Goal: Task Accomplishment & Management: Manage account settings

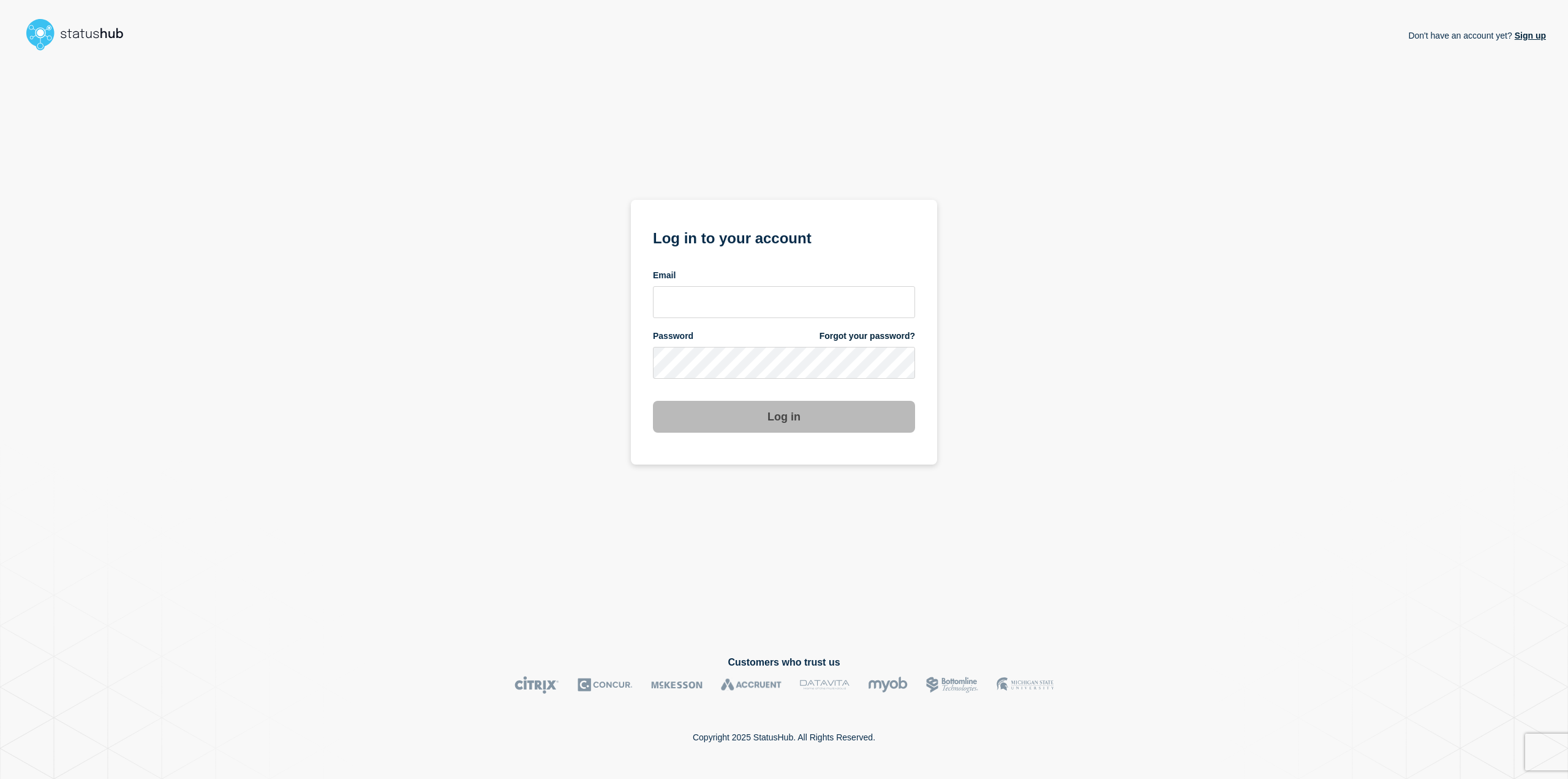
drag, startPoint x: 164, startPoint y: 0, endPoint x: 443, endPoint y: 86, distance: 292.0
click at [443, 86] on div "Don't have an account yet? Sign up Log in to your account Email Password Forgot…" at bounding box center [784, 345] width 1524 height 581
click at [707, 297] on input "email input" at bounding box center [783, 301] width 262 height 32
click at [714, 308] on input "email input" at bounding box center [783, 301] width 262 height 32
paste input "henning.lenhard@emarsys.com"
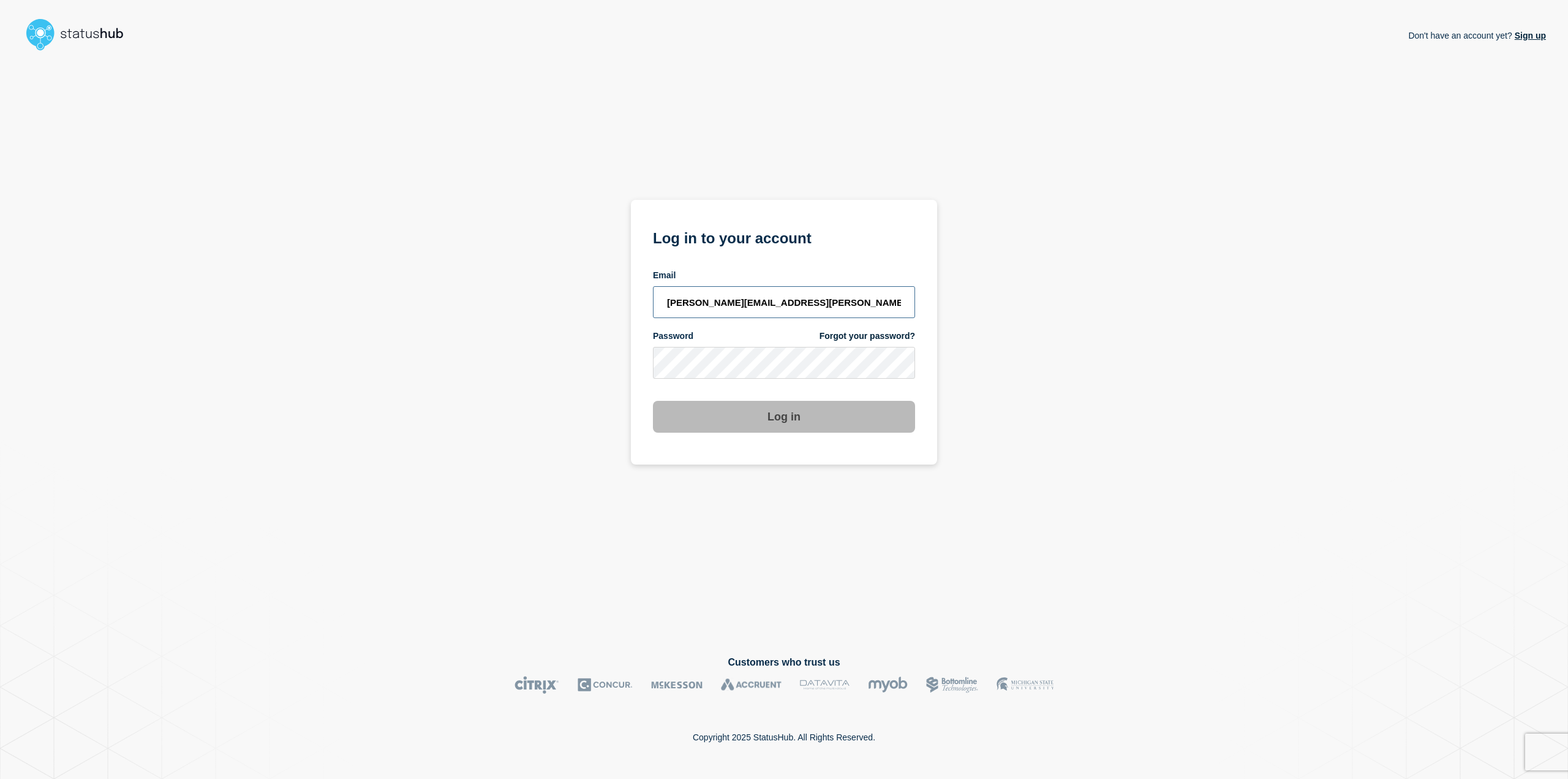
type input "henning.lenhard@emarsys.com"
click at [695, 416] on button "Log in" at bounding box center [783, 417] width 262 height 32
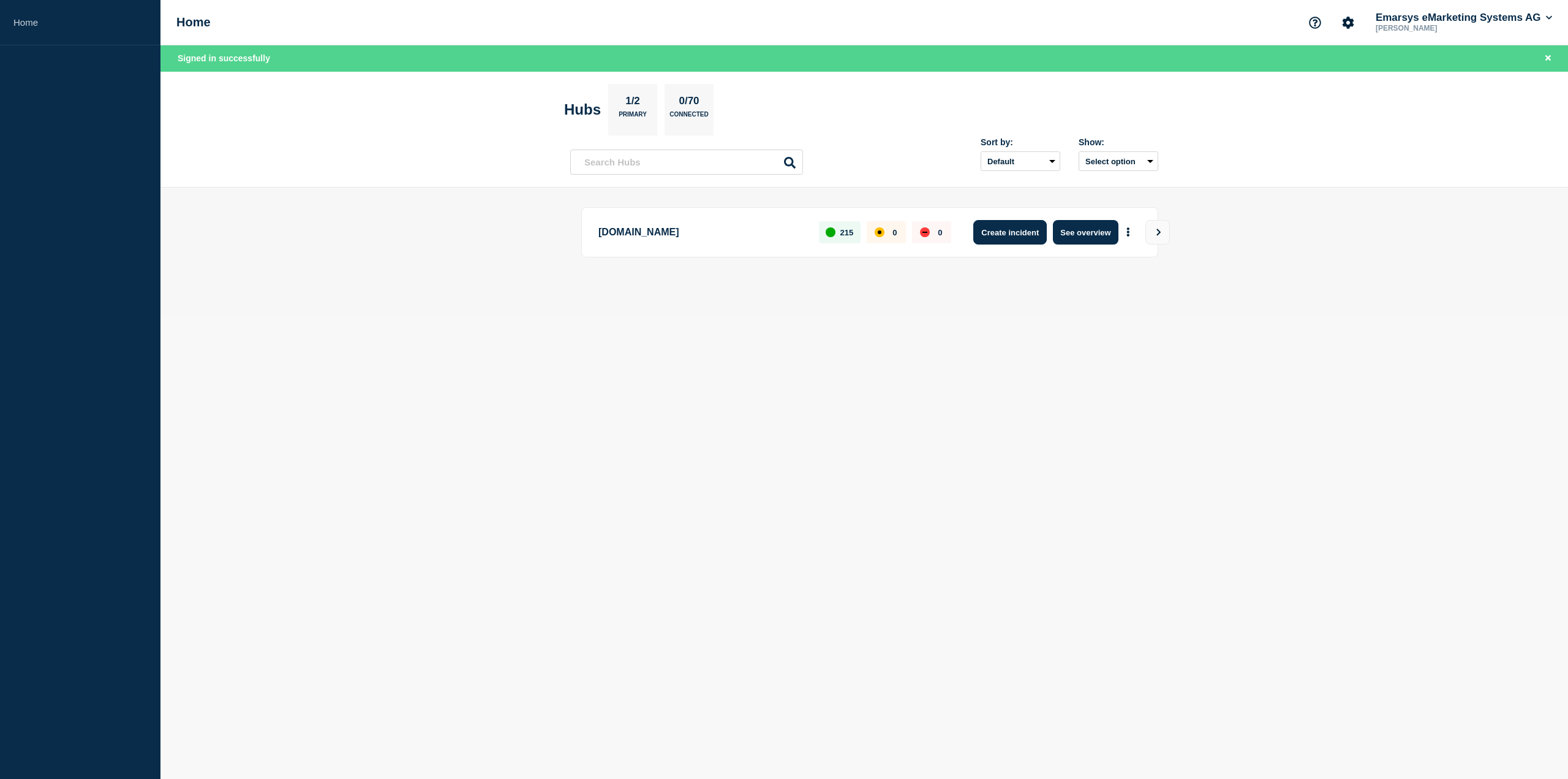
click at [1018, 234] on button "Create incident" at bounding box center [1010, 232] width 74 height 24
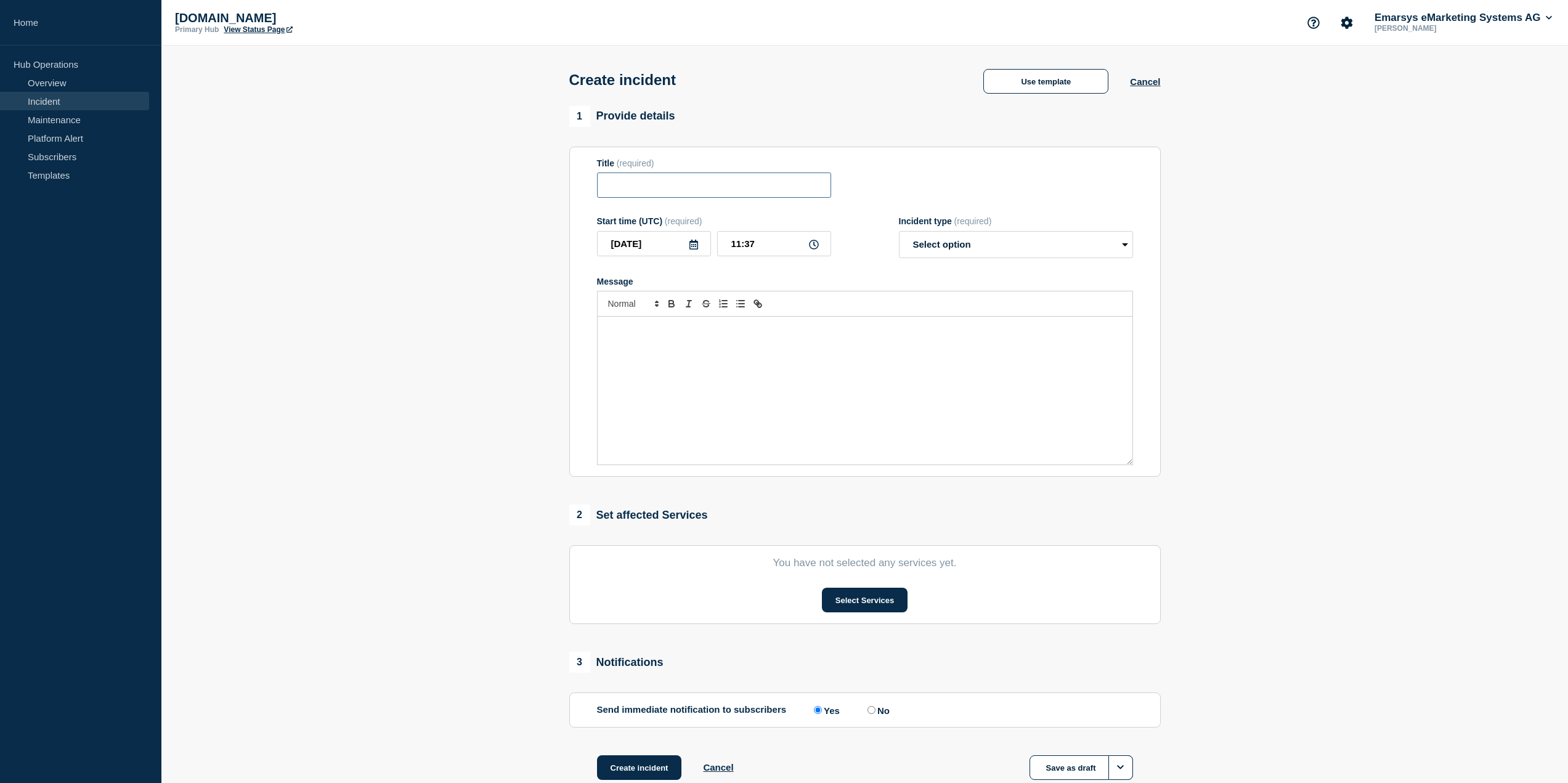
click at [746, 193] on input "Title" at bounding box center [715, 185] width 234 height 25
click at [1080, 87] on button "Use template" at bounding box center [1046, 81] width 125 height 25
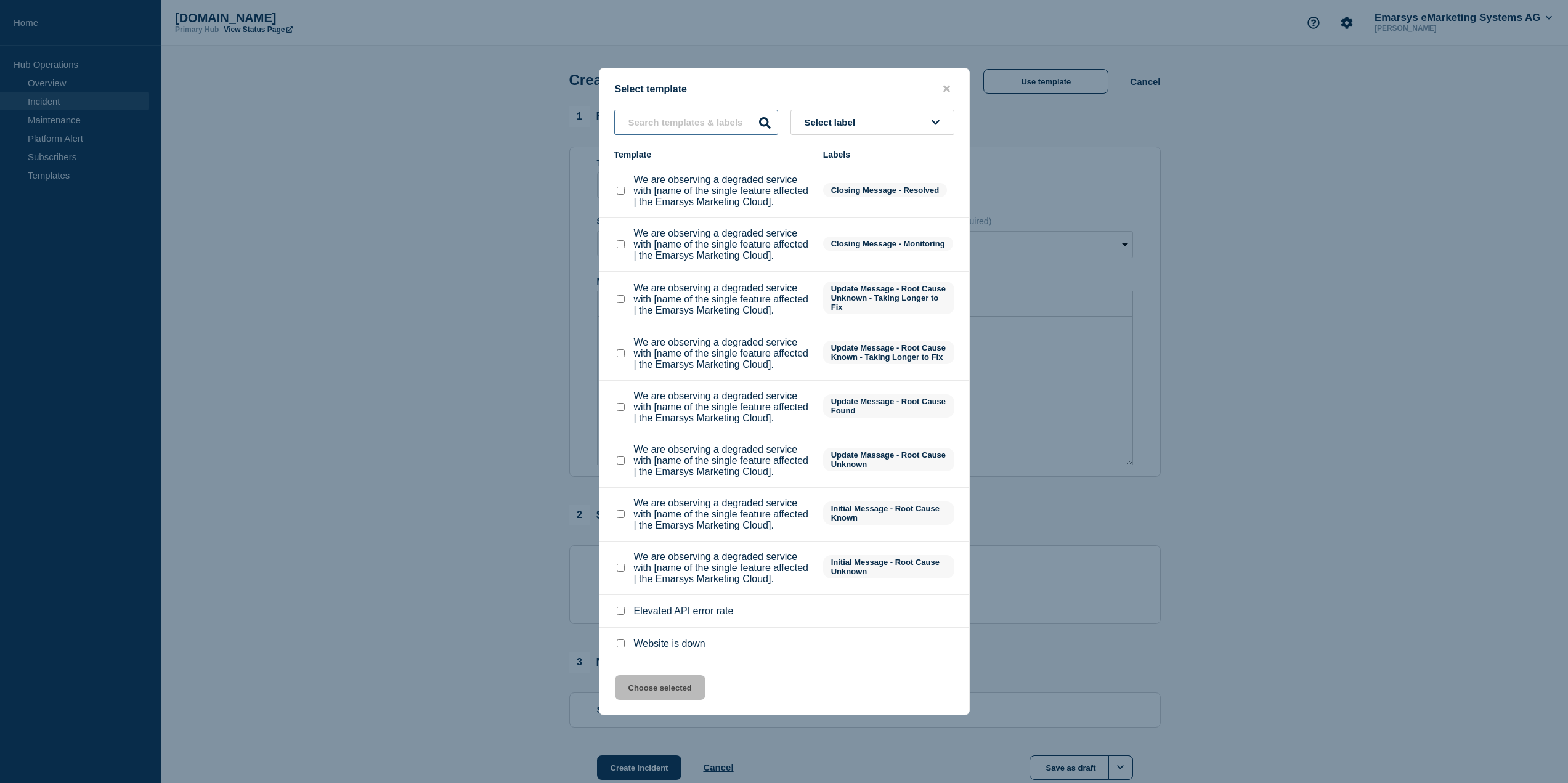
click at [693, 110] on input "text" at bounding box center [696, 122] width 164 height 25
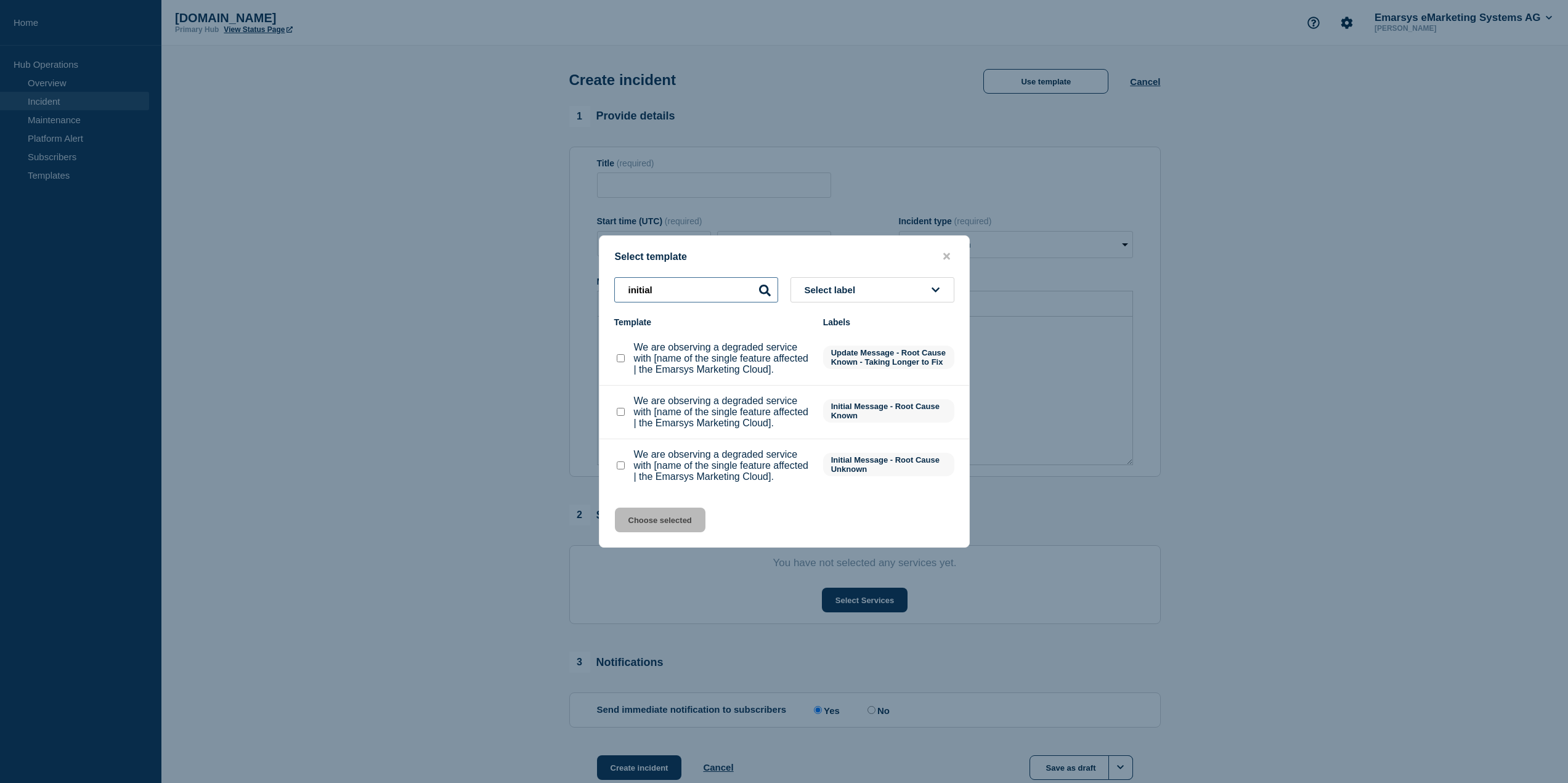
type input "initial"
click at [622, 469] on checkbox"] "We are observing a degraded service with [name of the single feature affected |…" at bounding box center [621, 466] width 8 height 8
checkbox checkbox"] "true"
click at [642, 532] on button "Choose selected" at bounding box center [660, 520] width 91 height 25
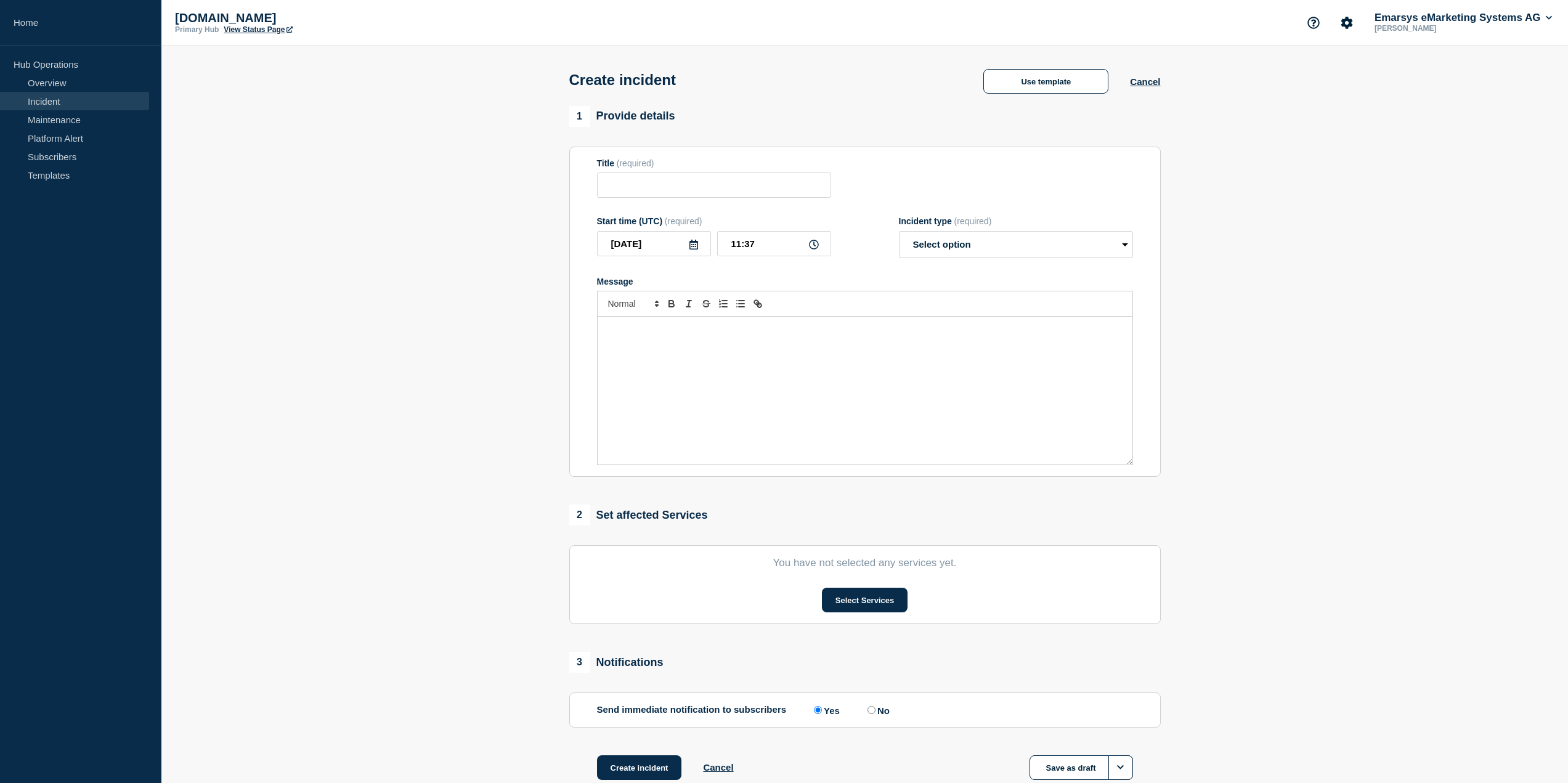
type input "We are observing a degraded service with [name of the single feature affected |…"
select select "investigating"
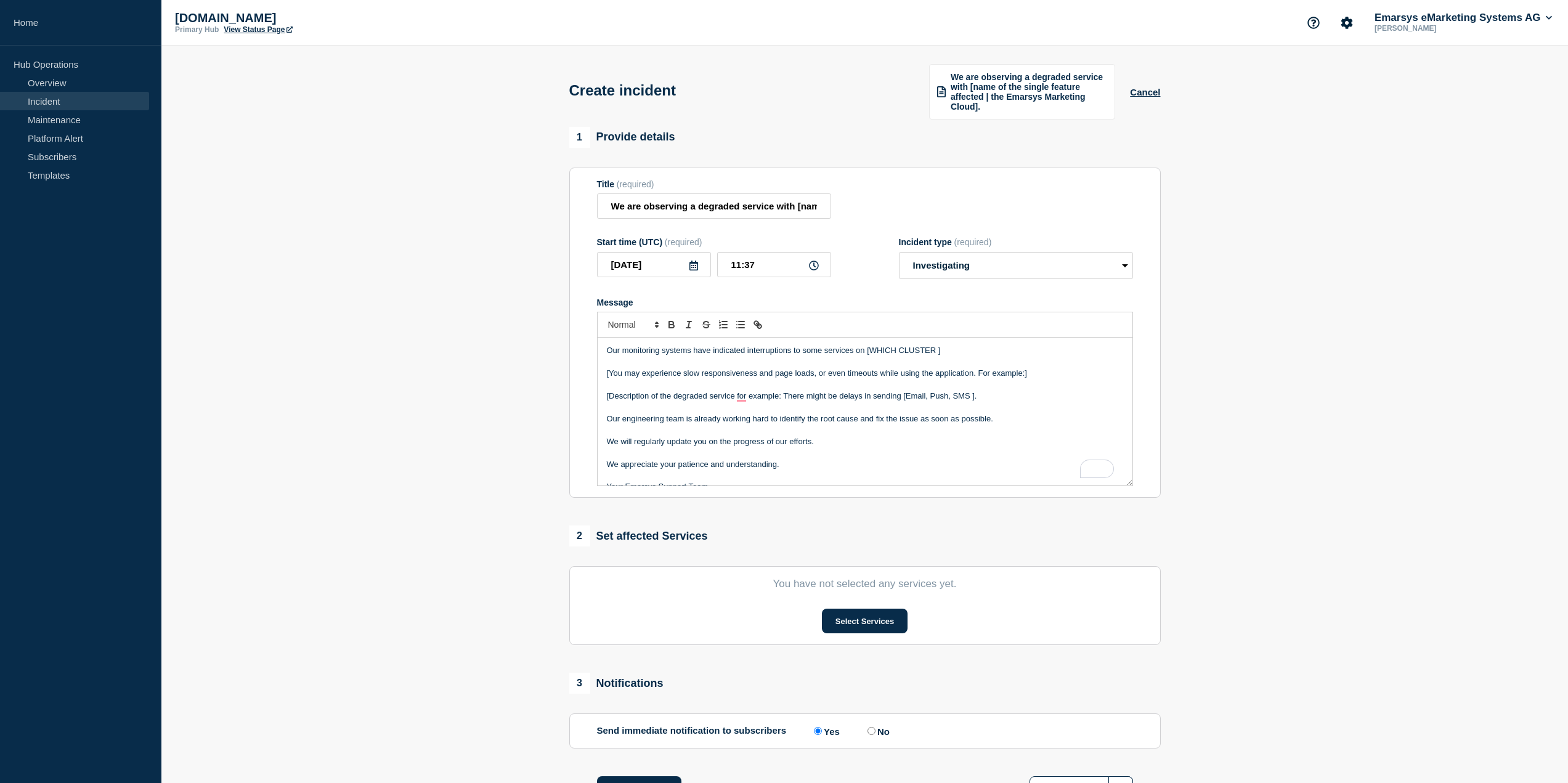
click at [380, 144] on section "1 Provide details Title (required) We are observing a degraded service with [na…" at bounding box center [864, 479] width 1407 height 705
click at [736, 264] on input "11:37" at bounding box center [774, 264] width 114 height 25
drag, startPoint x: 734, startPoint y: 263, endPoint x: 740, endPoint y: 263, distance: 6.0
click at [740, 263] on input "11:37" at bounding box center [774, 264] width 114 height 25
click at [751, 263] on input "11:37" at bounding box center [774, 264] width 114 height 25
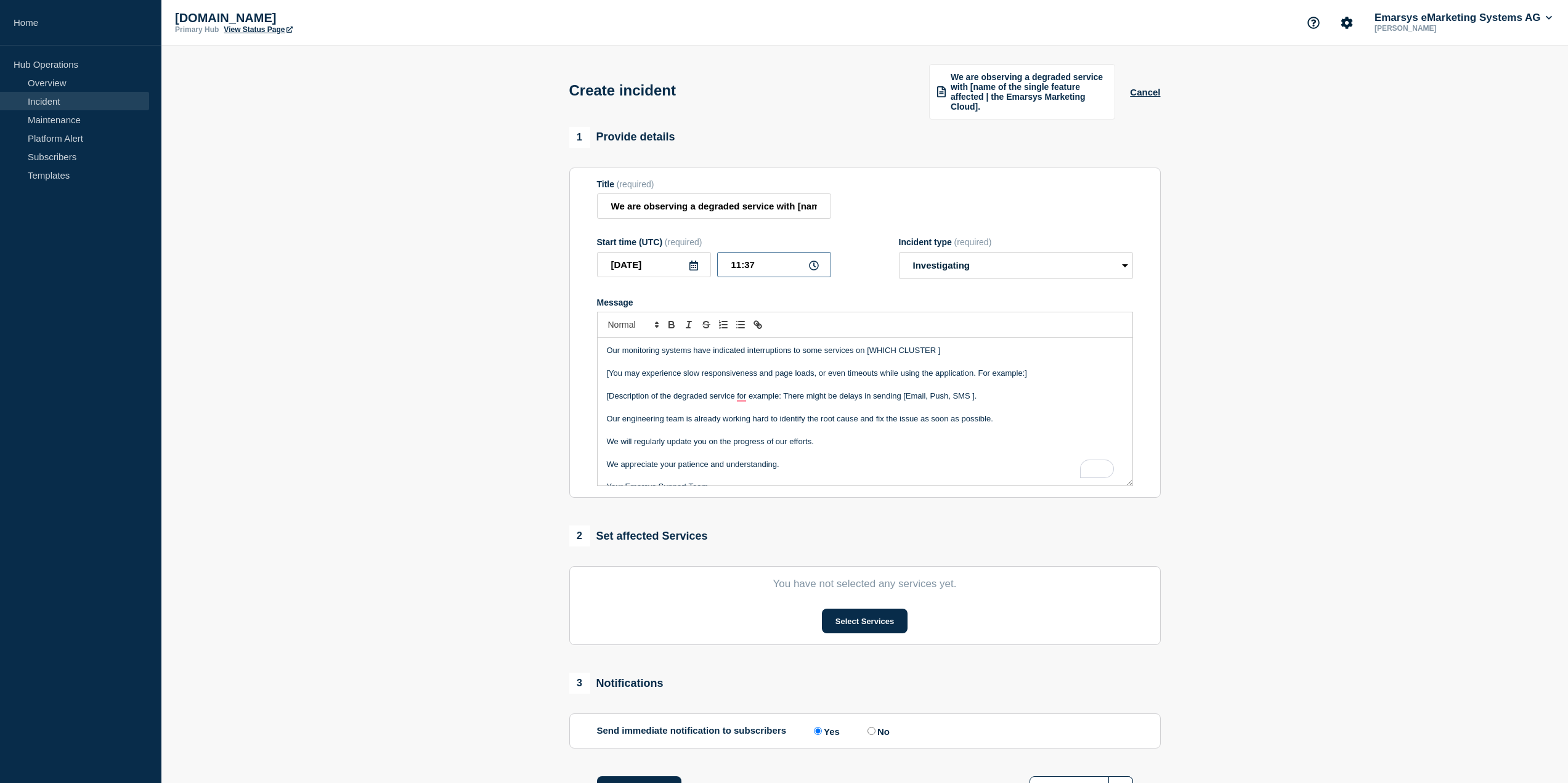
drag, startPoint x: 745, startPoint y: 266, endPoint x: 760, endPoint y: 266, distance: 15.0
click at [760, 266] on input "11:37" at bounding box center [774, 264] width 114 height 25
type input "11:20"
click at [859, 261] on div "Start time (UTC) (required) 2025-10-08 11:20 Incident type (required) Select op…" at bounding box center [865, 258] width 536 height 42
click at [920, 268] on select "Select option Investigating Identified Monitoring" at bounding box center [1016, 266] width 234 height 27
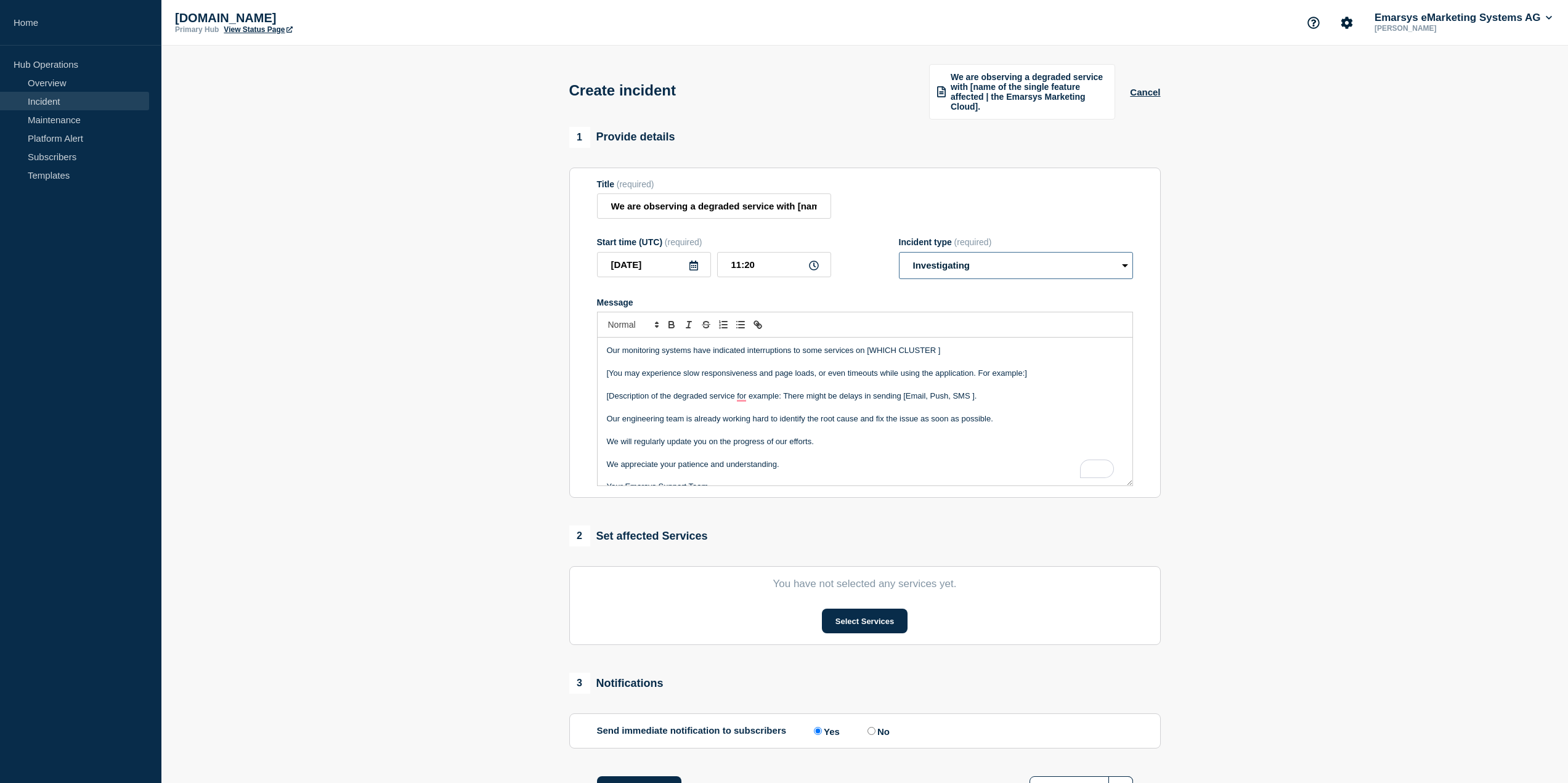
click at [920, 268] on select "Select option Investigating Identified Monitoring" at bounding box center [1016, 266] width 234 height 27
click at [875, 261] on div "Start time (UTC) (required) 2025-10-08 11:20 Incident type (required) Select op…" at bounding box center [865, 258] width 536 height 42
drag, startPoint x: 855, startPoint y: 349, endPoint x: 945, endPoint y: 346, distance: 90.0
click at [945, 346] on p "Our monitoring systems have indicated interruptions to some services on [WHICH …" at bounding box center [865, 351] width 516 height 11
click at [806, 350] on p "Our monitoring systems have indicated interruptions to some services." at bounding box center [865, 351] width 516 height 11
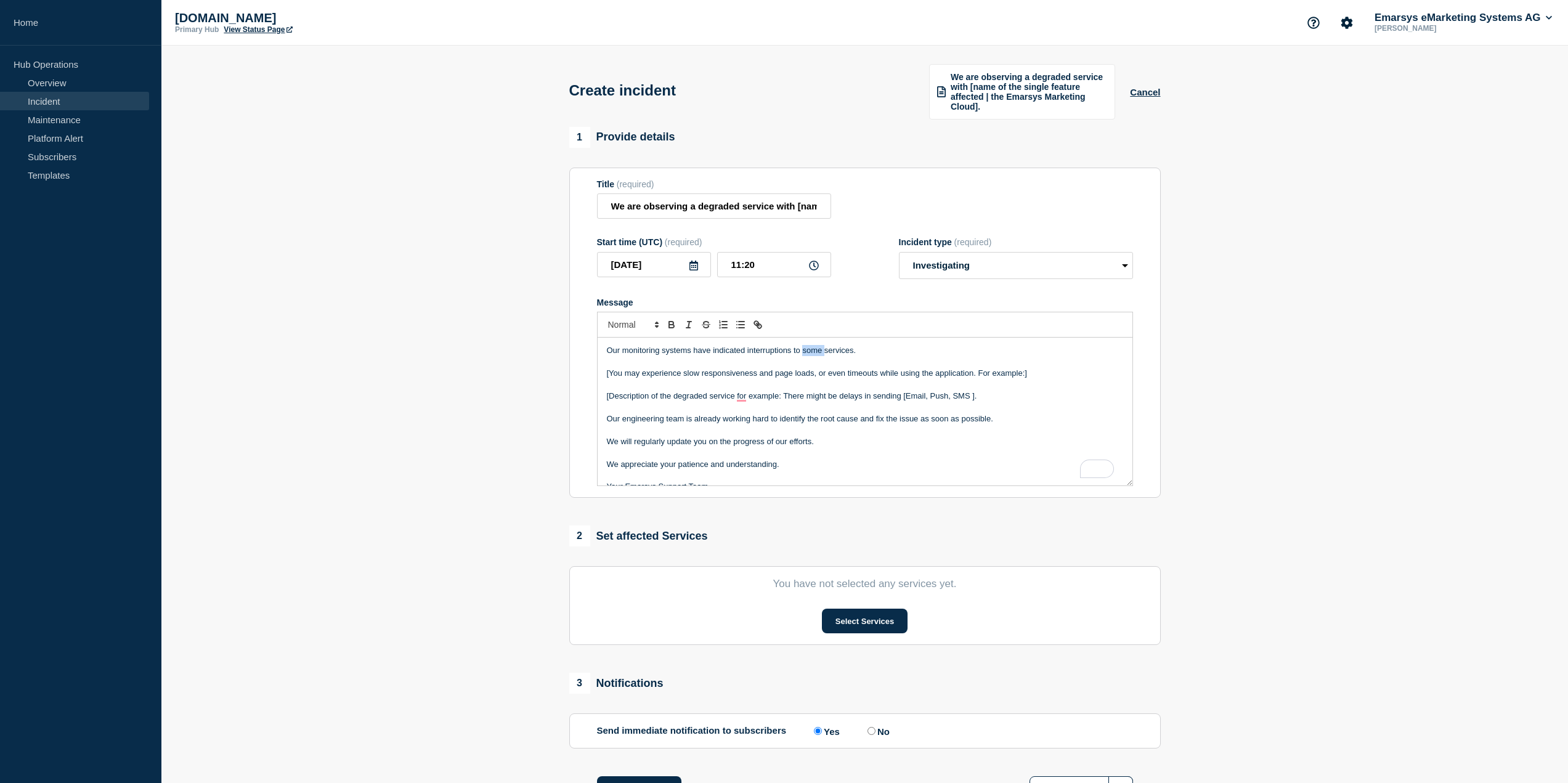
click at [806, 350] on p "Our monitoring systems have indicated interruptions to some services." at bounding box center [865, 351] width 516 height 11
click at [831, 349] on p "Our monitoring systems have indicated interruptions to some services." at bounding box center [865, 351] width 516 height 11
click at [606, 371] on div "Our monitoring systems have indicated interruptions to some services. [You may …" at bounding box center [865, 411] width 535 height 148
click at [811, 348] on p "Our monitoring systems have indicated interruptions to some services." at bounding box center [865, 351] width 516 height 11
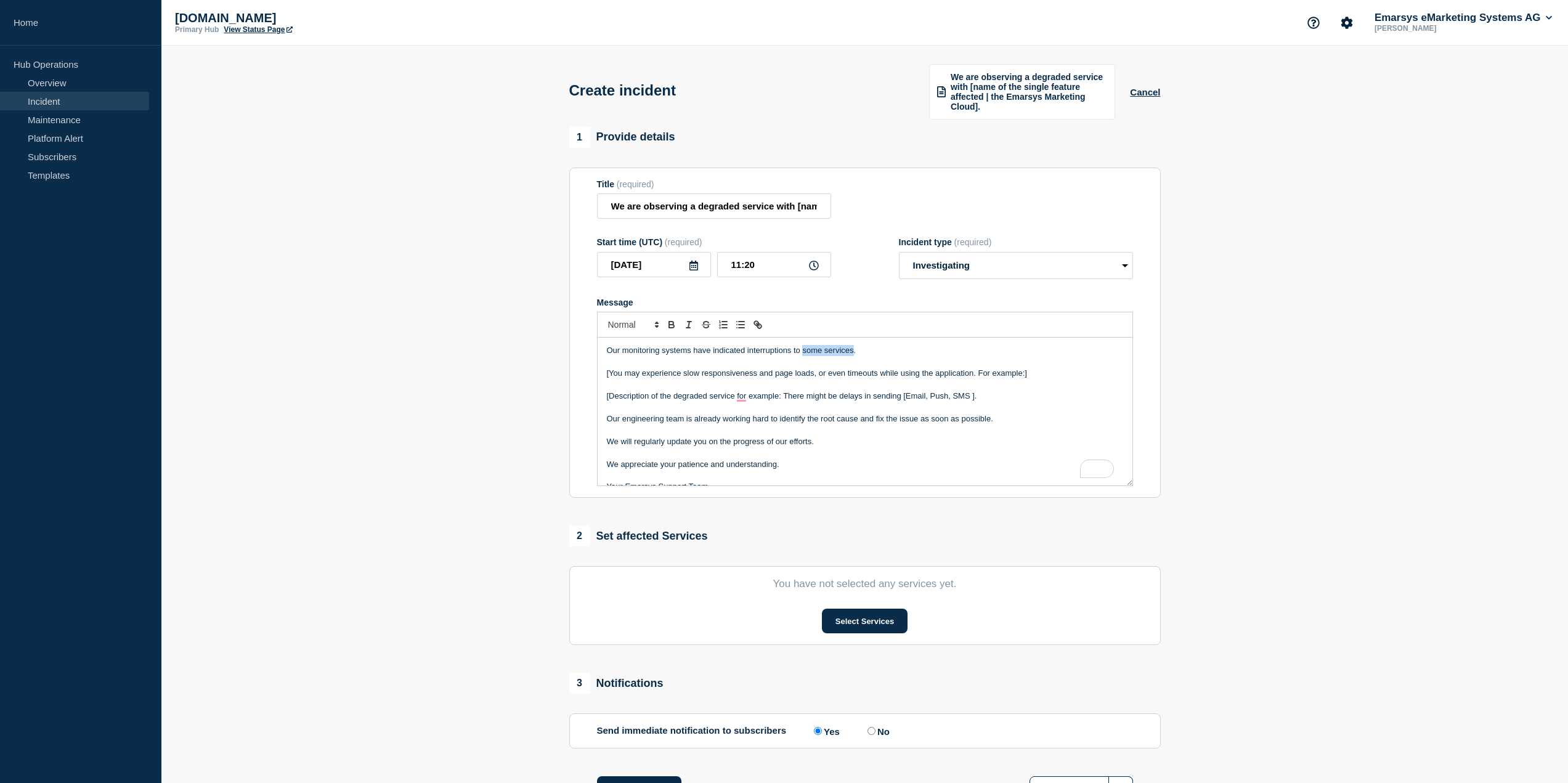
click at [838, 349] on p "Our monitoring systems have indicated interruptions to some services." at bounding box center [865, 351] width 516 height 11
click at [809, 349] on p "Our monitoring systems have indicated interruptions to the Online Version." at bounding box center [865, 351] width 516 height 11
click at [608, 371] on p "[You may experience slow responsiveness and page loads, or even timeouts while …" at bounding box center [865, 373] width 516 height 11
click at [685, 374] on p "You may experience slow responsiveness and page loads, or even timeouts while u…" at bounding box center [865, 373] width 516 height 11
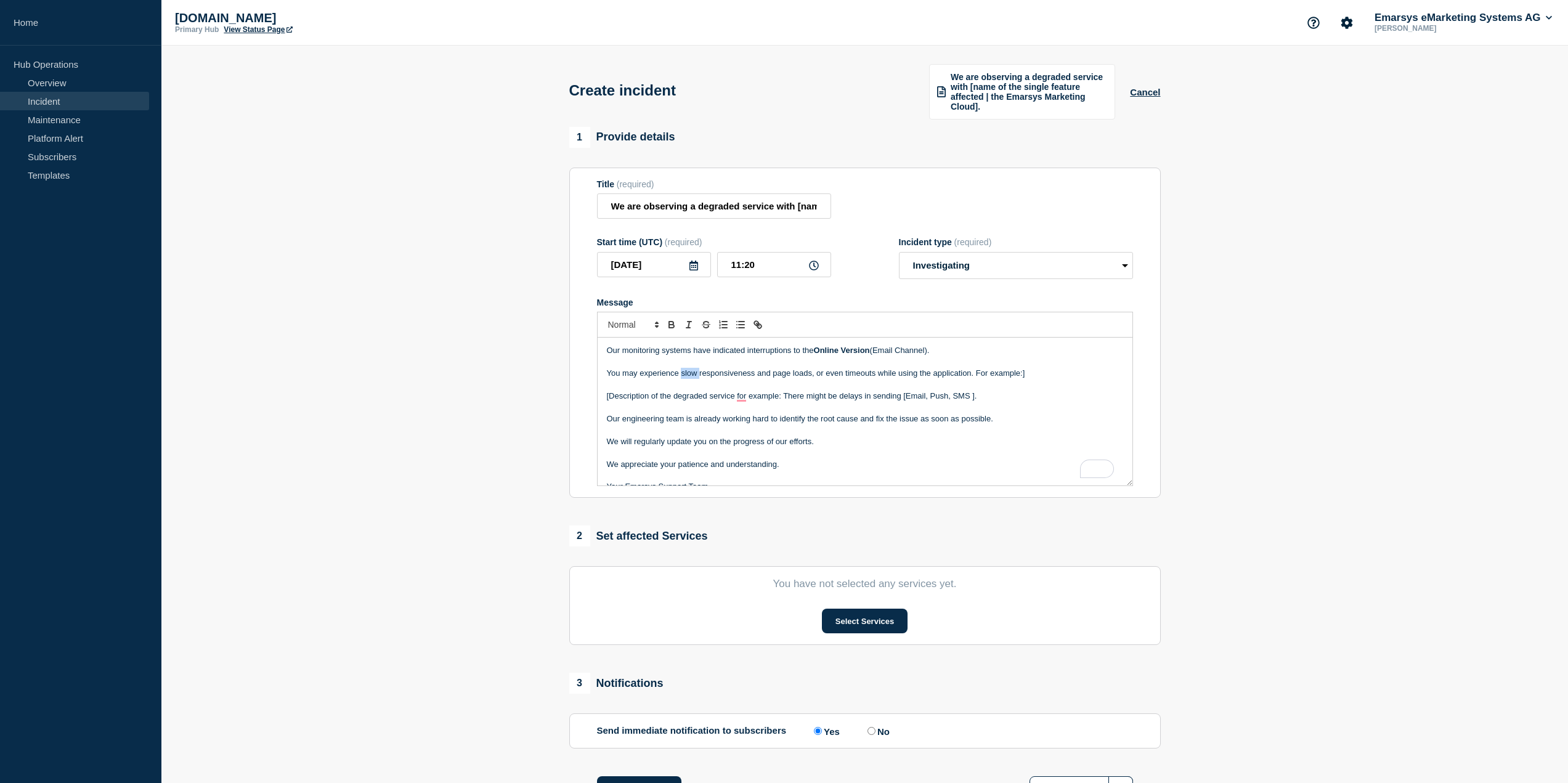
click at [685, 374] on p "You may experience slow responsiveness and page loads, or even timeouts while u…" at bounding box center [865, 373] width 516 height 11
click at [596, 372] on html "Home Hub Operations Overview Incident Maintenance Platform Alert Subscribers Te…" at bounding box center [784, 392] width 1568 height 783
click at [875, 372] on p "In some cases, the Online Version might display raw HTML code instead of format…" at bounding box center [865, 373] width 516 height 11
click at [770, 462] on p "Your Emarsys Support Team." at bounding box center [865, 464] width 516 height 11
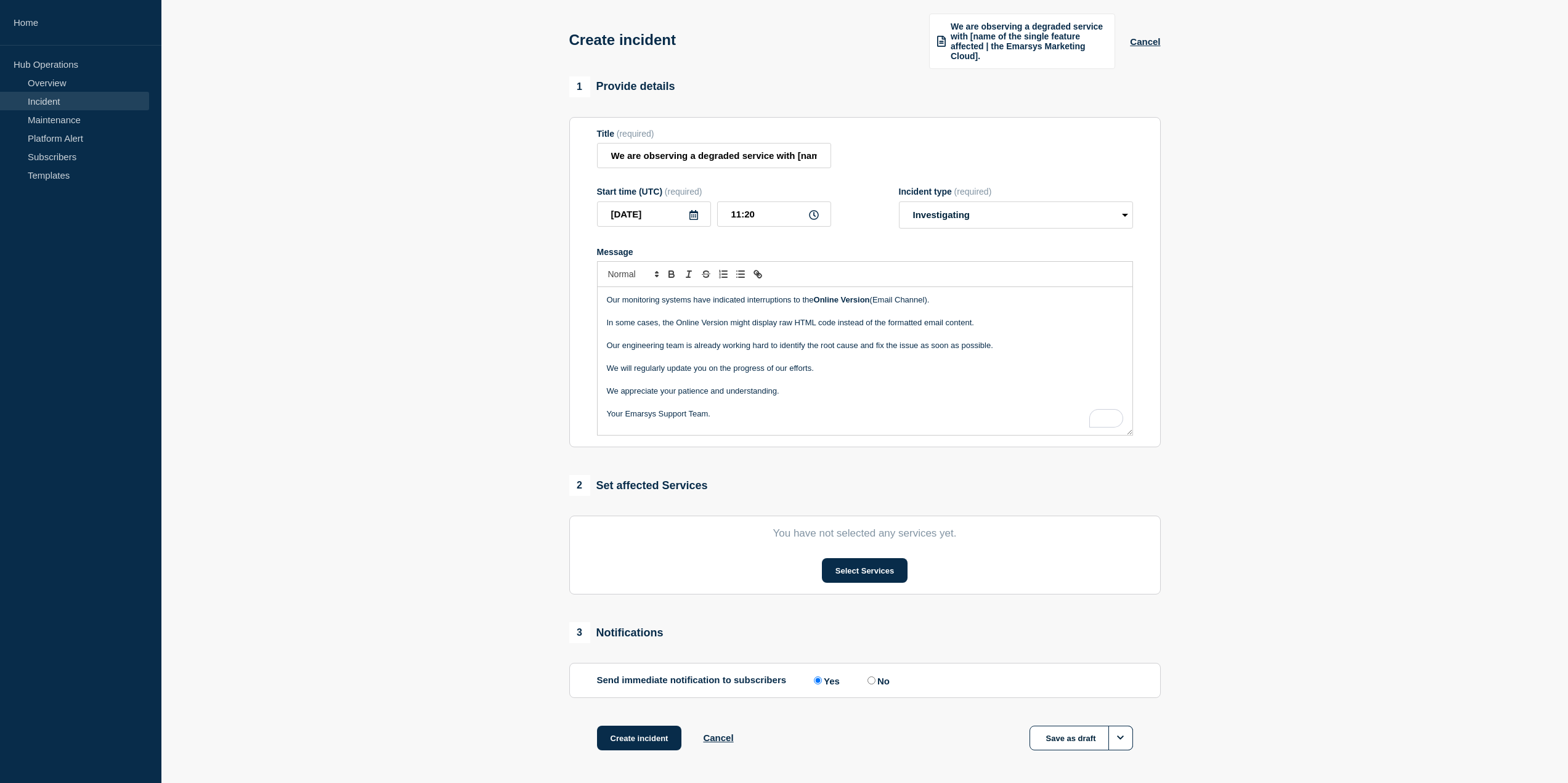
scroll to position [98, 0]
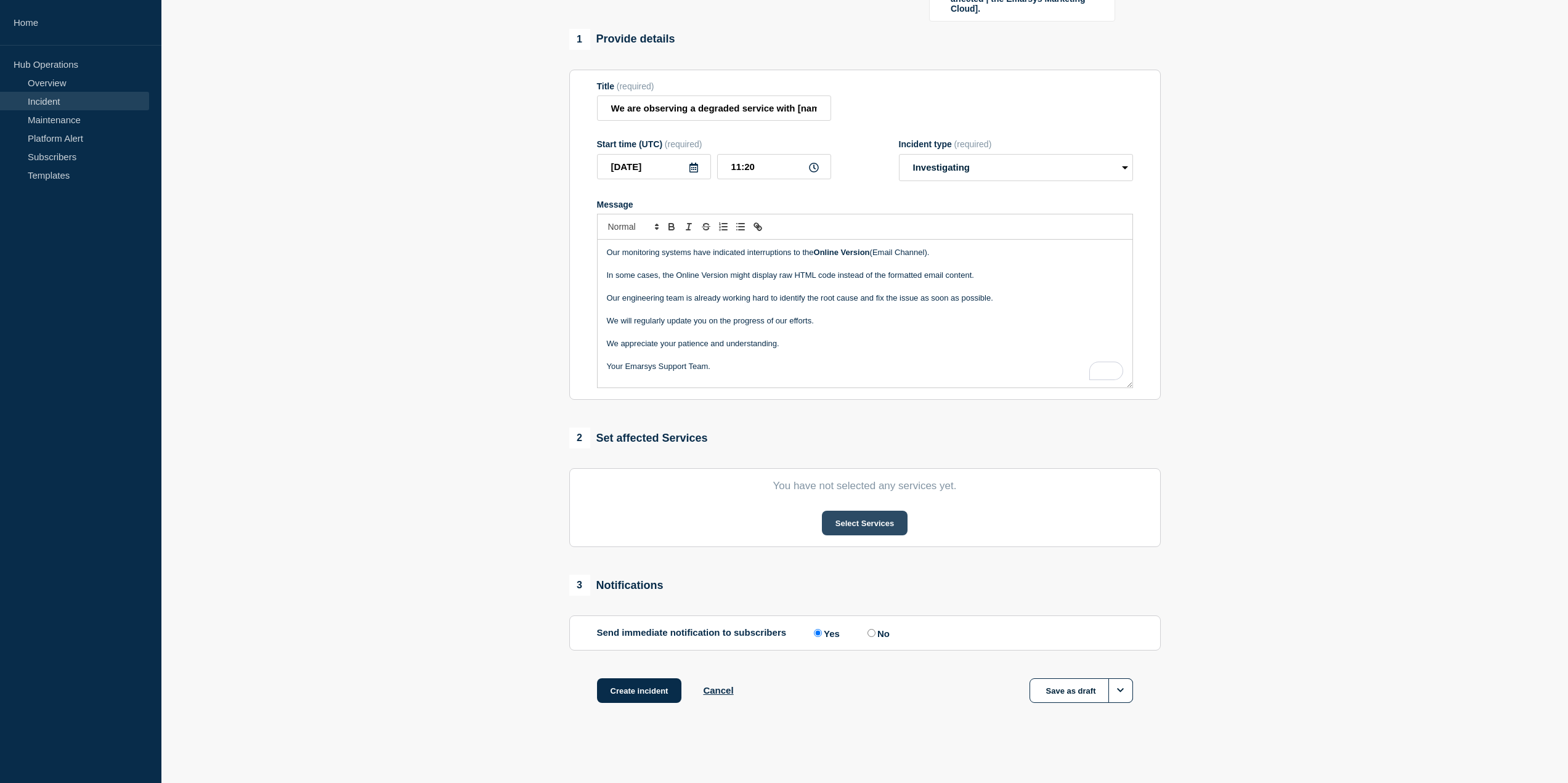
click at [904, 530] on button "Select Services" at bounding box center [865, 523] width 86 height 25
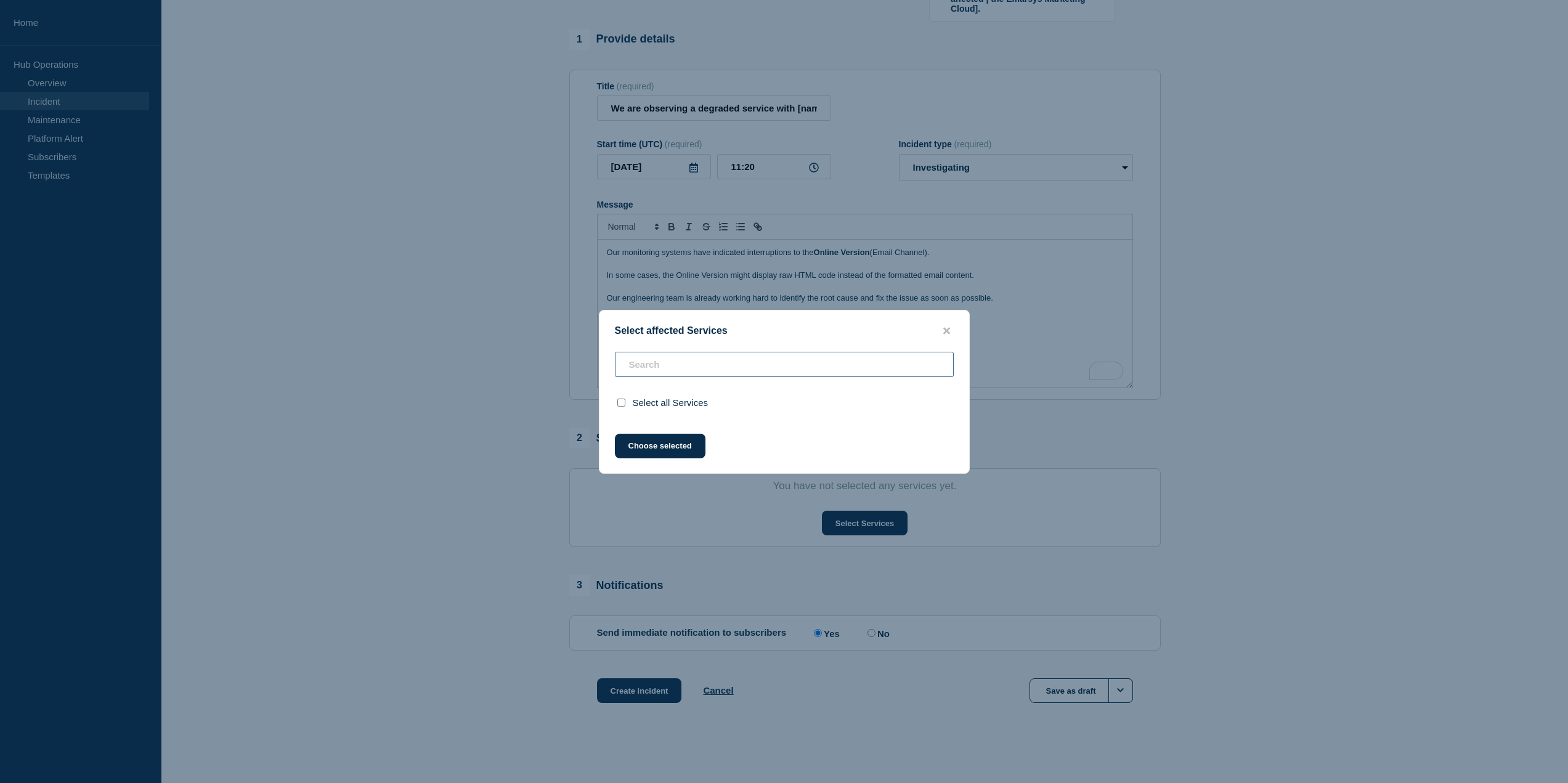
click at [685, 368] on input "text" at bounding box center [785, 364] width 339 height 25
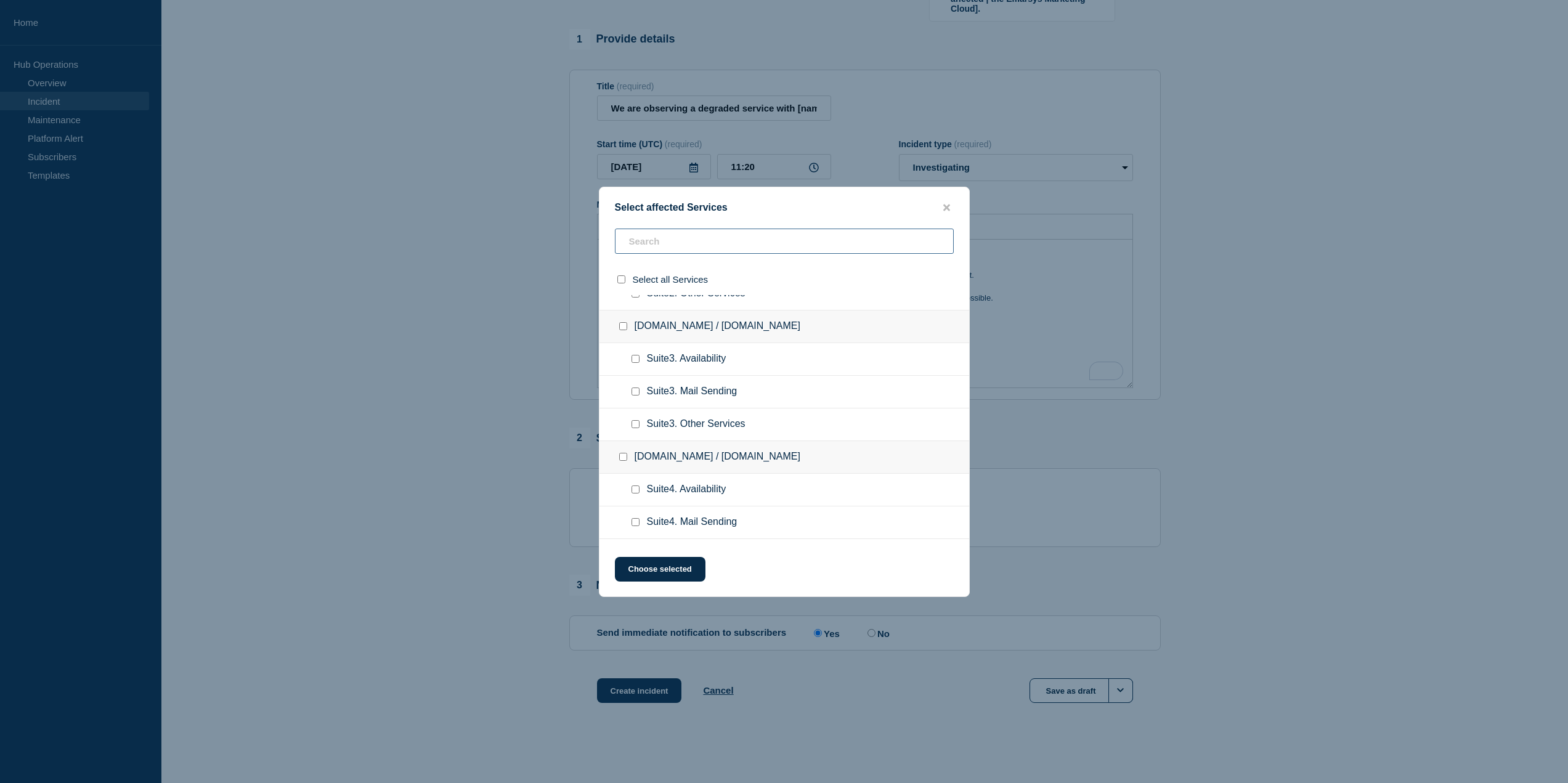
scroll to position [0, 0]
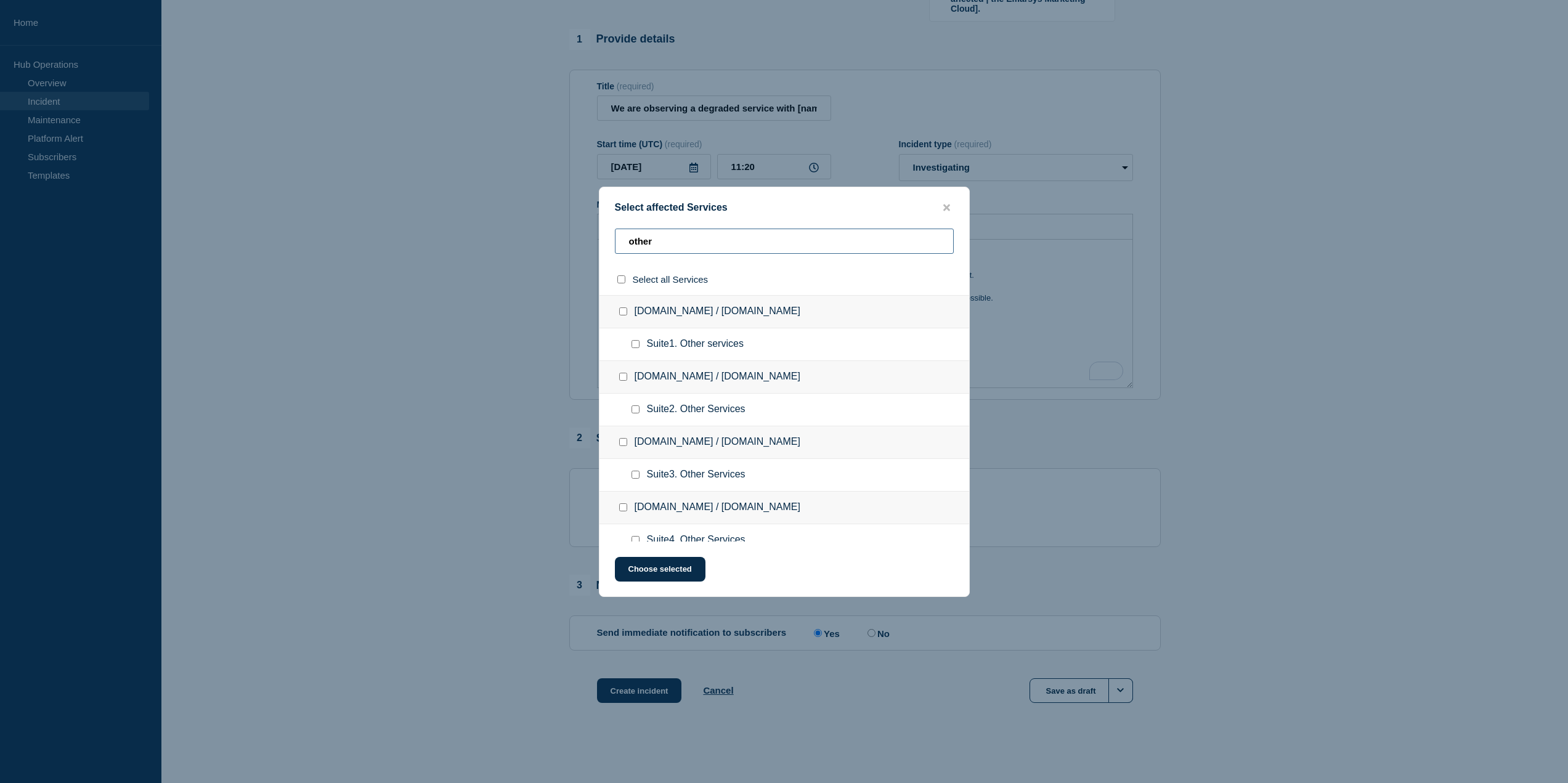
type input "other"
click at [621, 281] on input "select all checkbox" at bounding box center [621, 279] width 8 height 8
checkbox input "true"
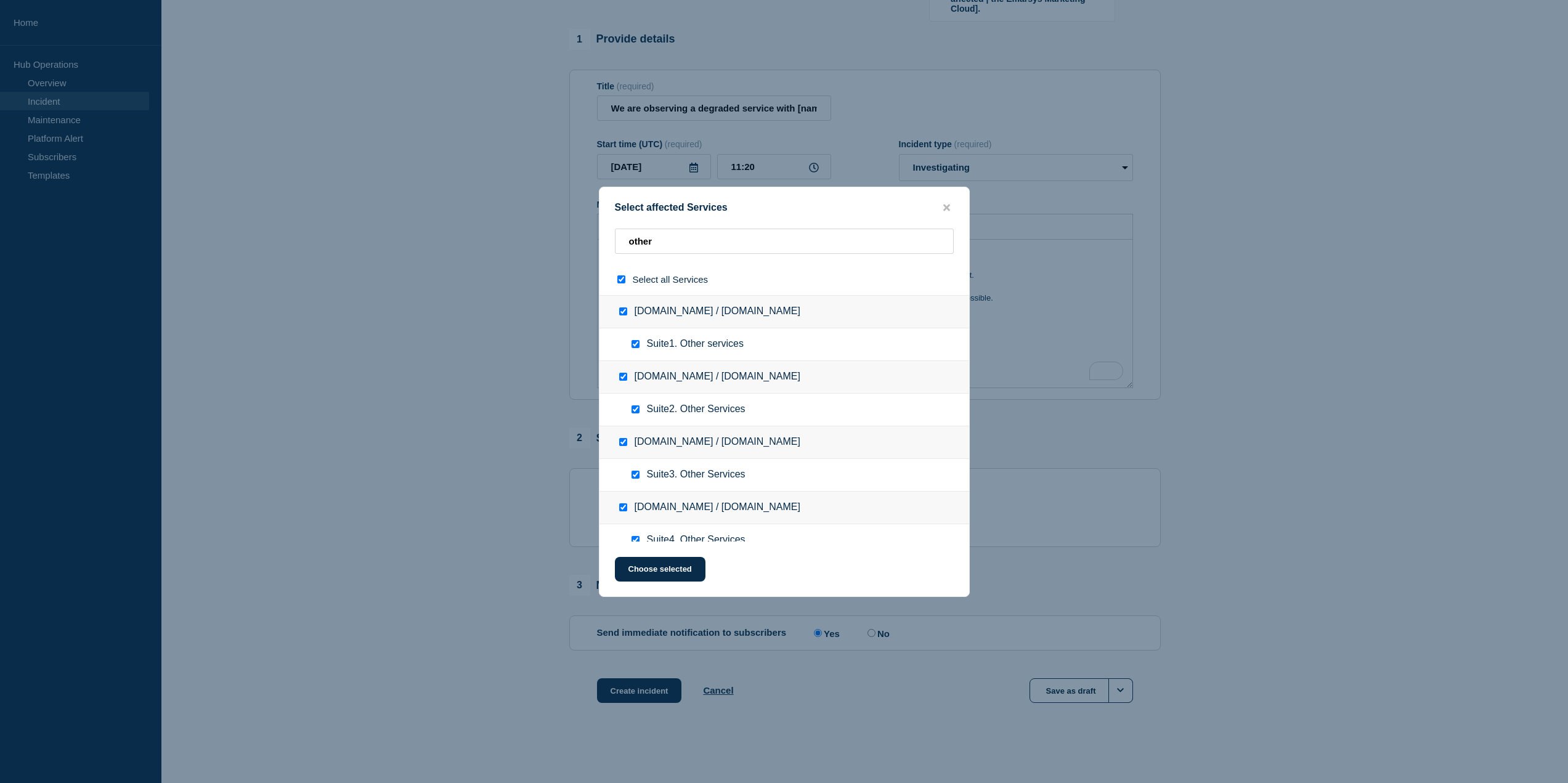
checkbox input "true"
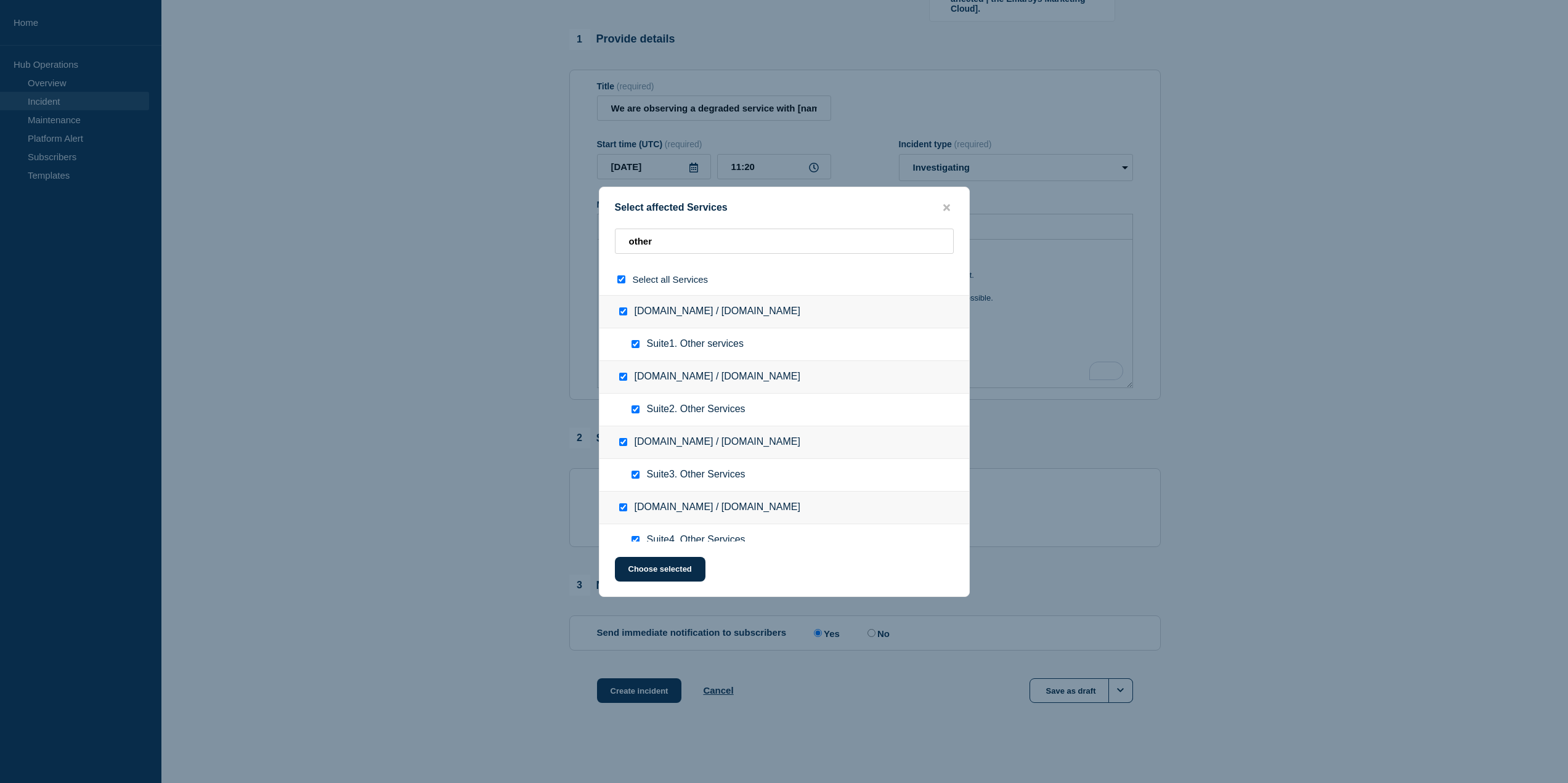
checkbox input "true"
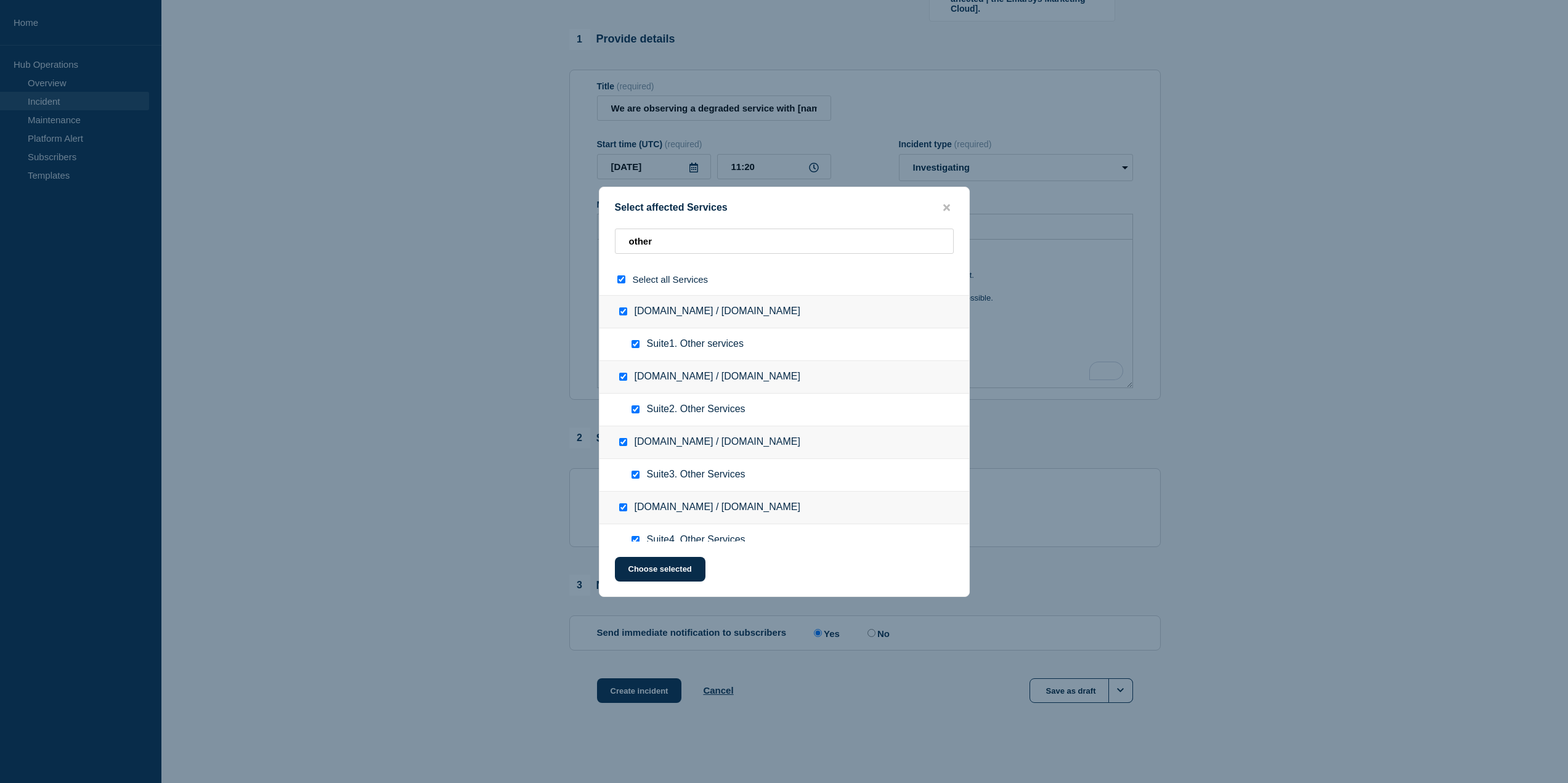
checkbox input "true"
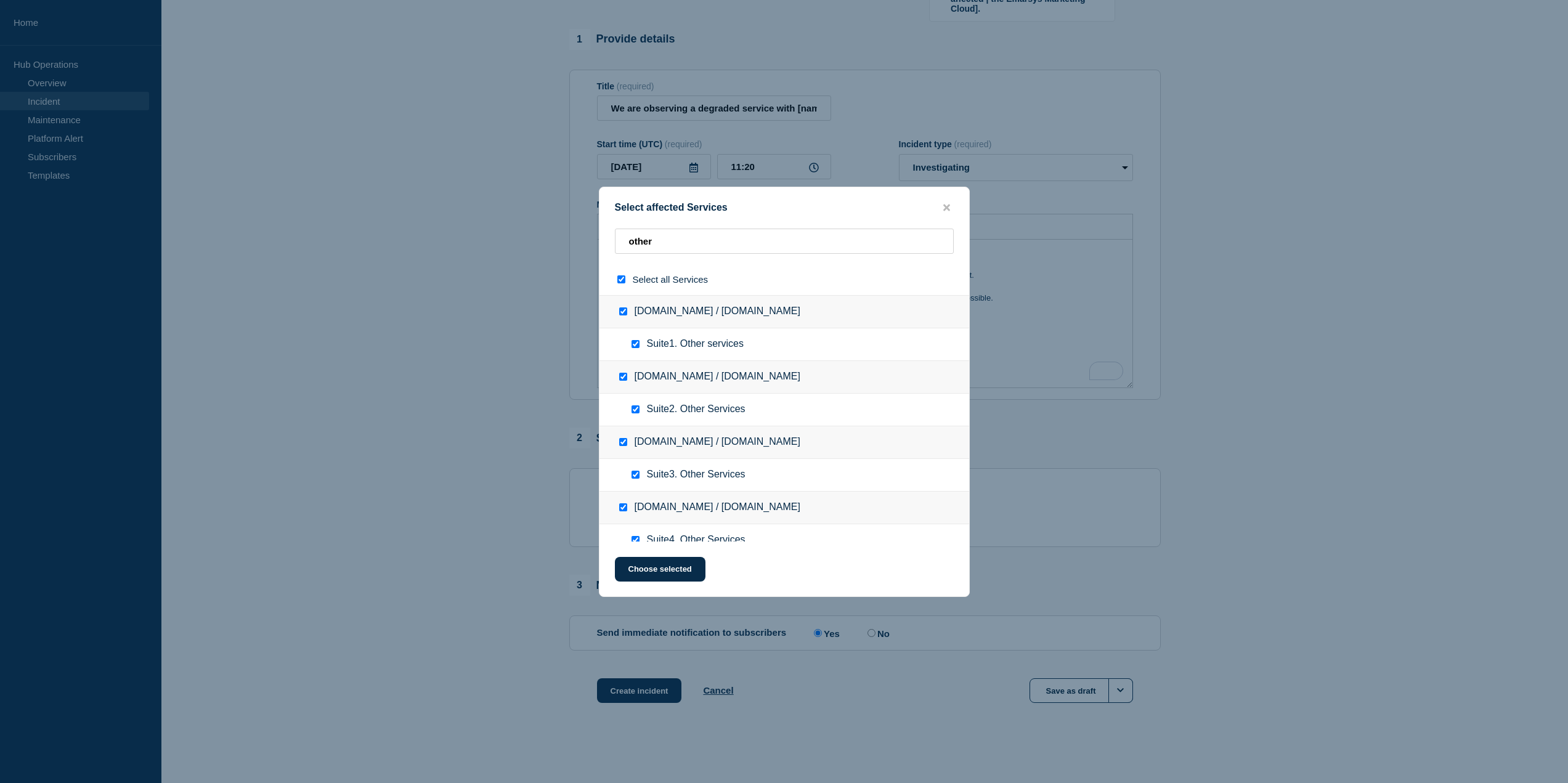
checkbox input "true"
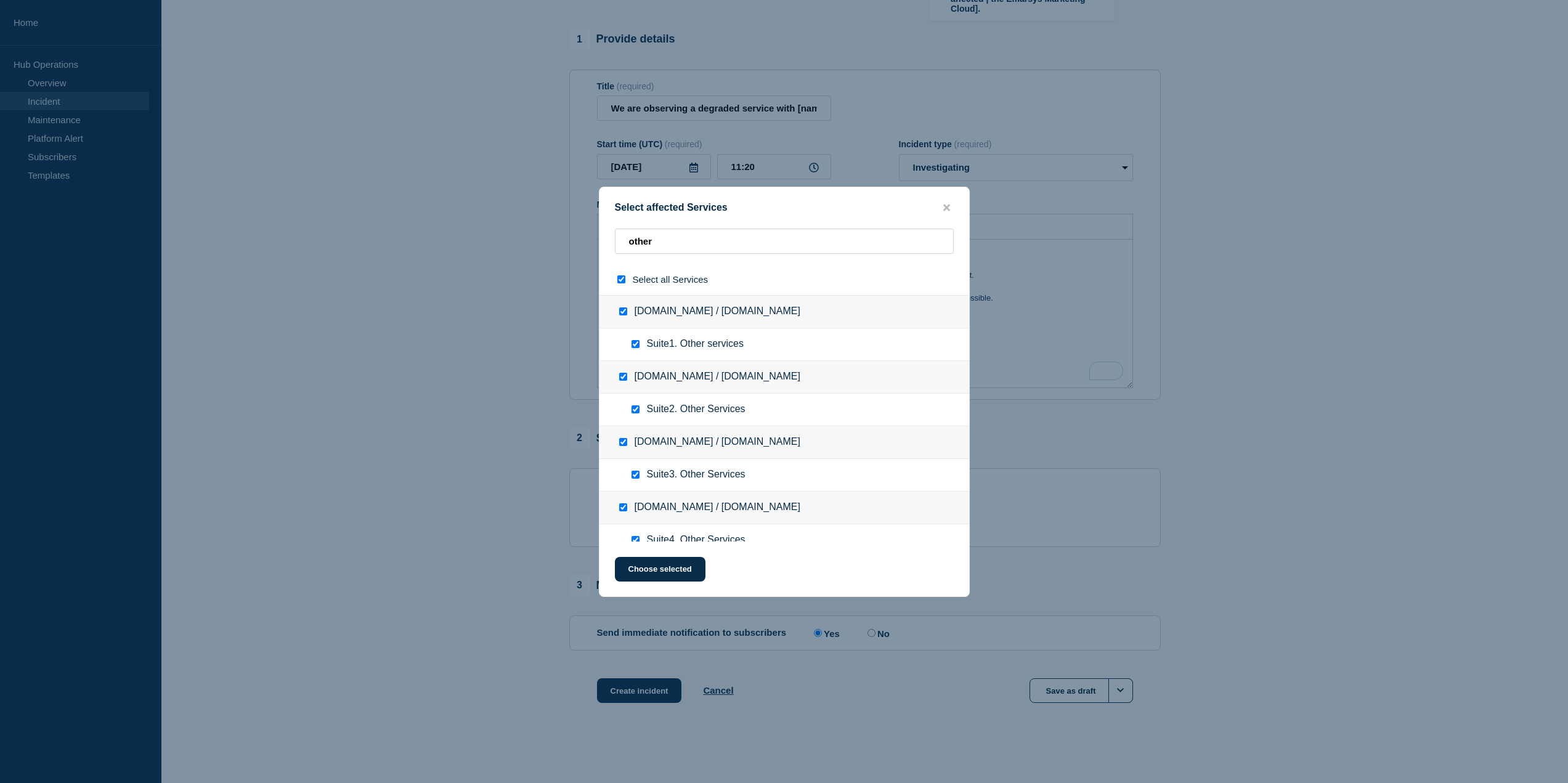
checkbox input "true"
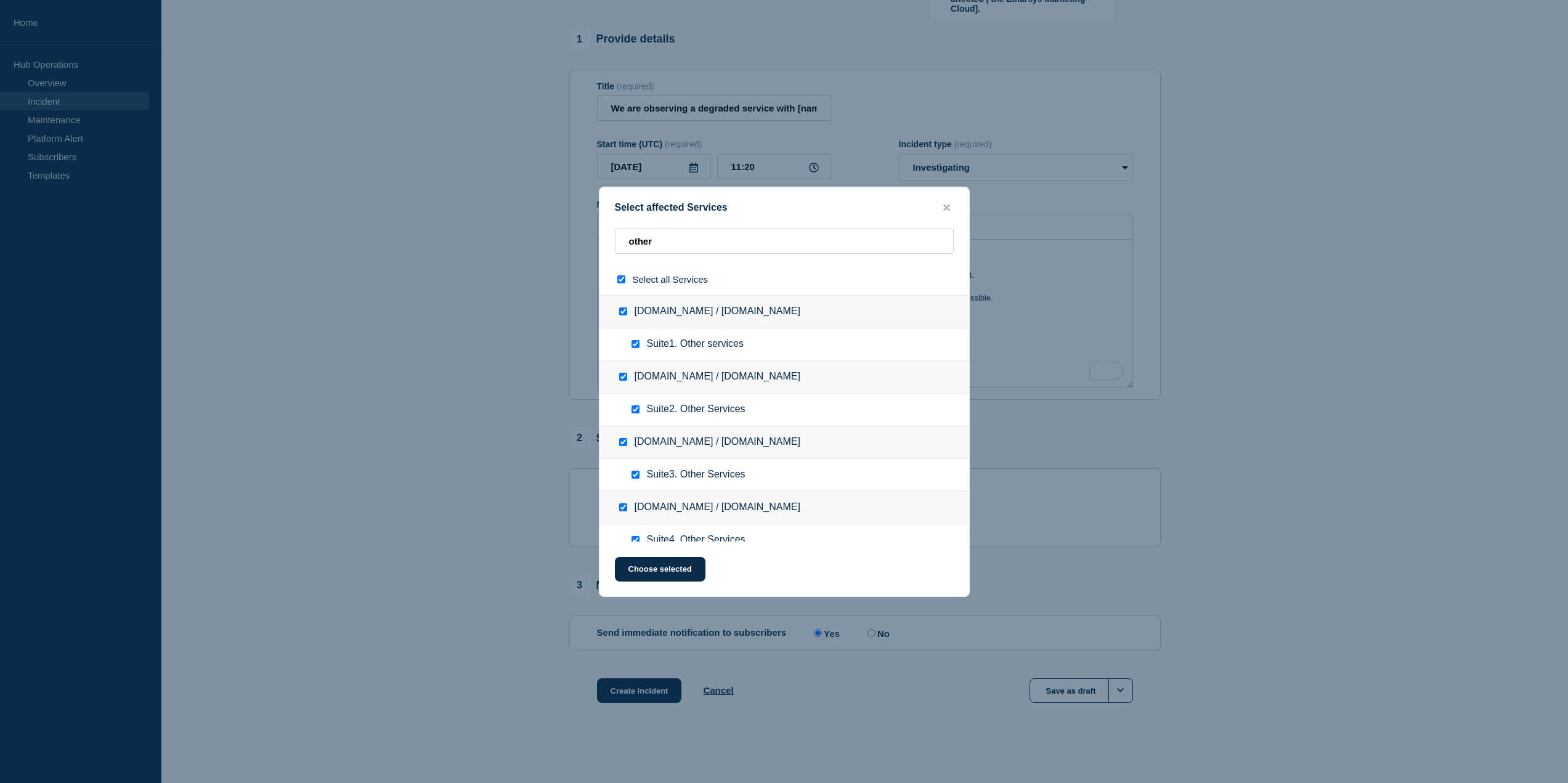
checkbox input "true"
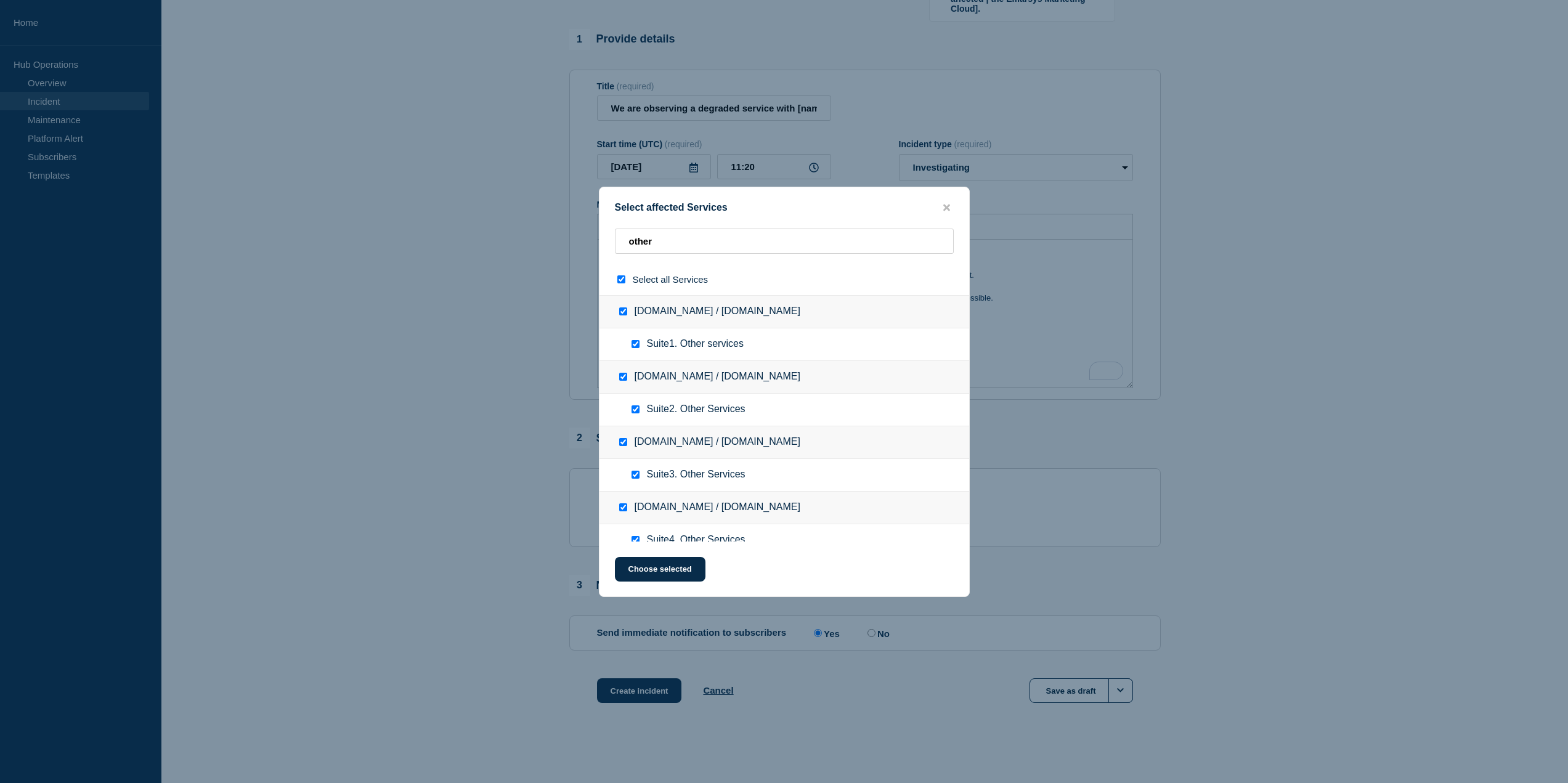
checkbox input "true"
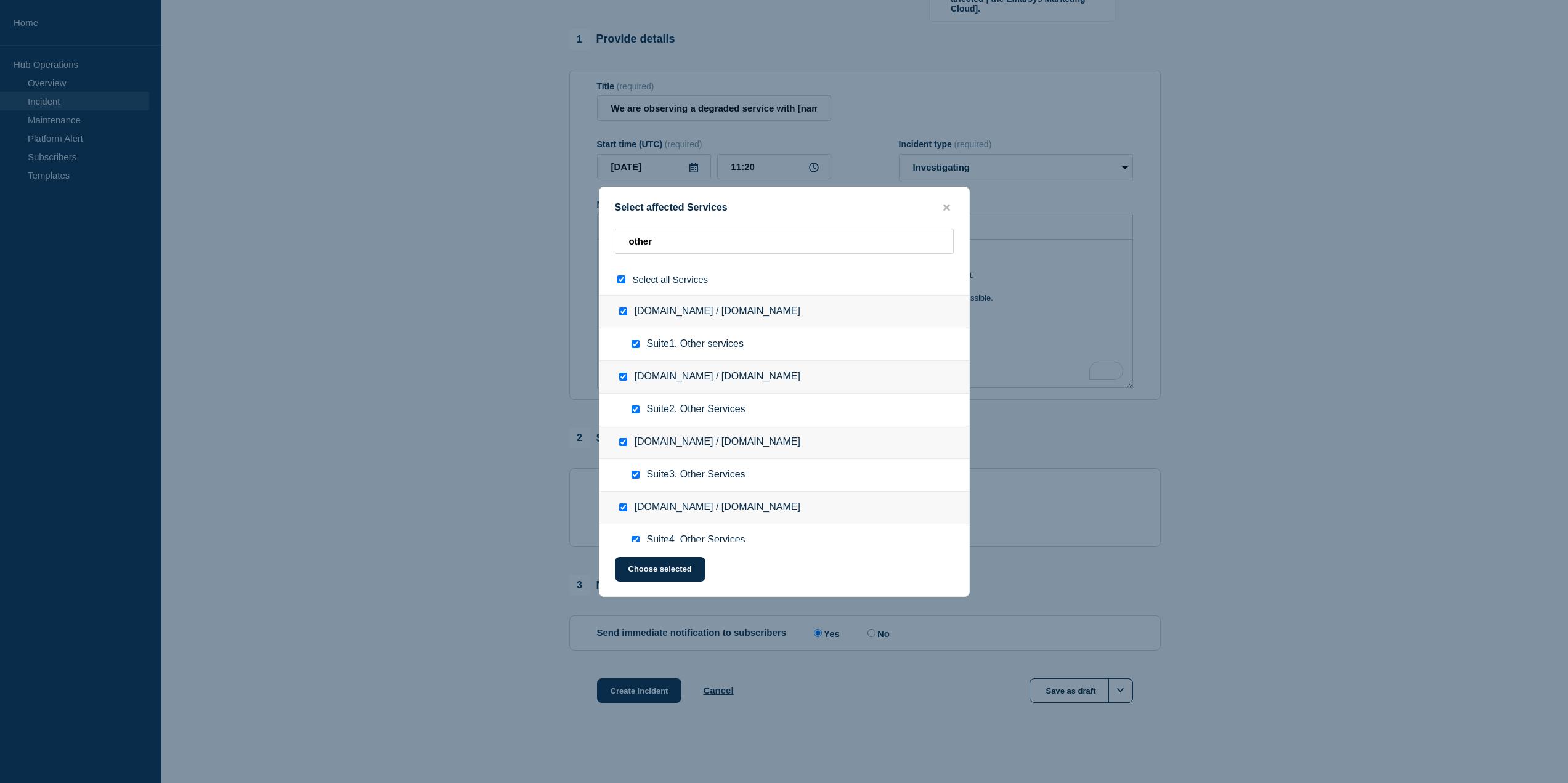
checkbox input "true"
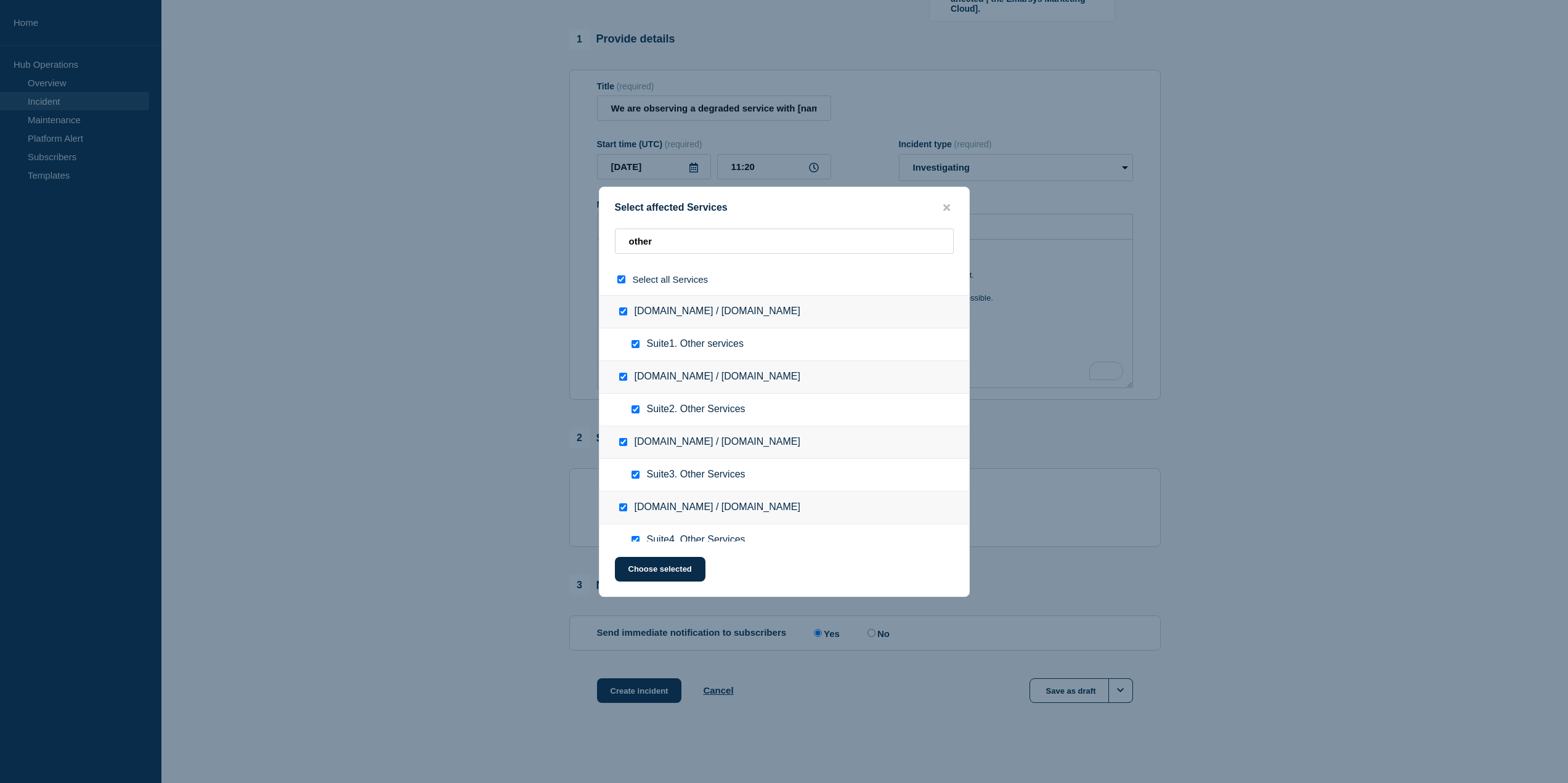
checkbox input "true"
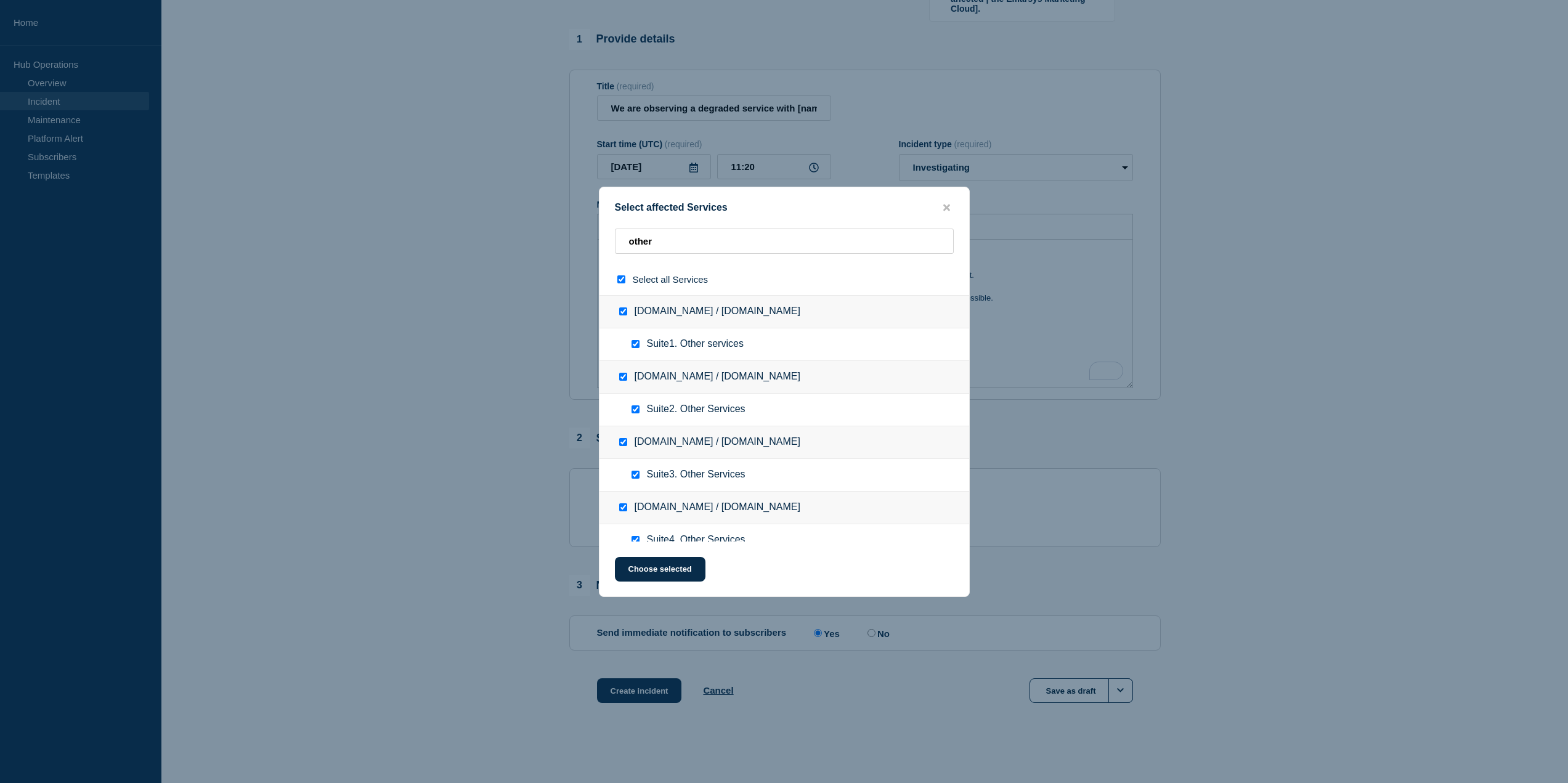
checkbox input "true"
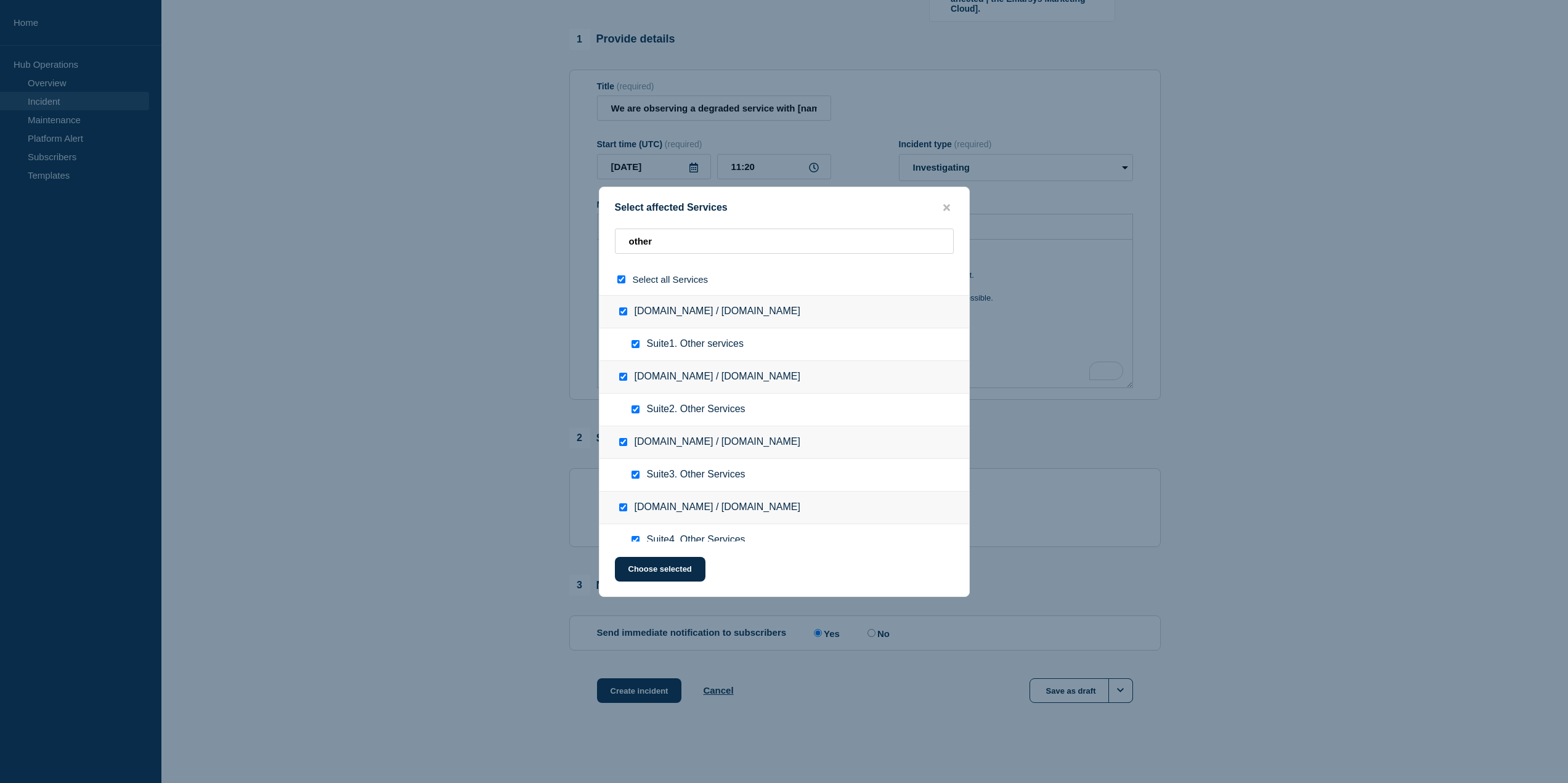
checkbox input "true"
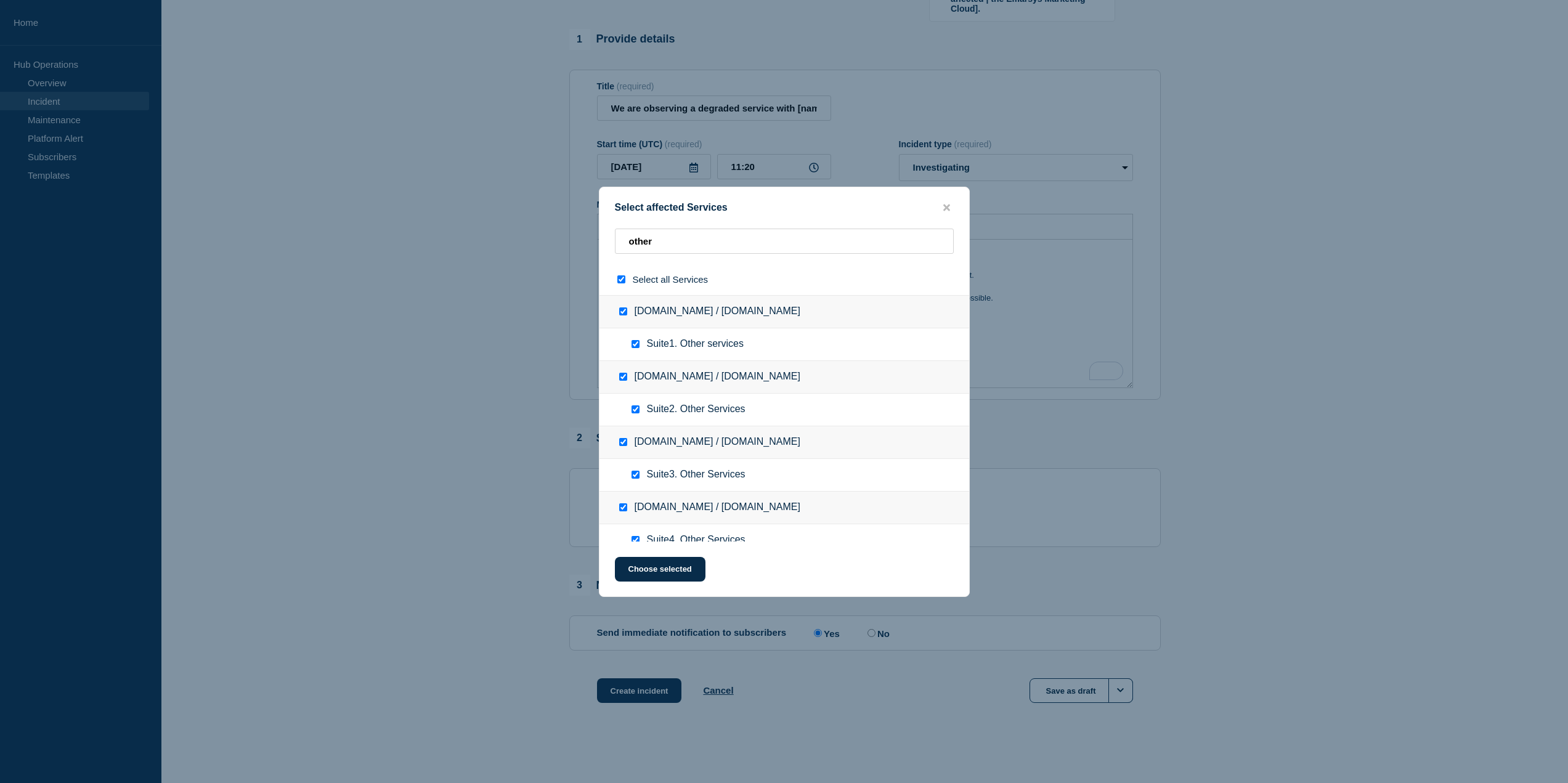
checkbox input "true"
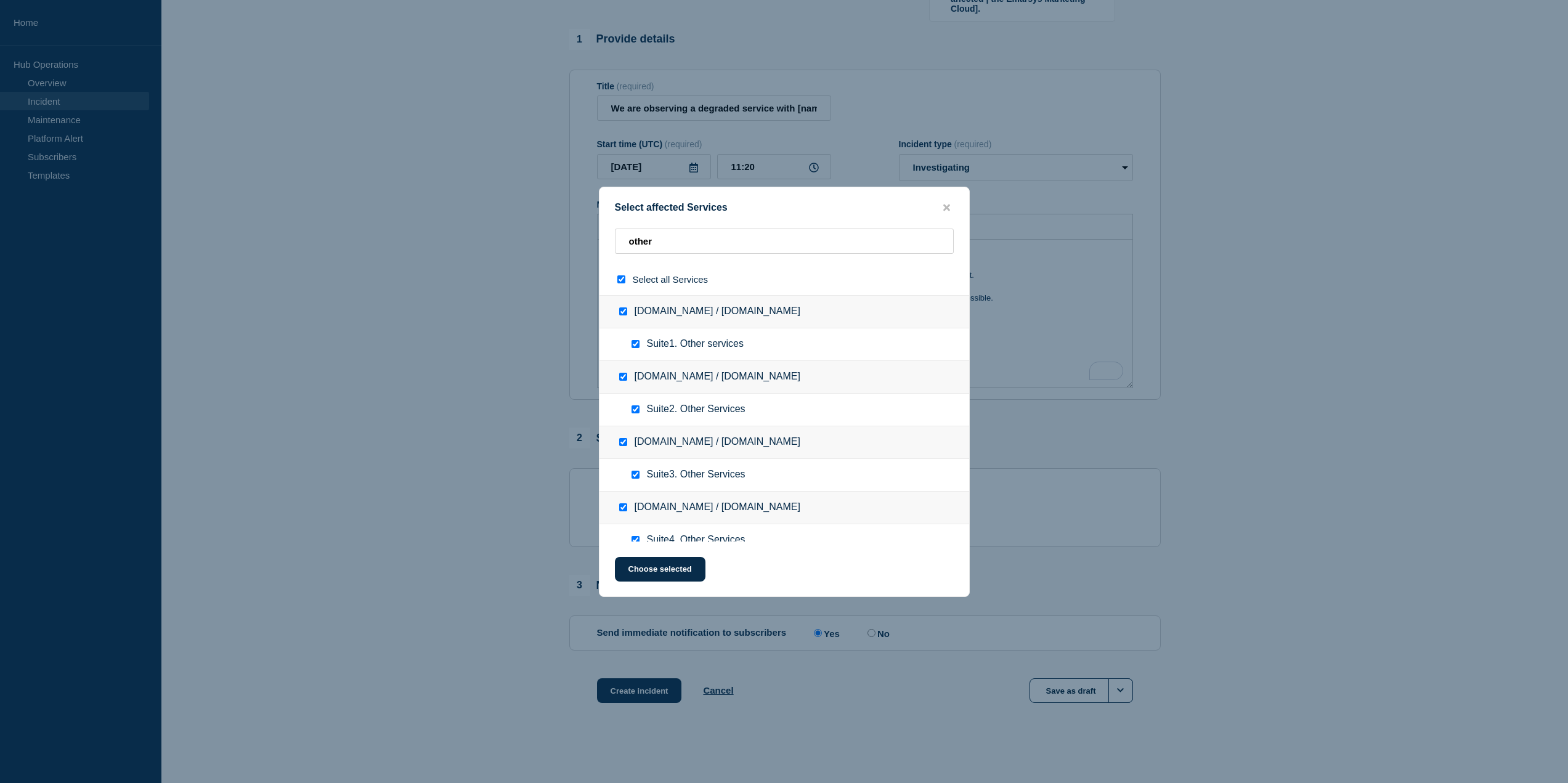
checkbox input "true"
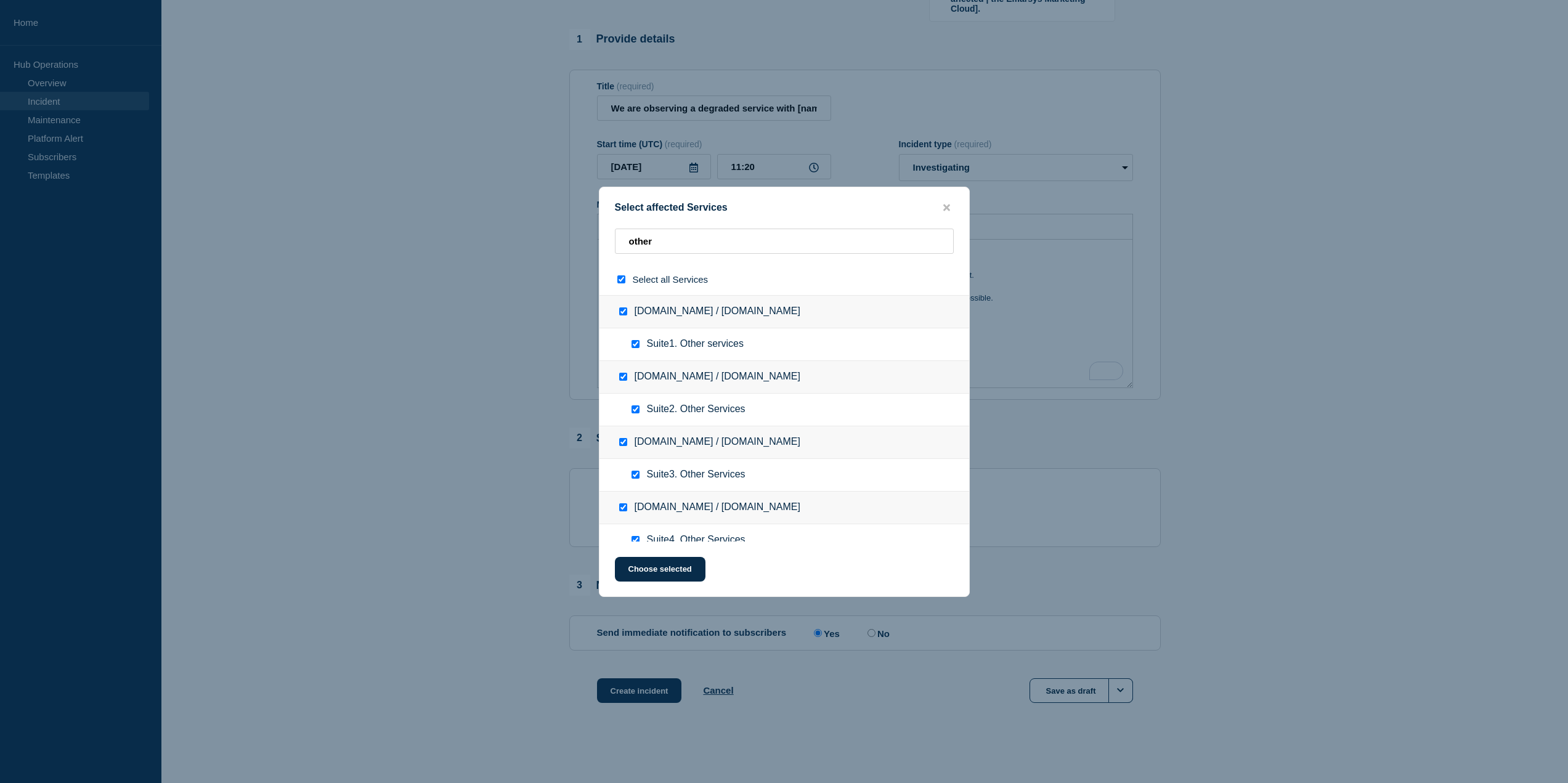
checkbox input "true"
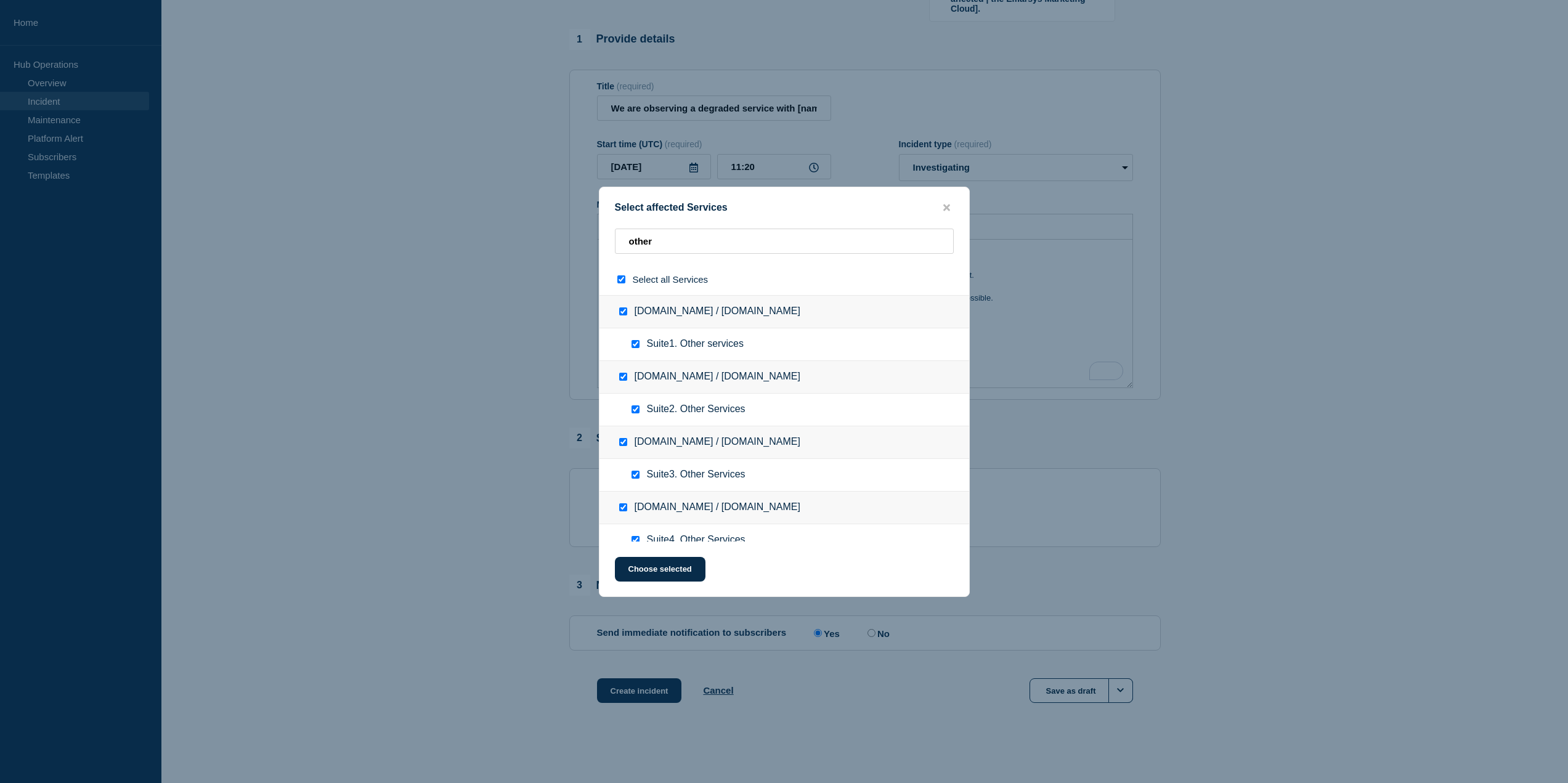
checkbox input "true"
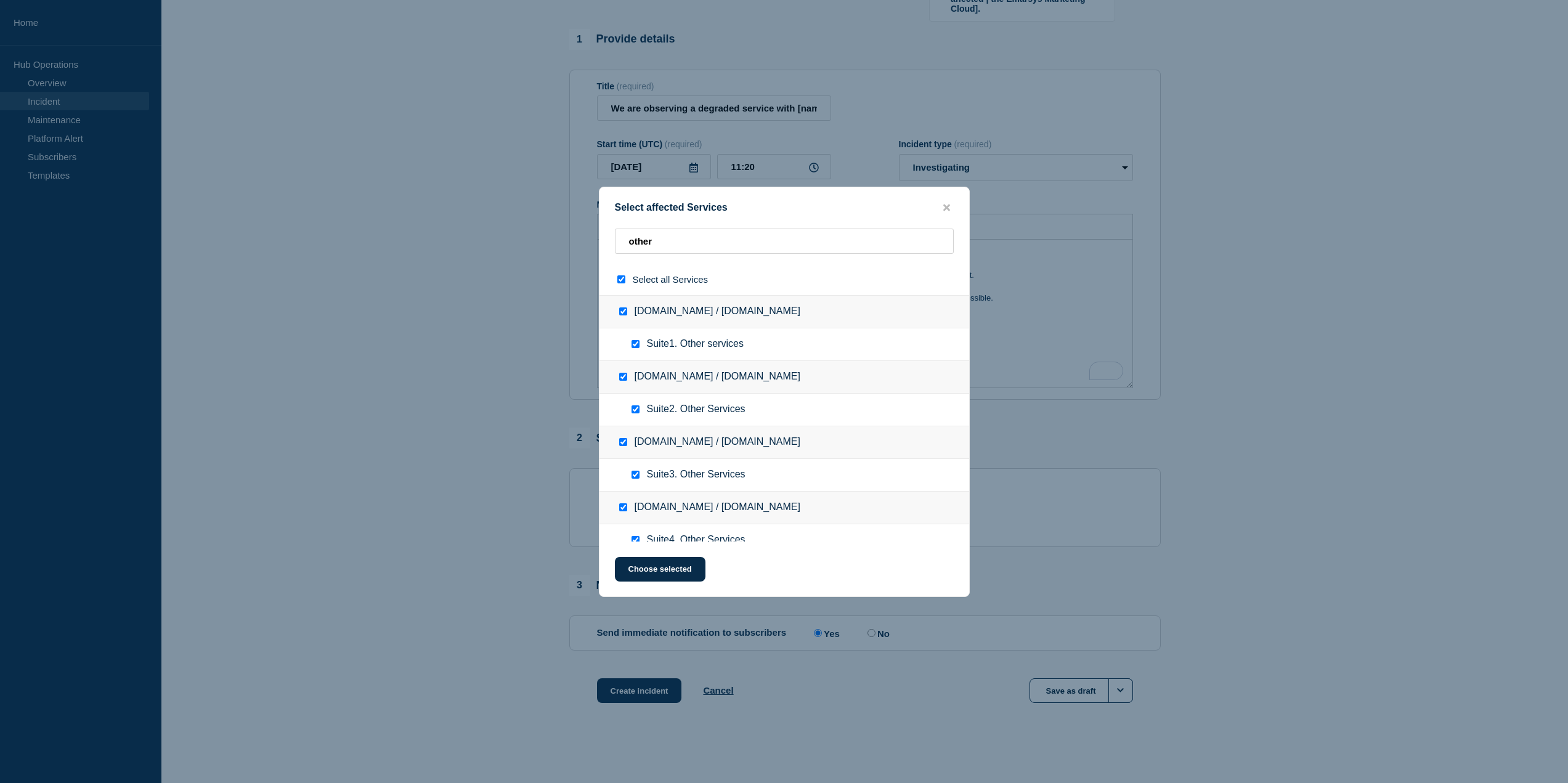
checkbox input "true"
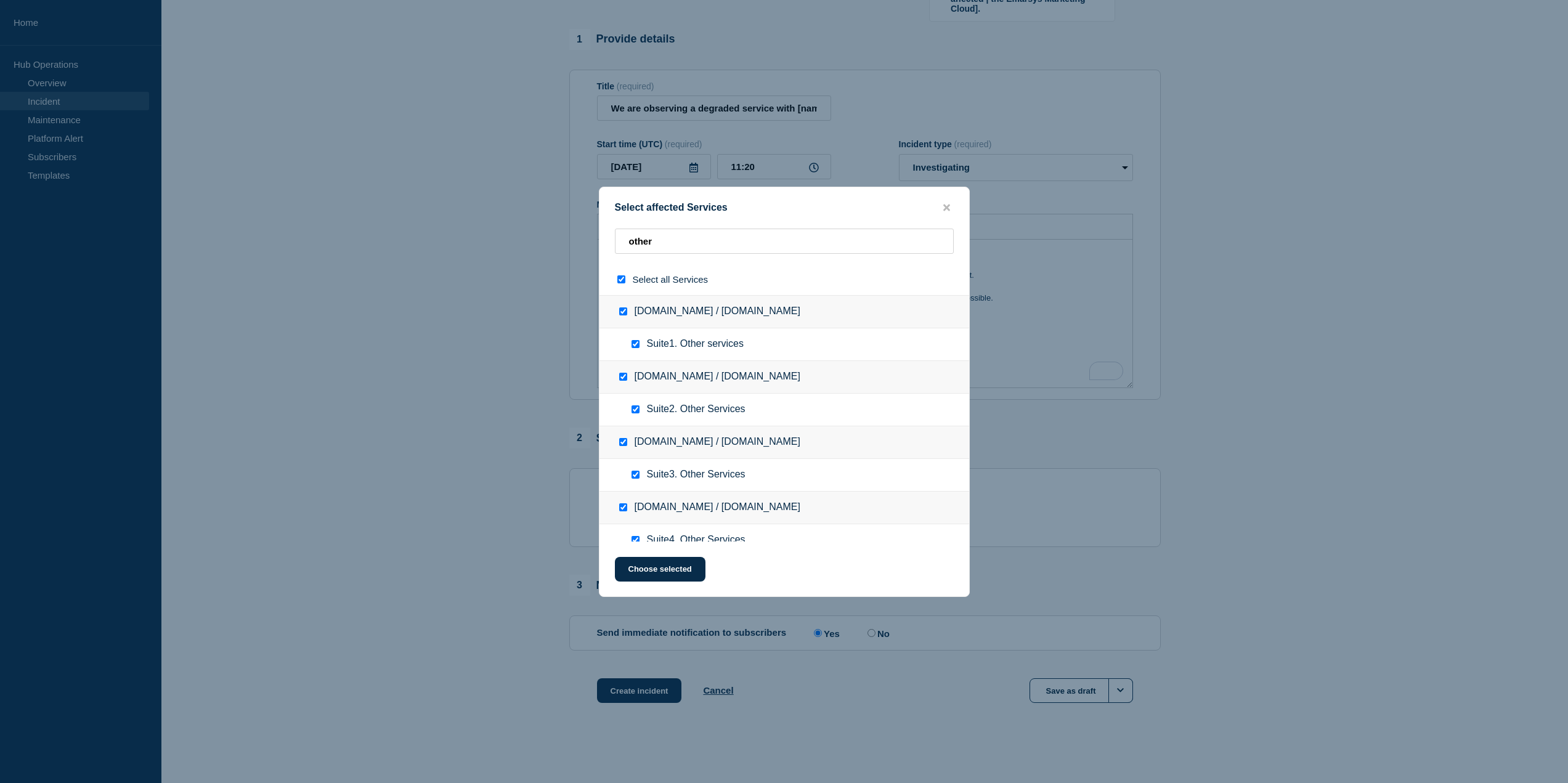
checkbox input "true"
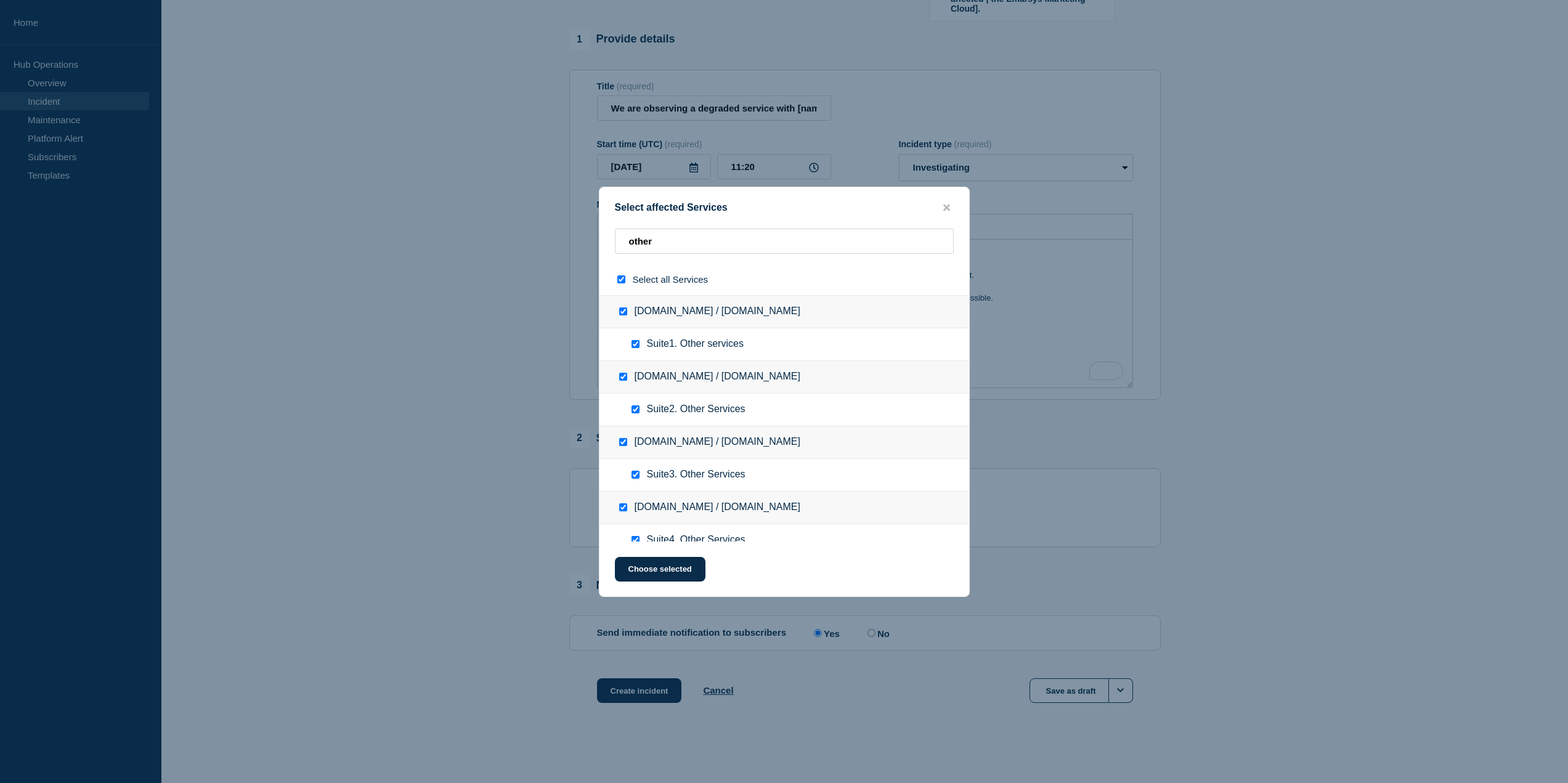
checkbox input "true"
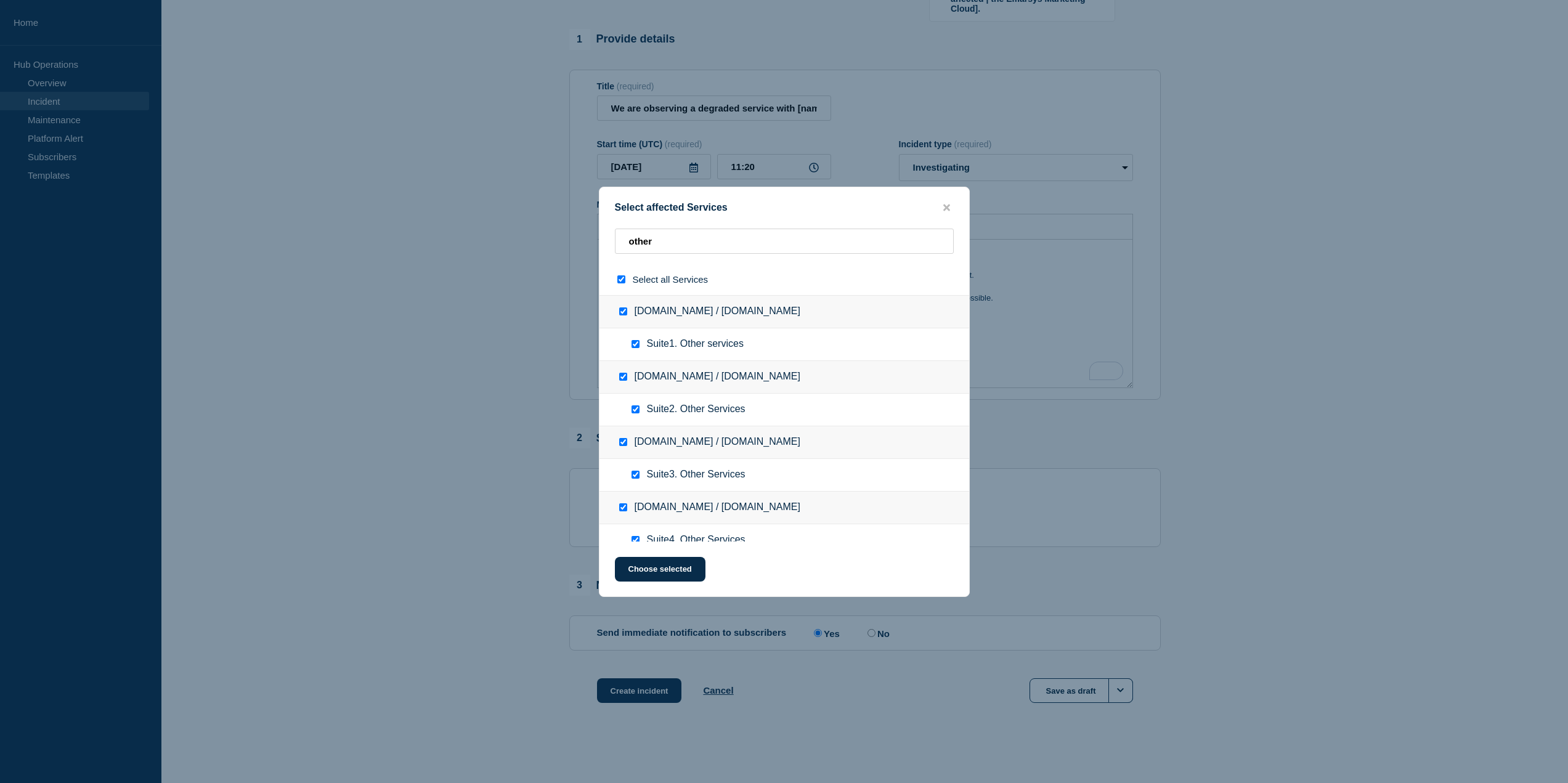
checkbox input "true"
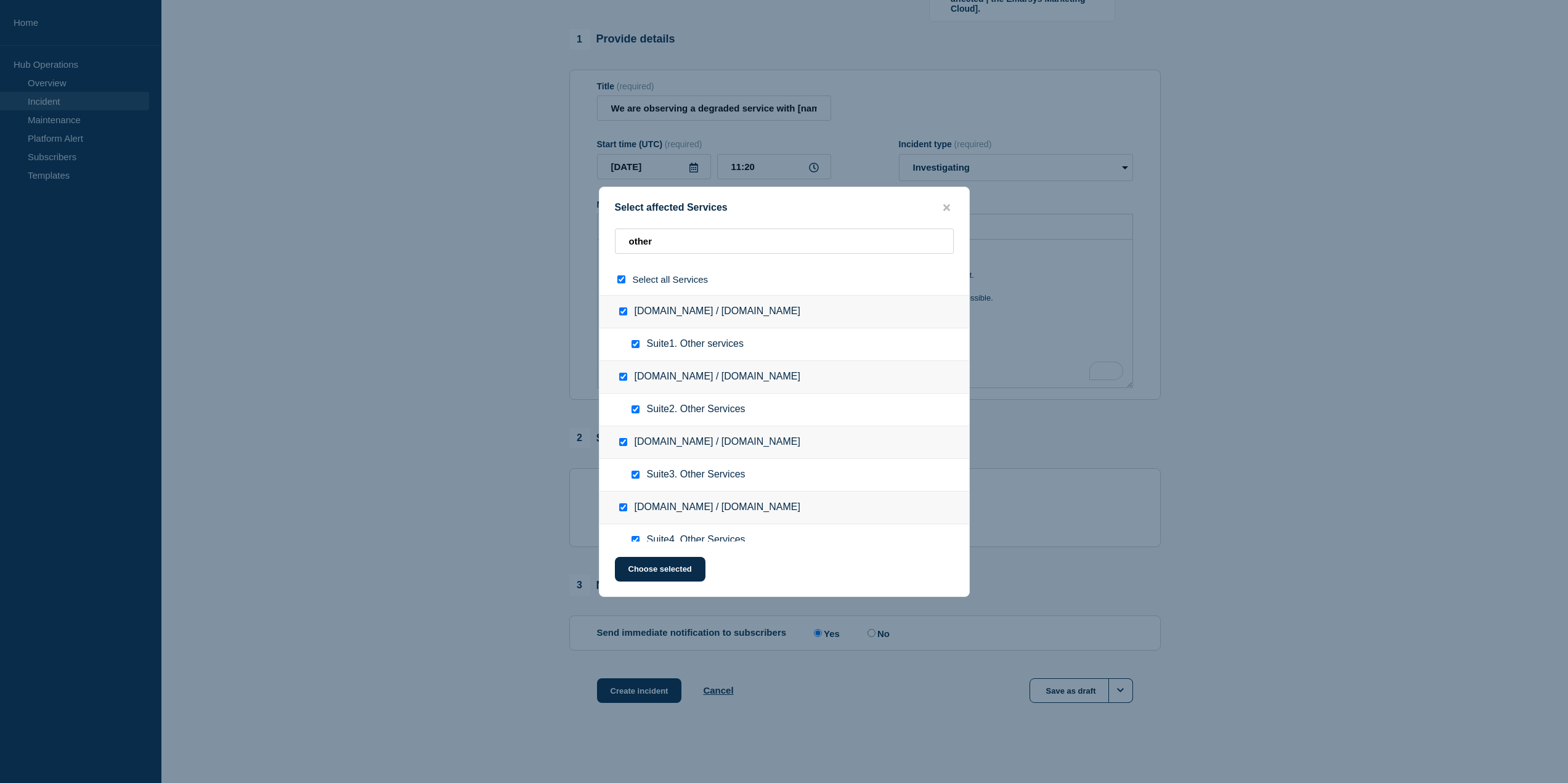
checkbox input "true"
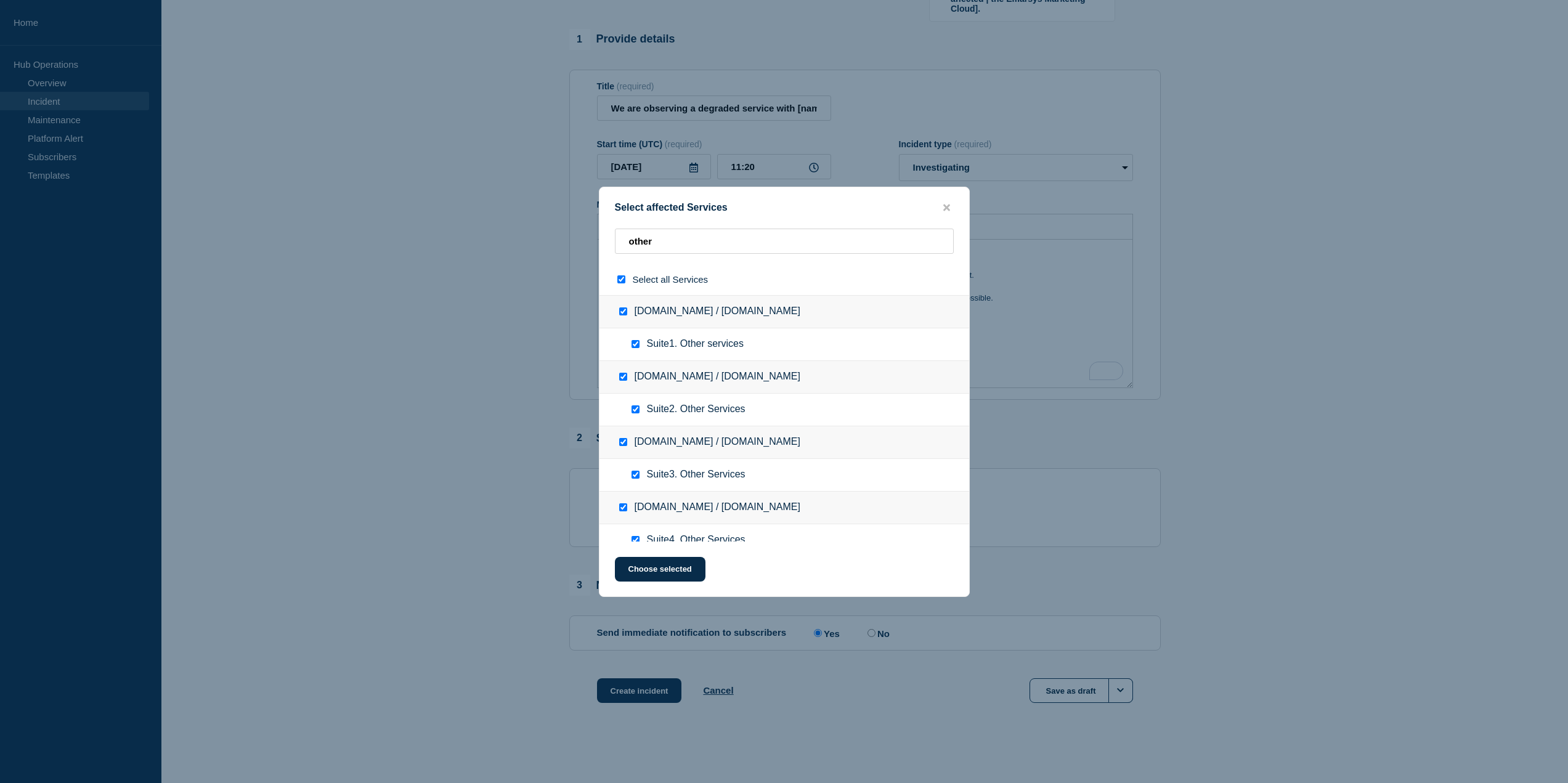
checkbox input "true"
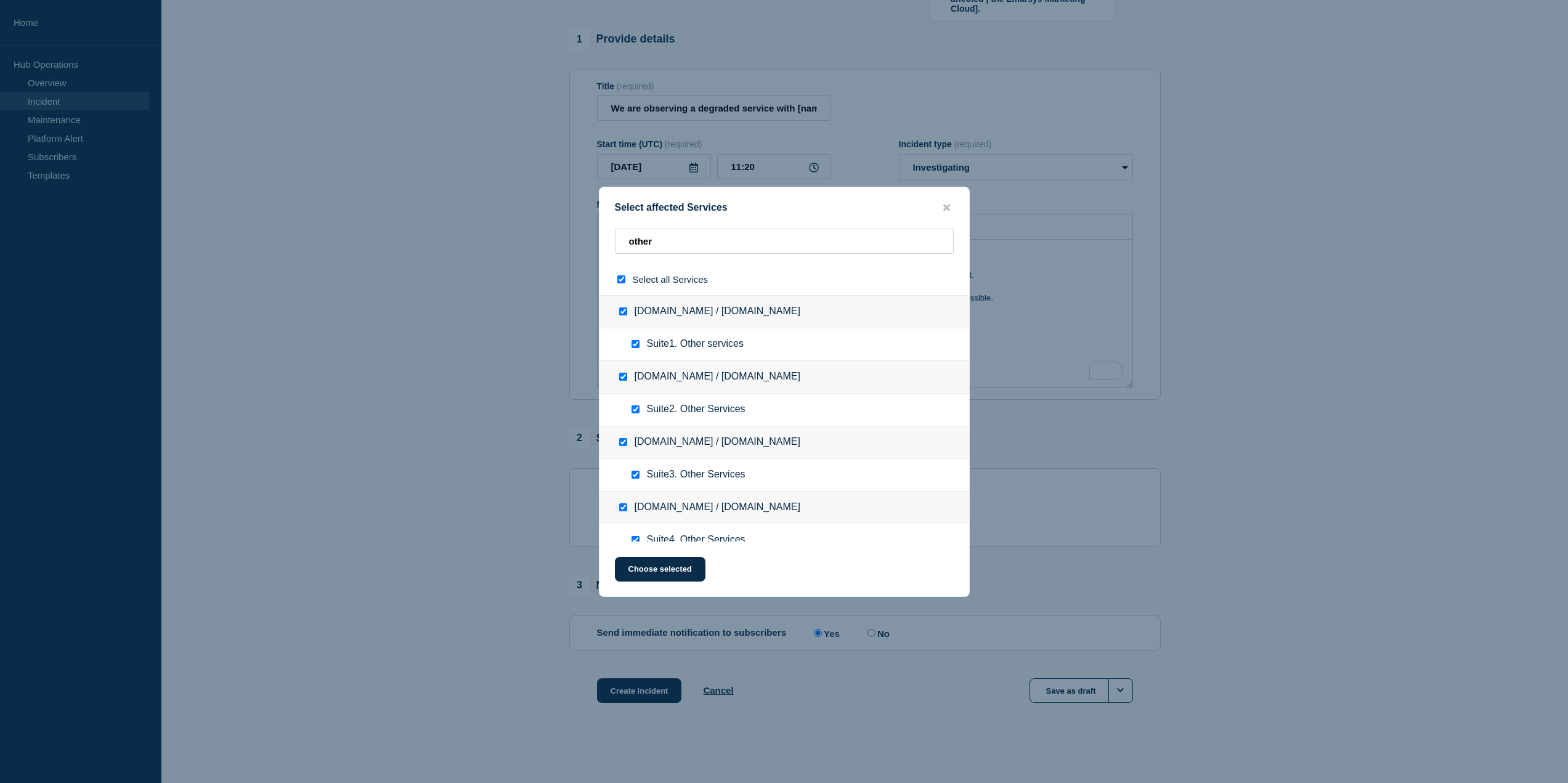
checkbox input "true"
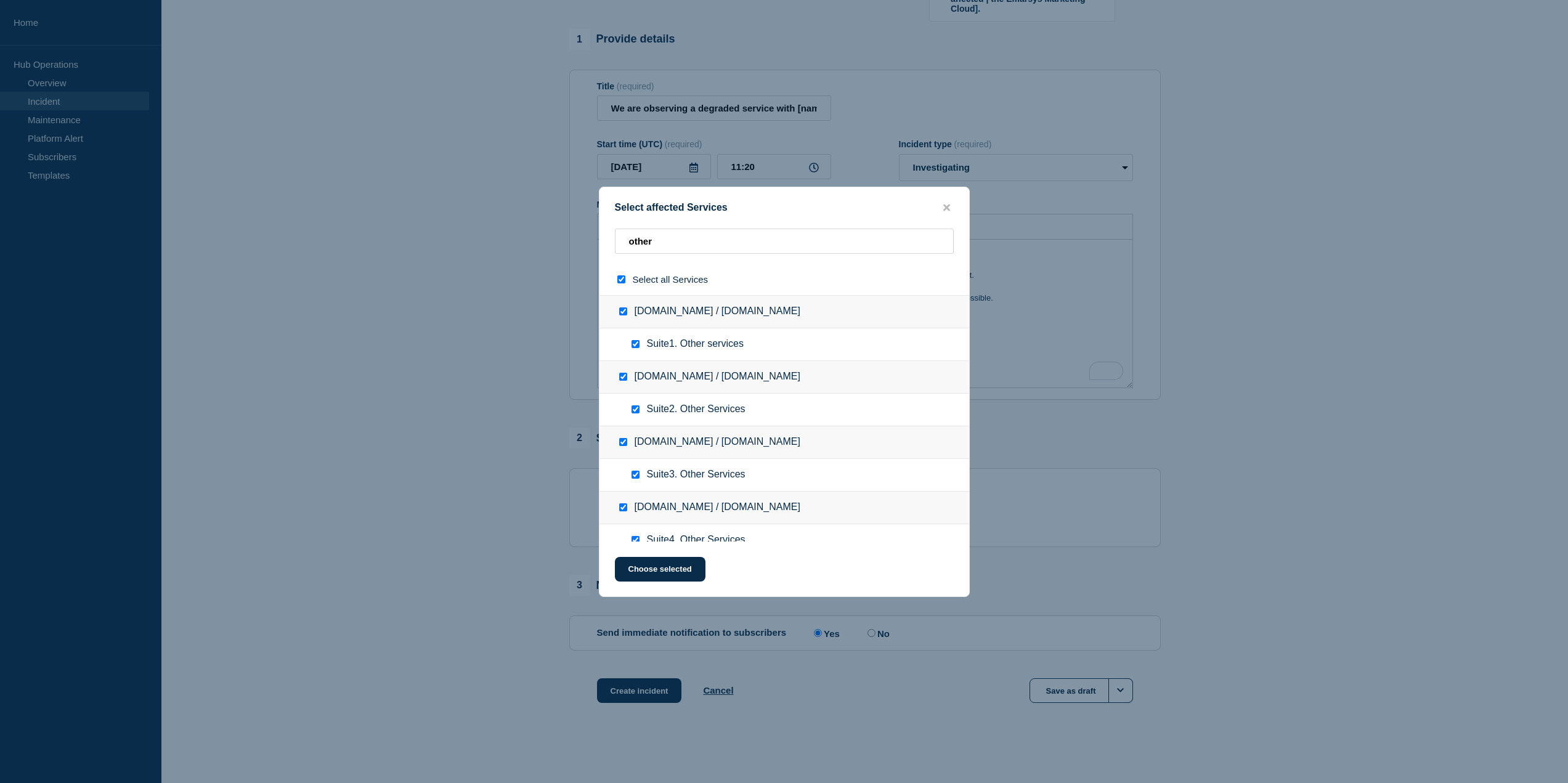
checkbox input "true"
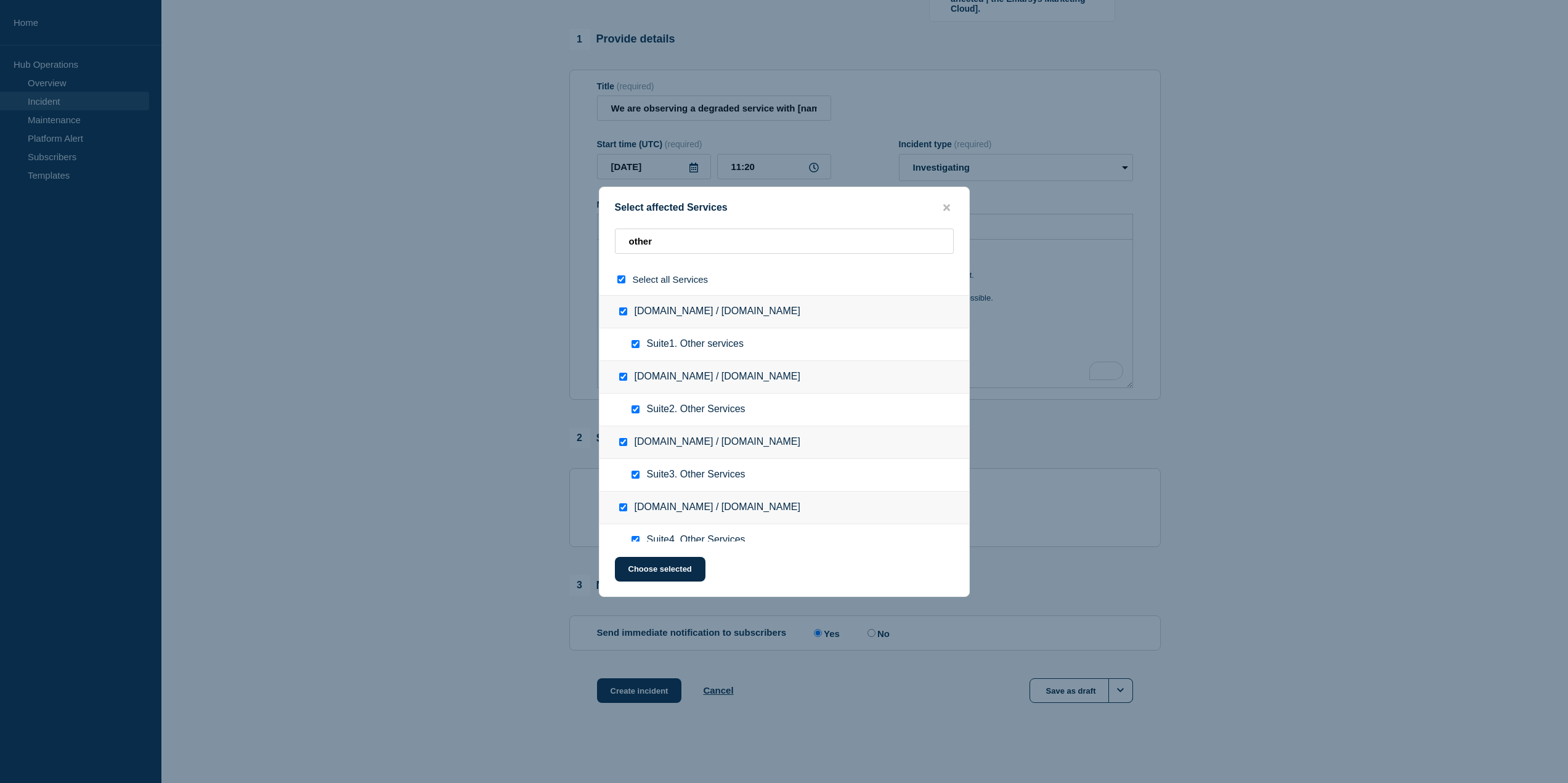
checkbox input "true"
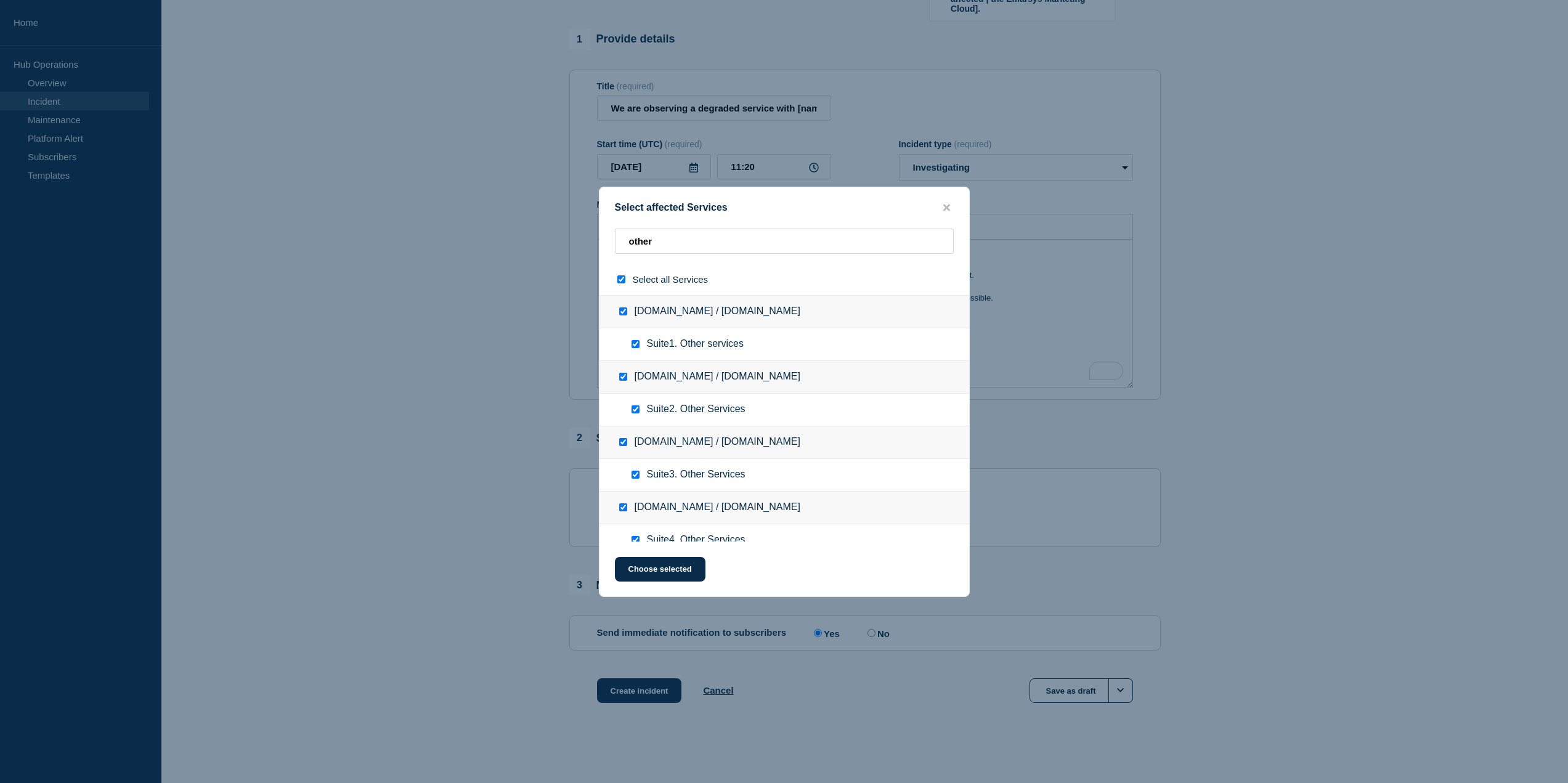
checkbox input "true"
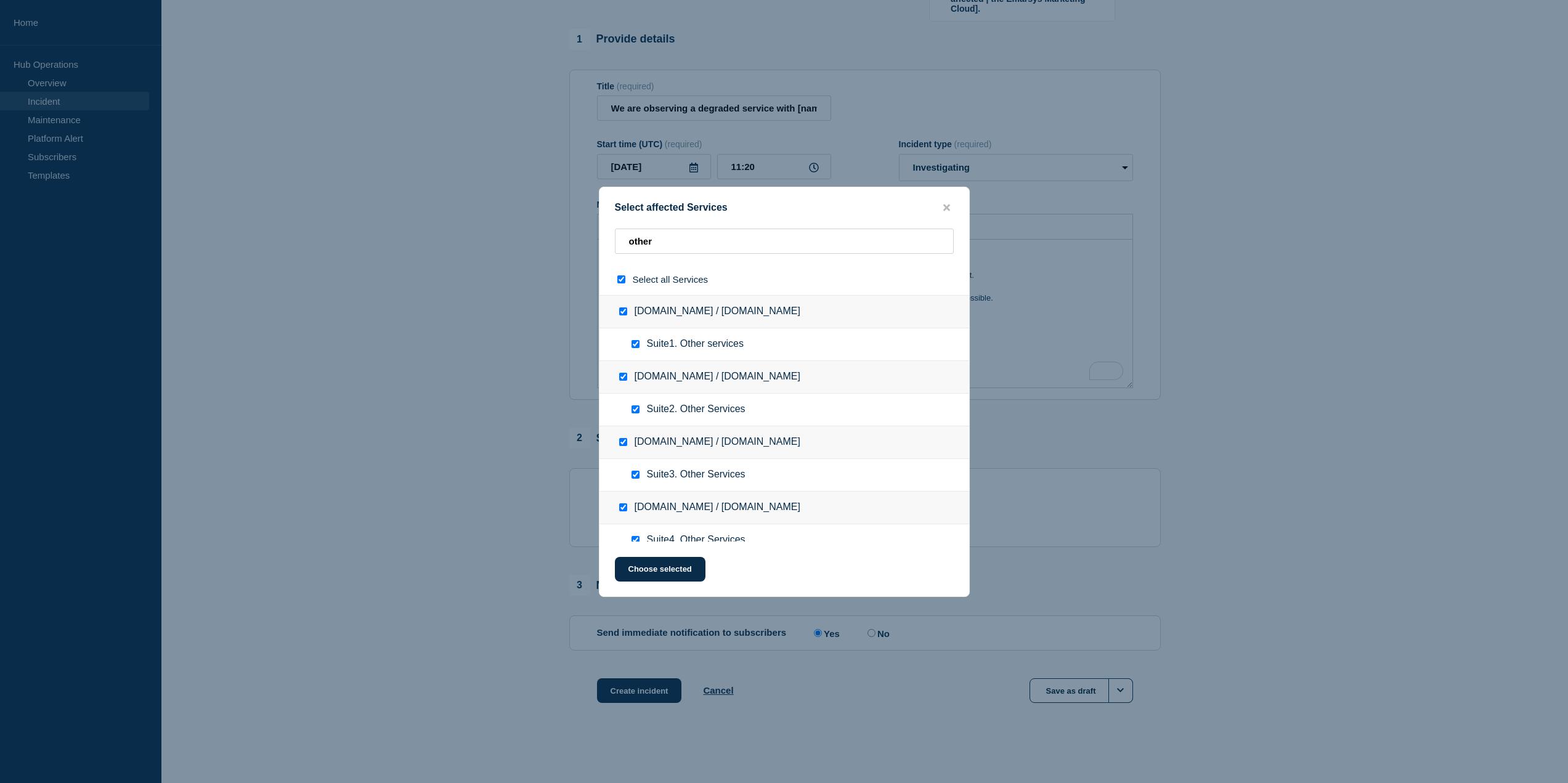
checkbox input "true"
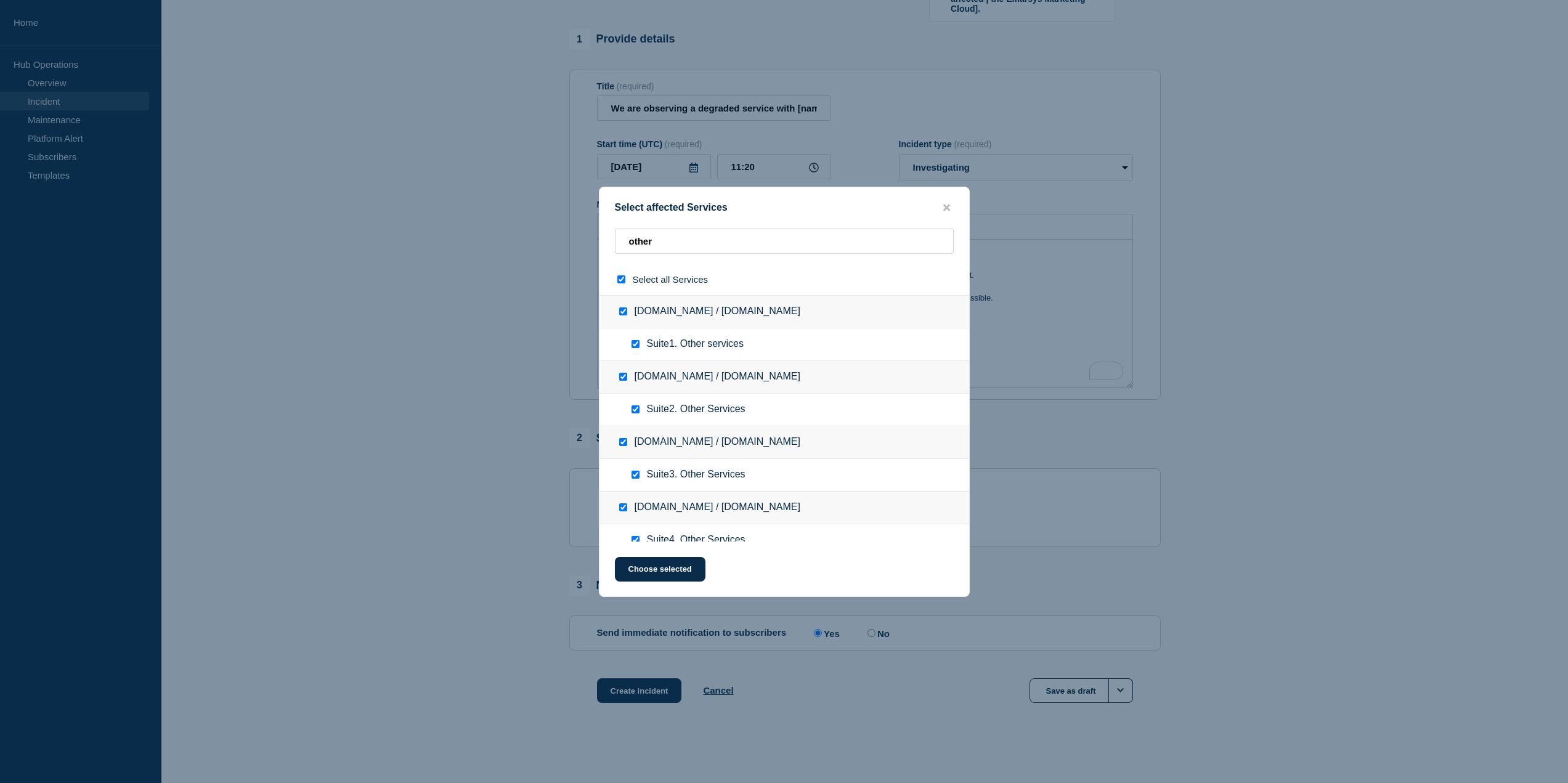
checkbox input "true"
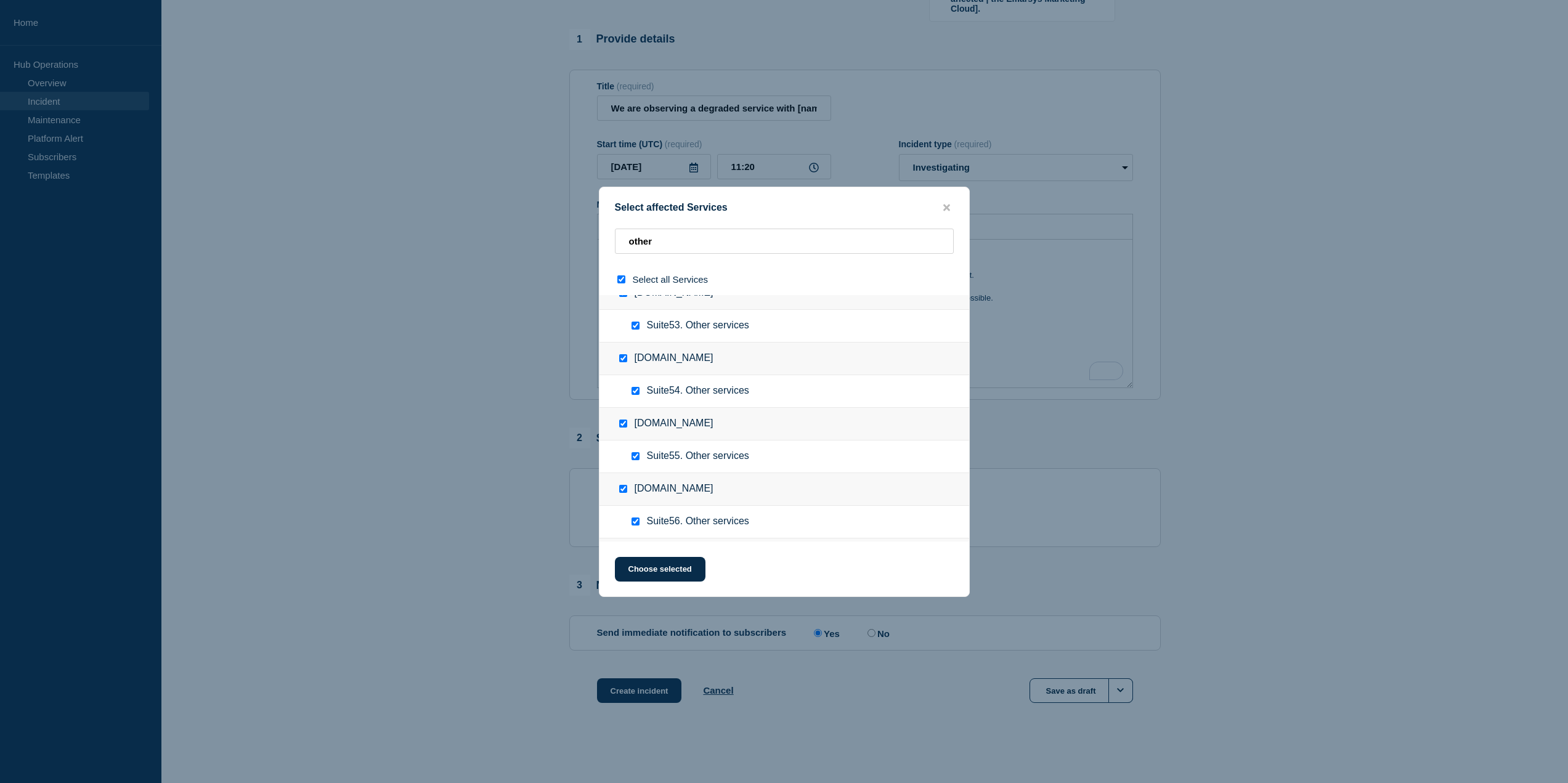
scroll to position [4194, 0]
click at [677, 572] on button "Choose selected" at bounding box center [660, 569] width 91 height 25
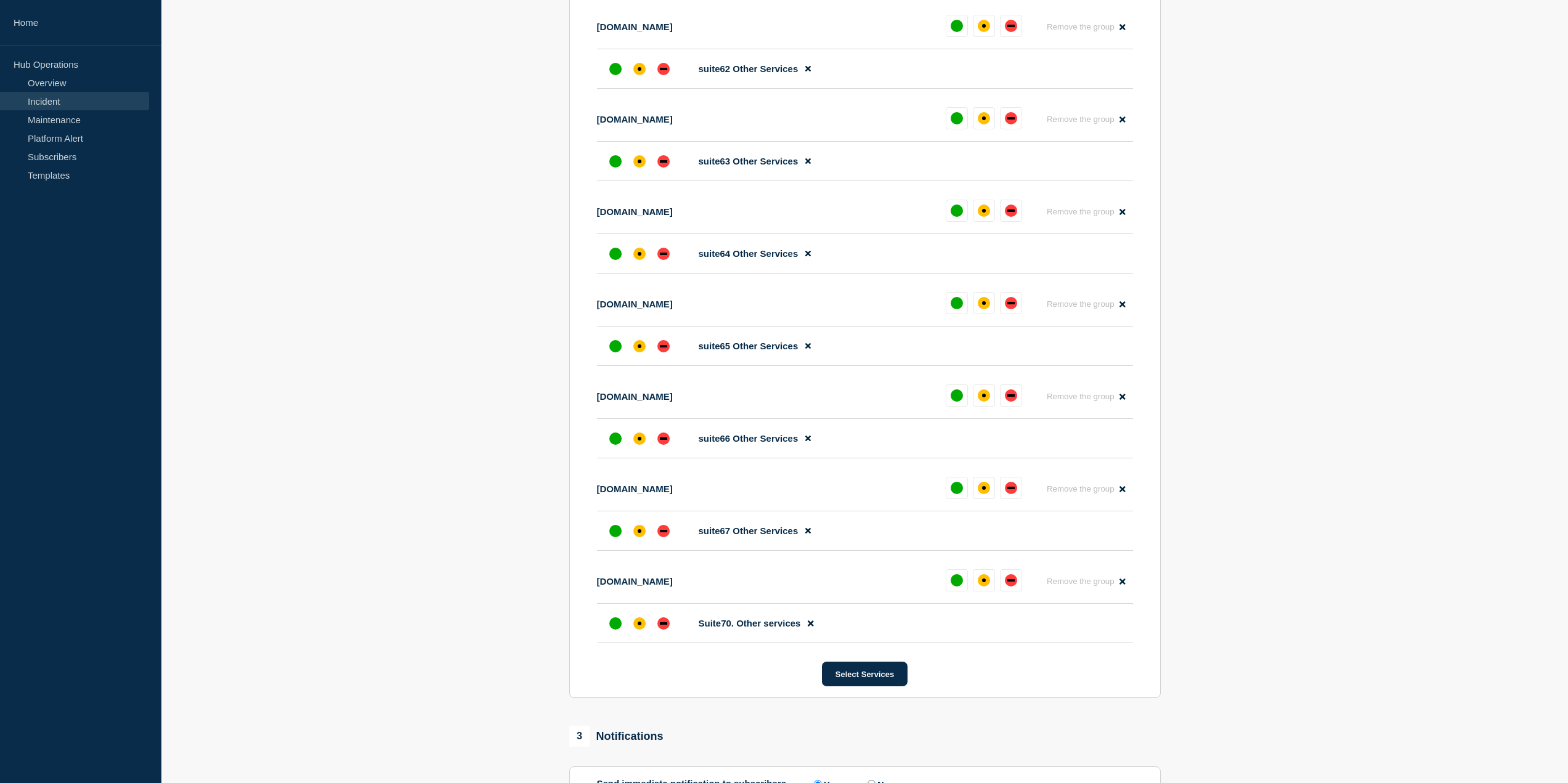
scroll to position [6353, 0]
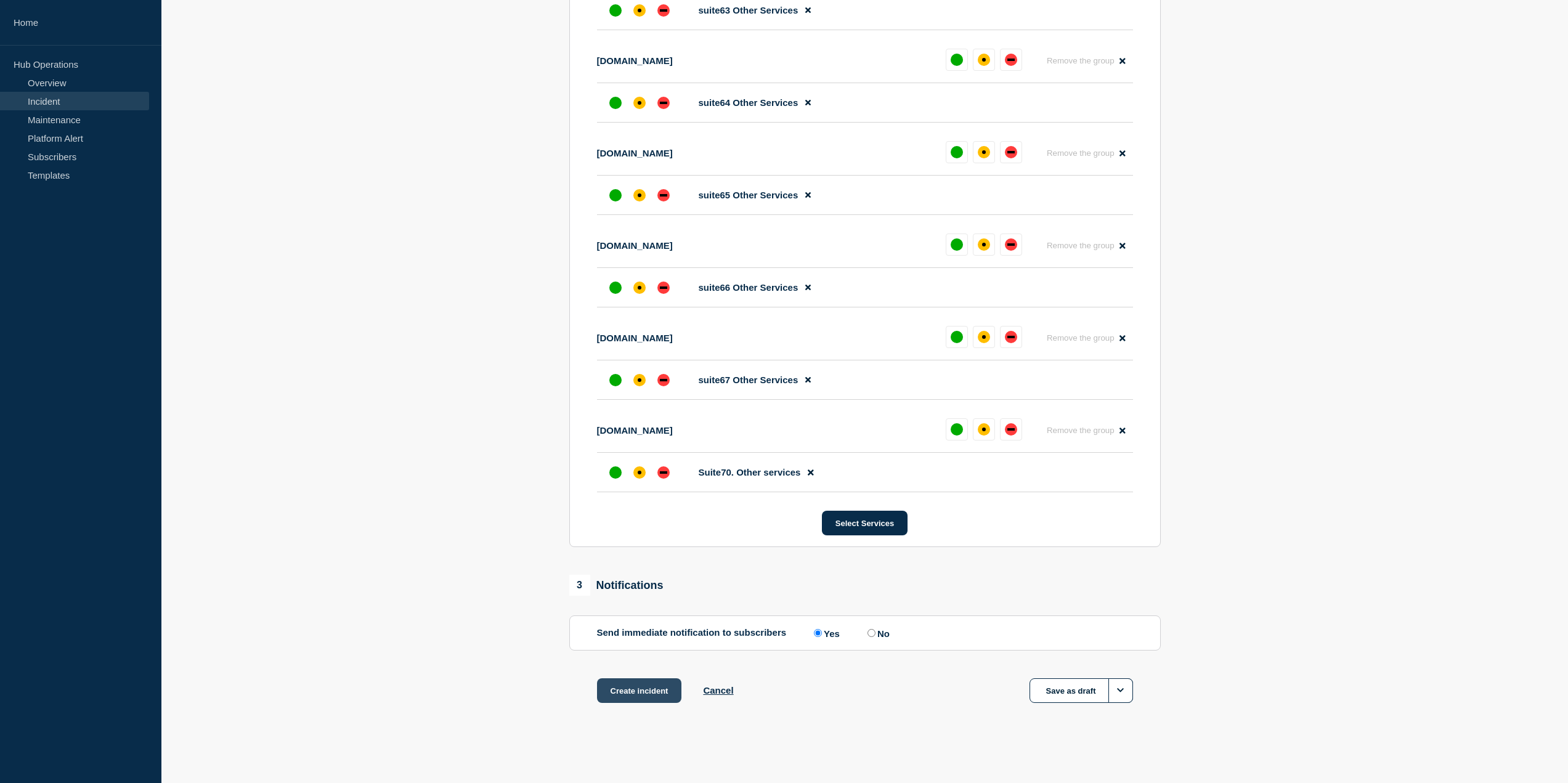
click at [648, 692] on button "Create incident" at bounding box center [640, 690] width 85 height 25
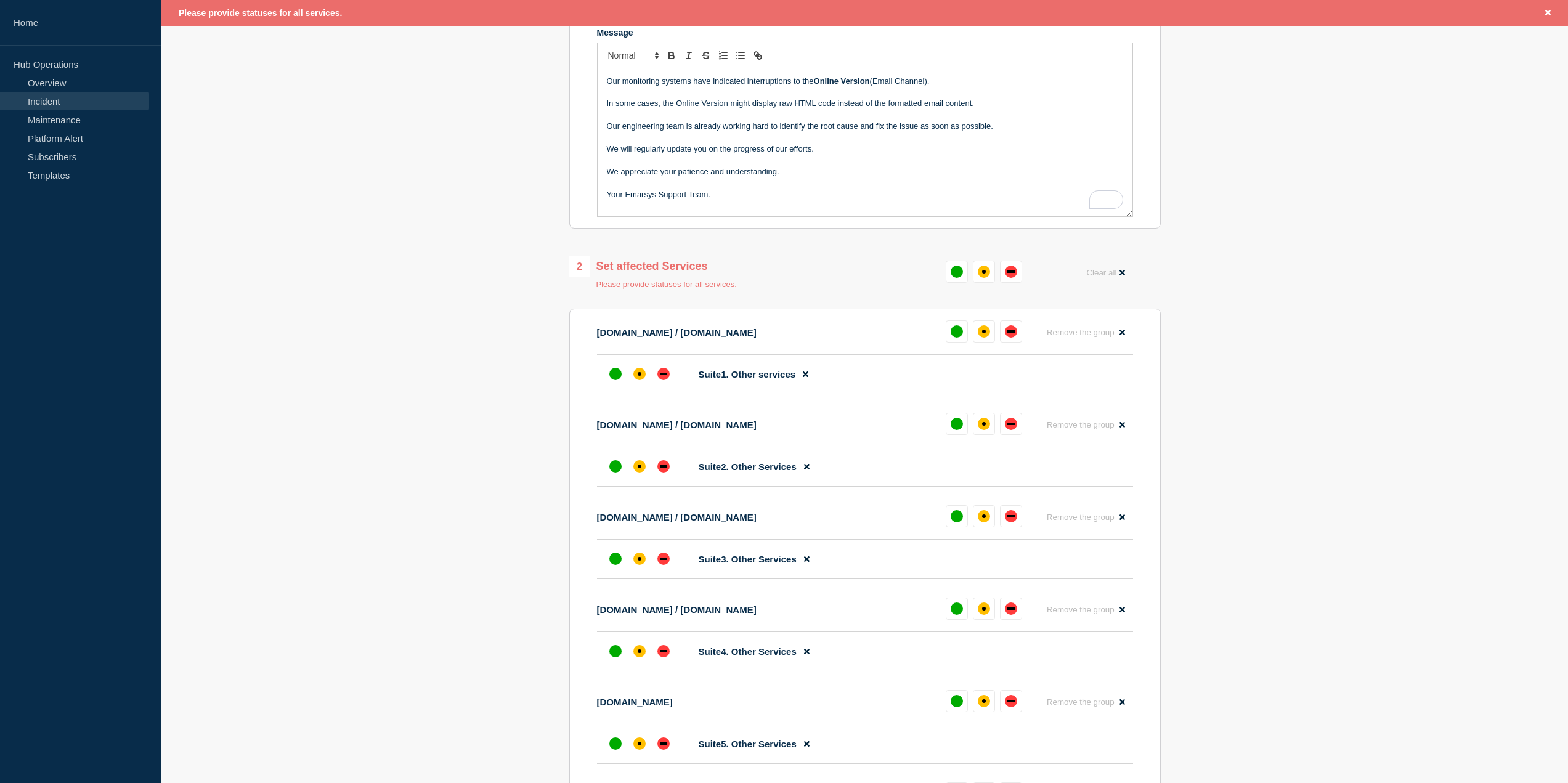
scroll to position [289, 0]
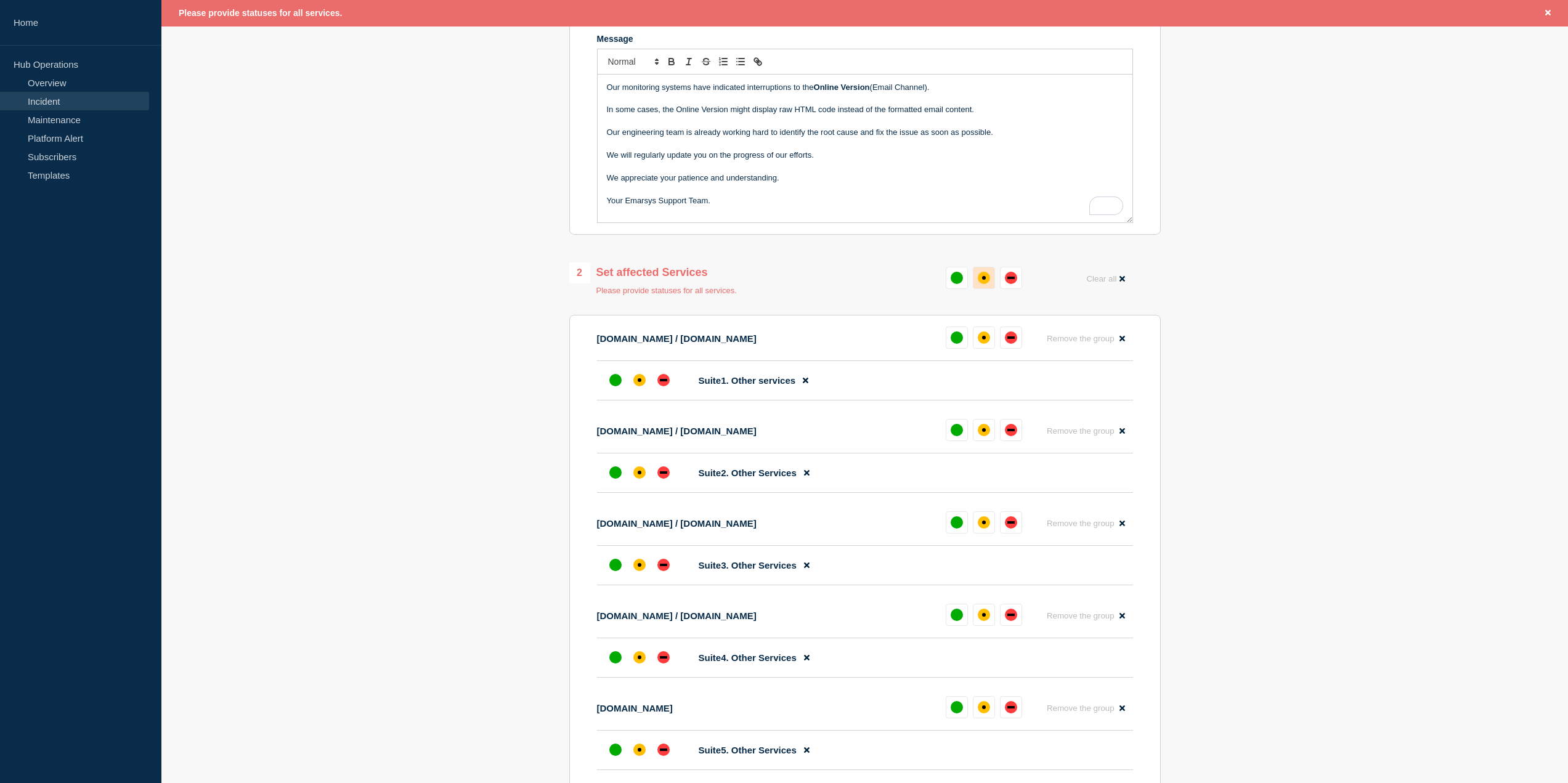
click at [984, 276] on div "affected" at bounding box center [984, 277] width 3 height 3
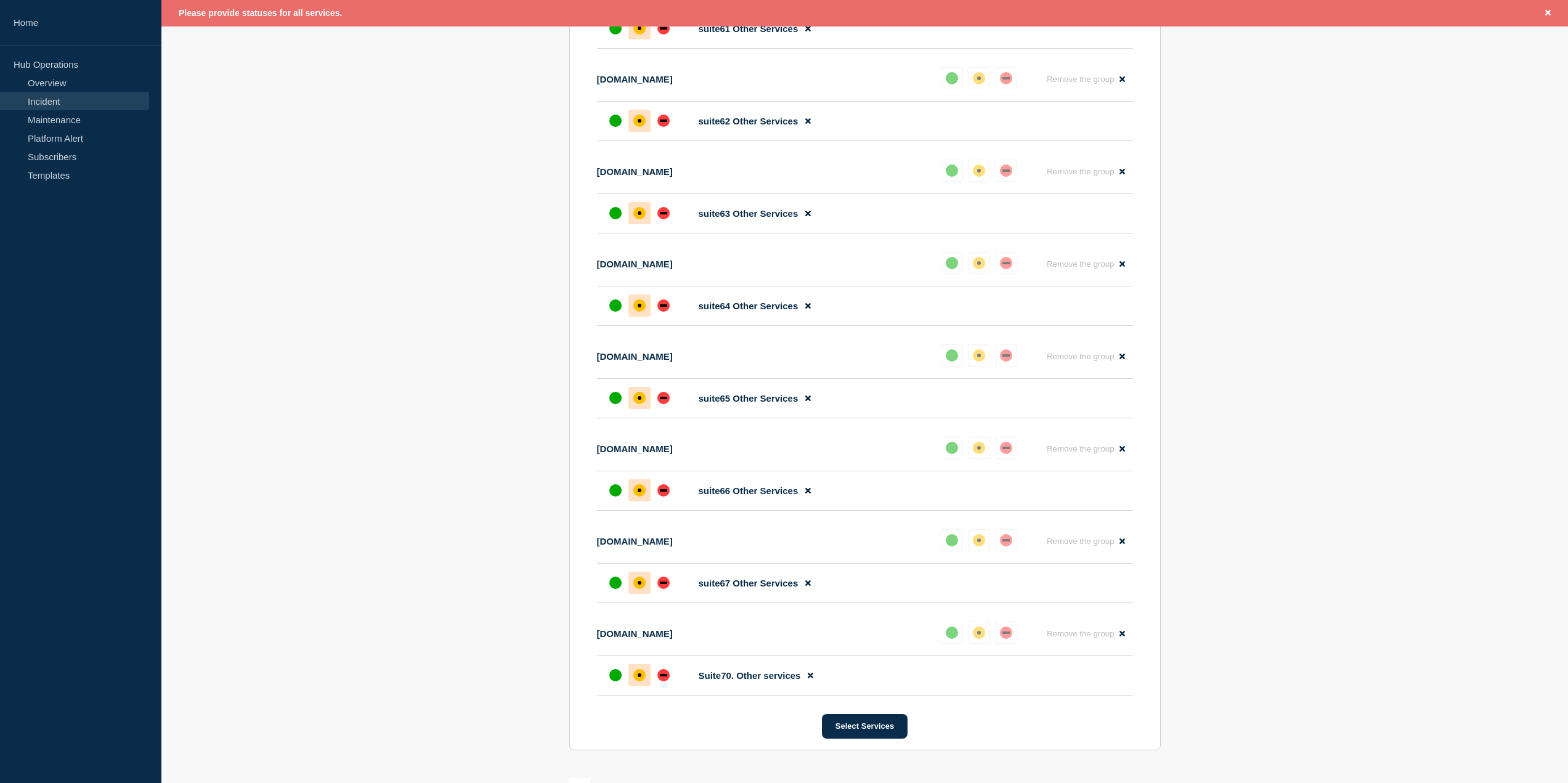
scroll to position [6380, 0]
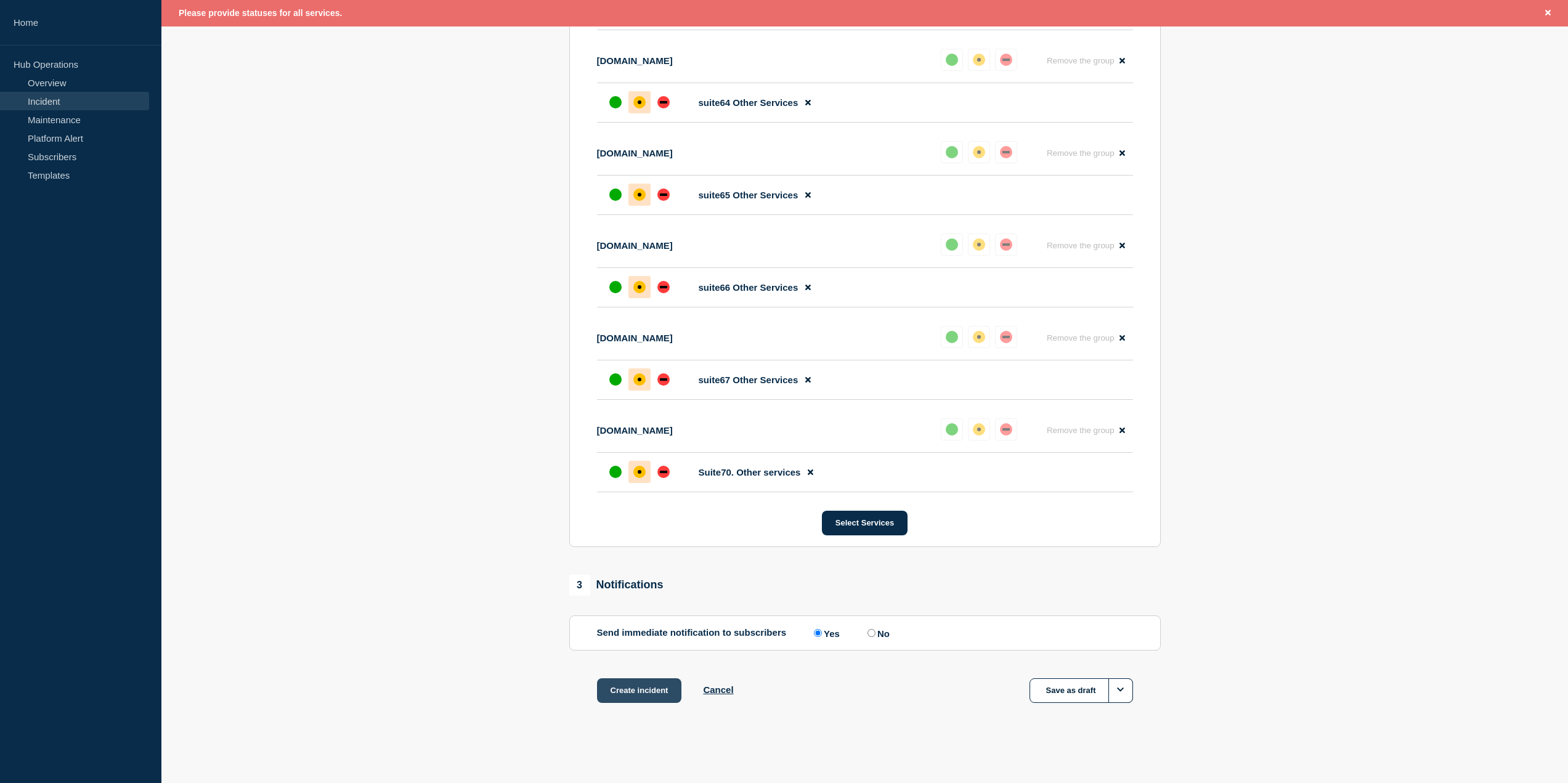
click at [649, 693] on button "Create incident" at bounding box center [640, 690] width 85 height 25
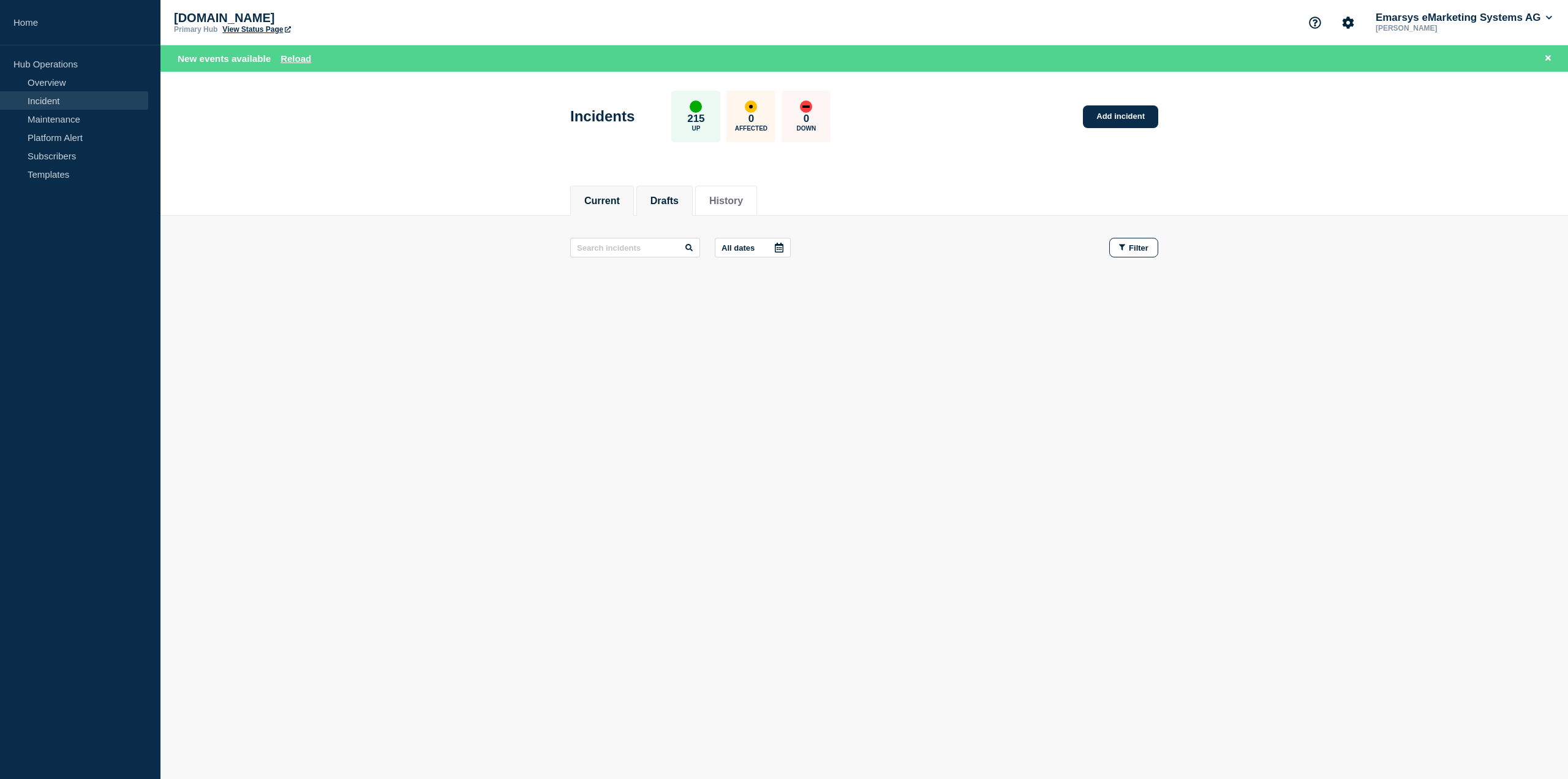
click at [678, 201] on button "Drafts" at bounding box center [665, 201] width 28 height 11
click at [613, 198] on button "Current 1" at bounding box center [606, 201] width 43 height 11
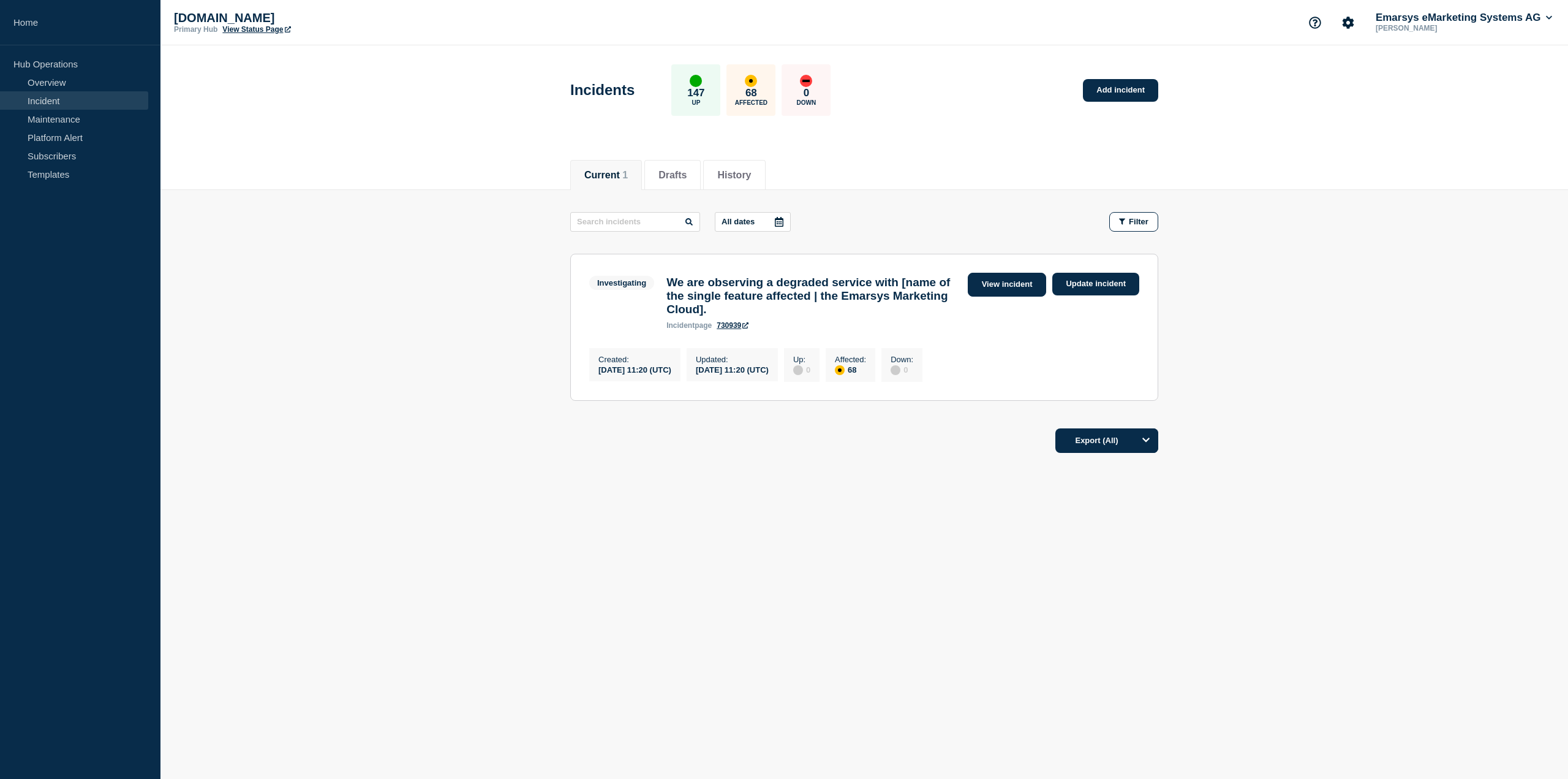
click at [1010, 286] on link "View incident" at bounding box center [1007, 285] width 79 height 24
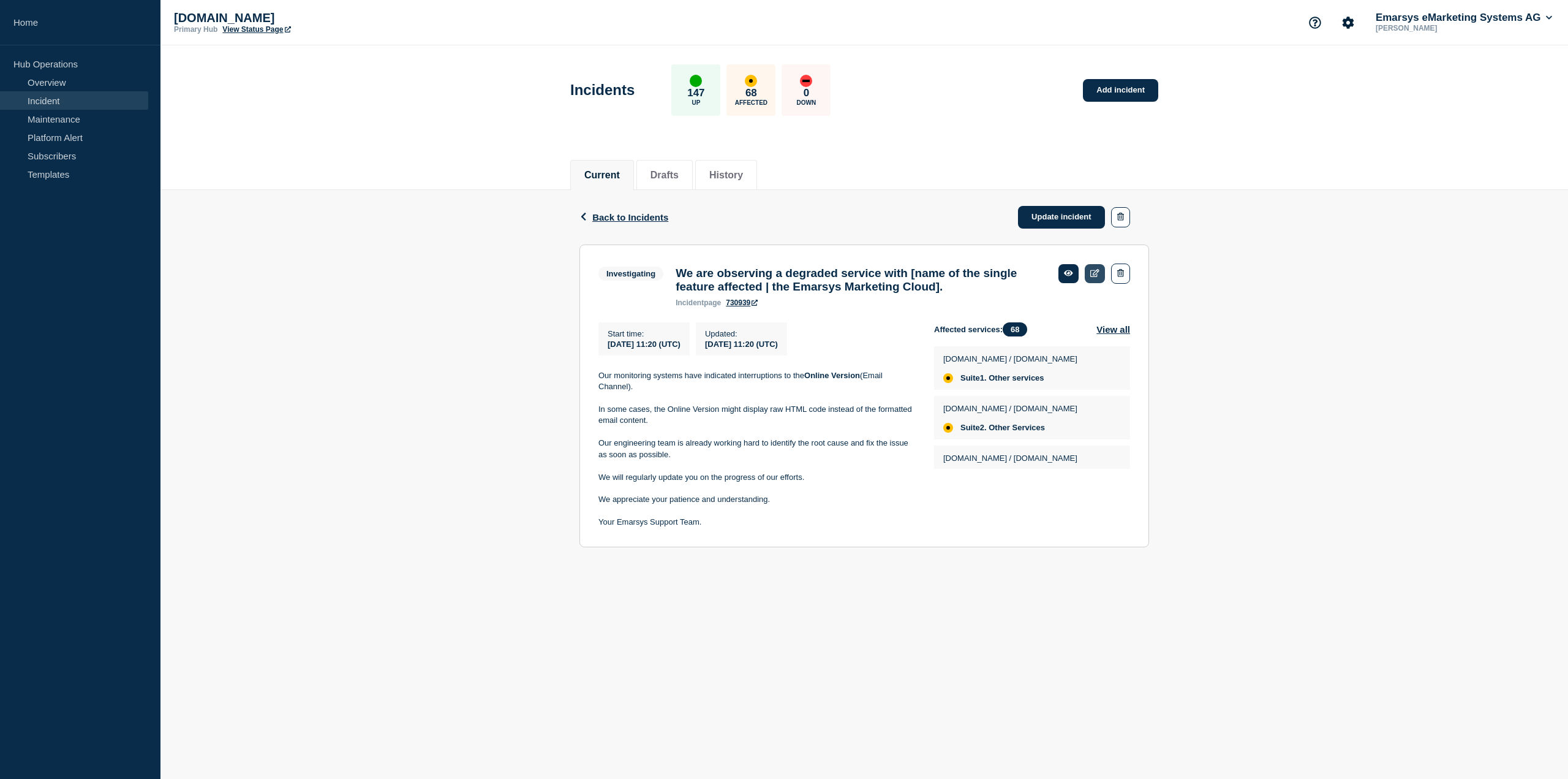
click at [1099, 271] on link at bounding box center [1095, 274] width 20 height 19
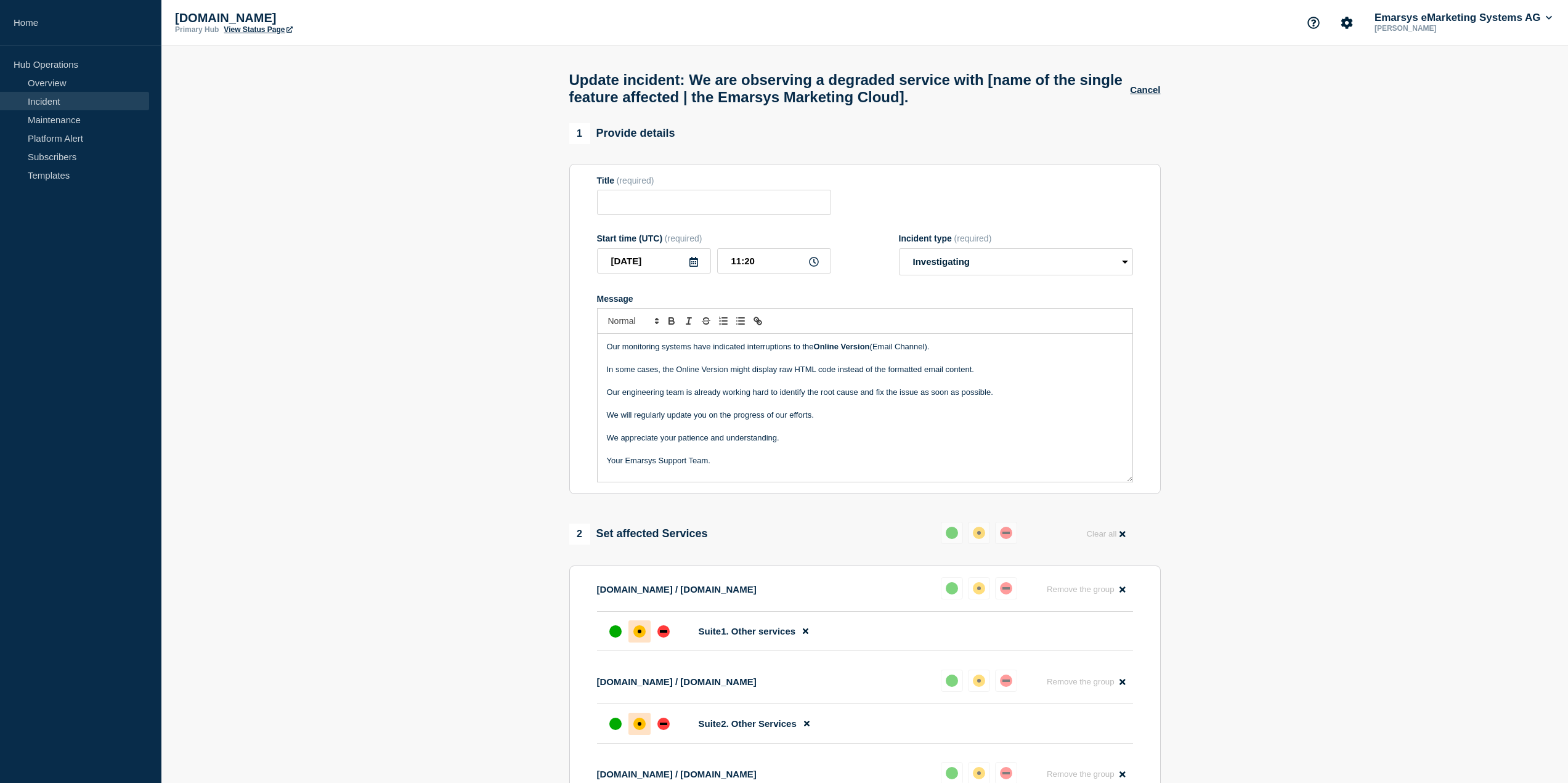
type input "We are observing a degraded service with [name of the single feature affected |…"
type input "11:20"
select select "investigating"
click at [744, 213] on input "We are observing a degraded service with [name of the single feature affected |…" at bounding box center [715, 202] width 234 height 25
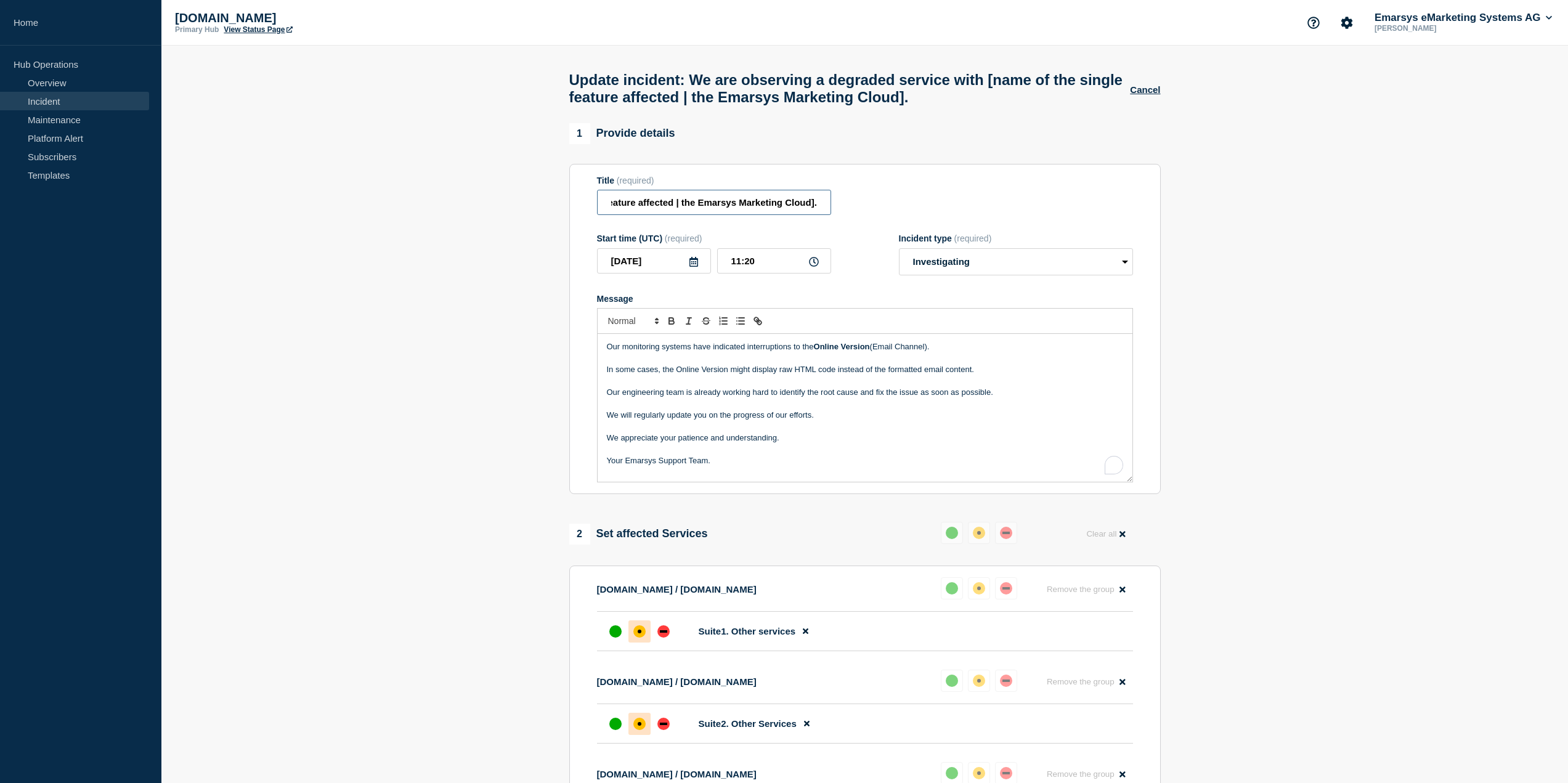
drag, startPoint x: 798, startPoint y: 210, endPoint x: 915, endPoint y: 212, distance: 117.0
click at [915, 212] on div "Title (required) We are observing a degraded service with [name of the single f…" at bounding box center [865, 195] width 536 height 40
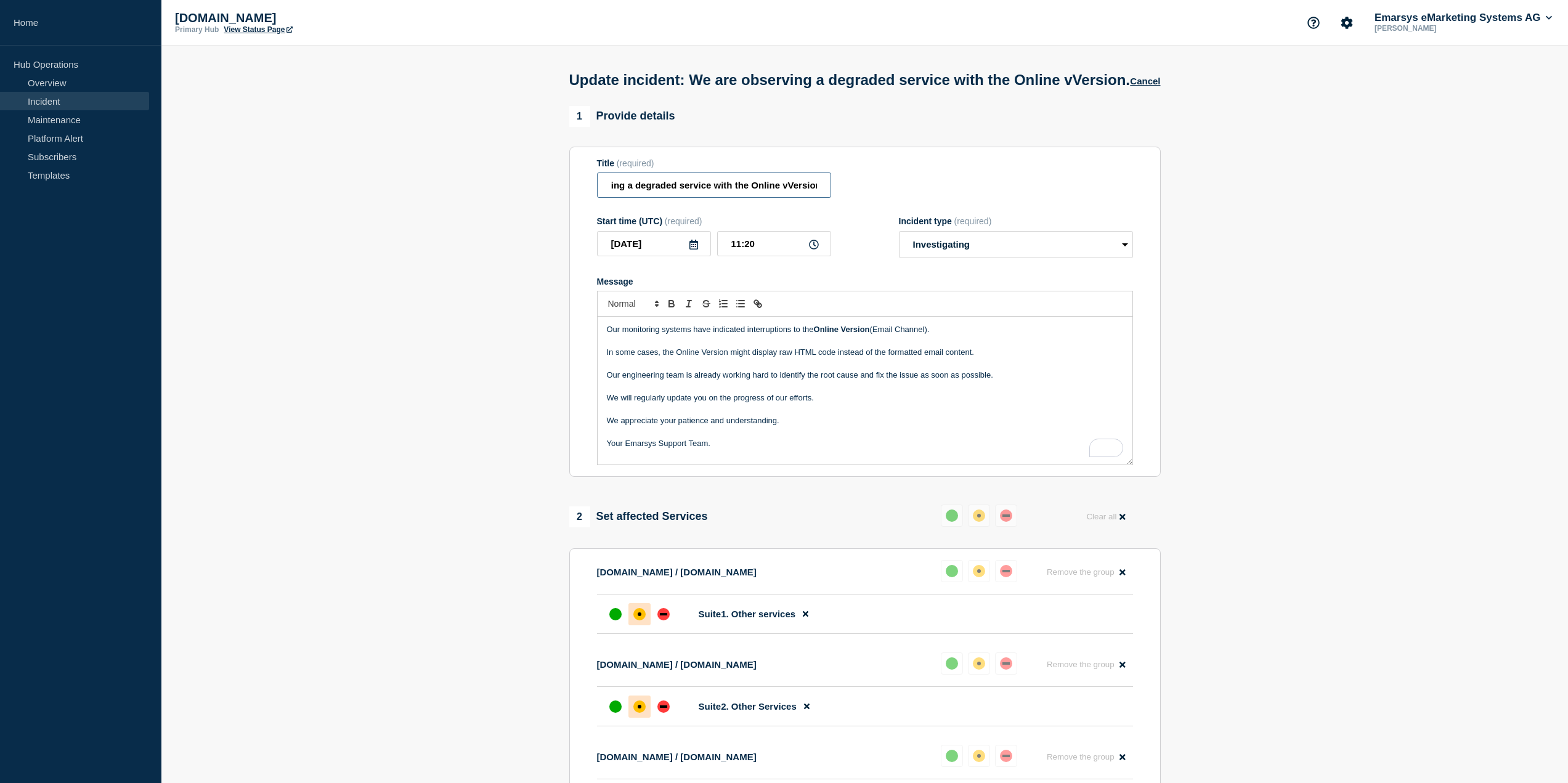
scroll to position [0, 68]
click at [787, 197] on input "We are observing a degraded service with the Online vVersion." at bounding box center [715, 185] width 234 height 25
drag, startPoint x: 685, startPoint y: 211, endPoint x: 547, endPoint y: 214, distance: 138.0
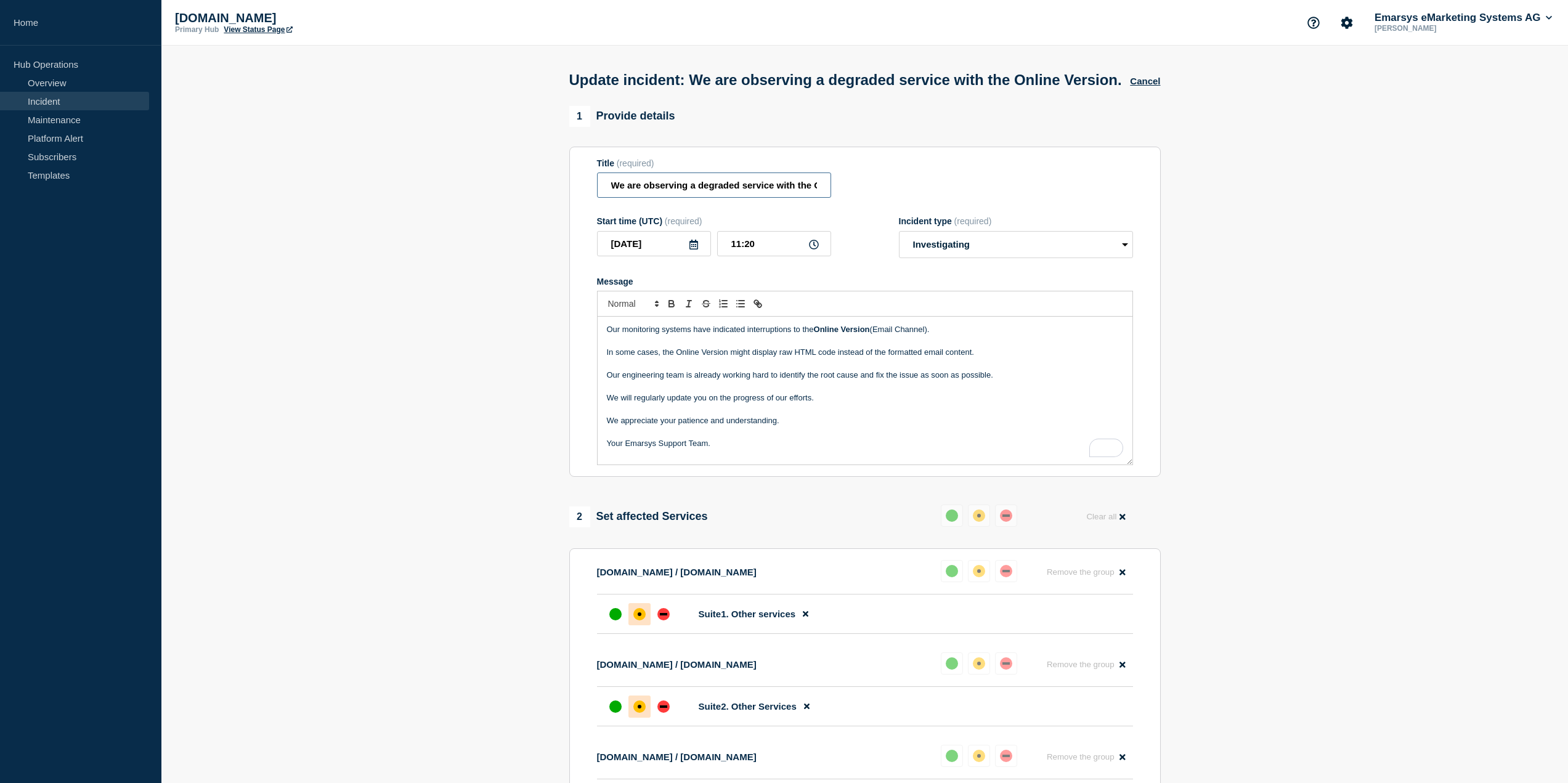
click at [663, 197] on input "We are observing a degraded service with the Online Version." at bounding box center [715, 185] width 234 height 25
drag, startPoint x: 730, startPoint y: 206, endPoint x: 883, endPoint y: 202, distance: 153.1
click at [883, 198] on div "Title (required) We are observing a degraded service with the Online Version." at bounding box center [865, 178] width 536 height 40
click at [733, 197] on input "We are observing a degraded service with the Online Version." at bounding box center [715, 185] width 234 height 25
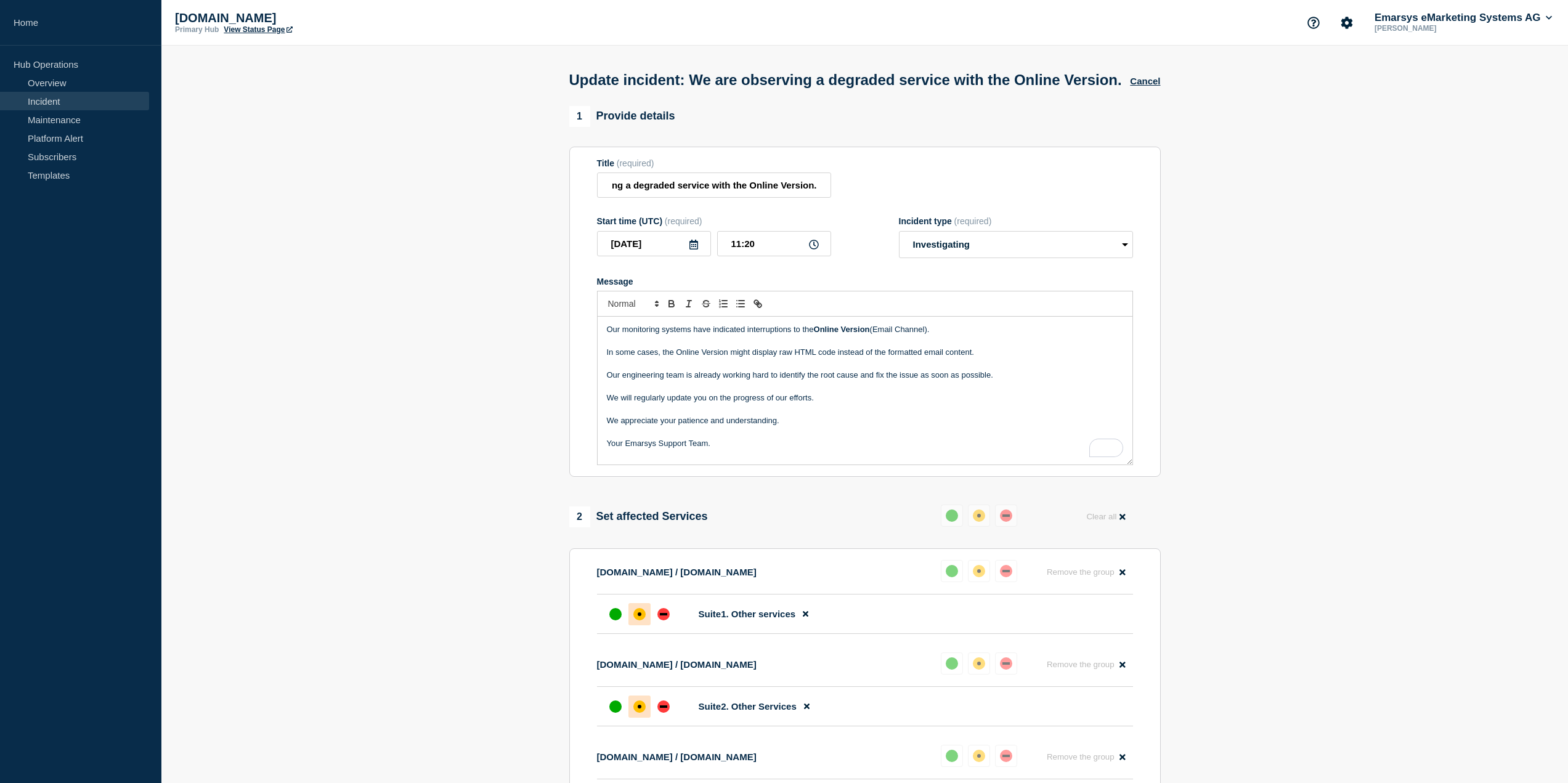
scroll to position [0, 0]
drag, startPoint x: 871, startPoint y: 352, endPoint x: 931, endPoint y: 353, distance: 60.0
click at [931, 335] on p "Our monitoring systems have indicated interruptions to the Online Version (Emai…" at bounding box center [865, 330] width 516 height 11
copy p "(Email Channel)"
click at [793, 197] on input "We are observing a degraded service with the Online Version." at bounding box center [715, 185] width 234 height 25
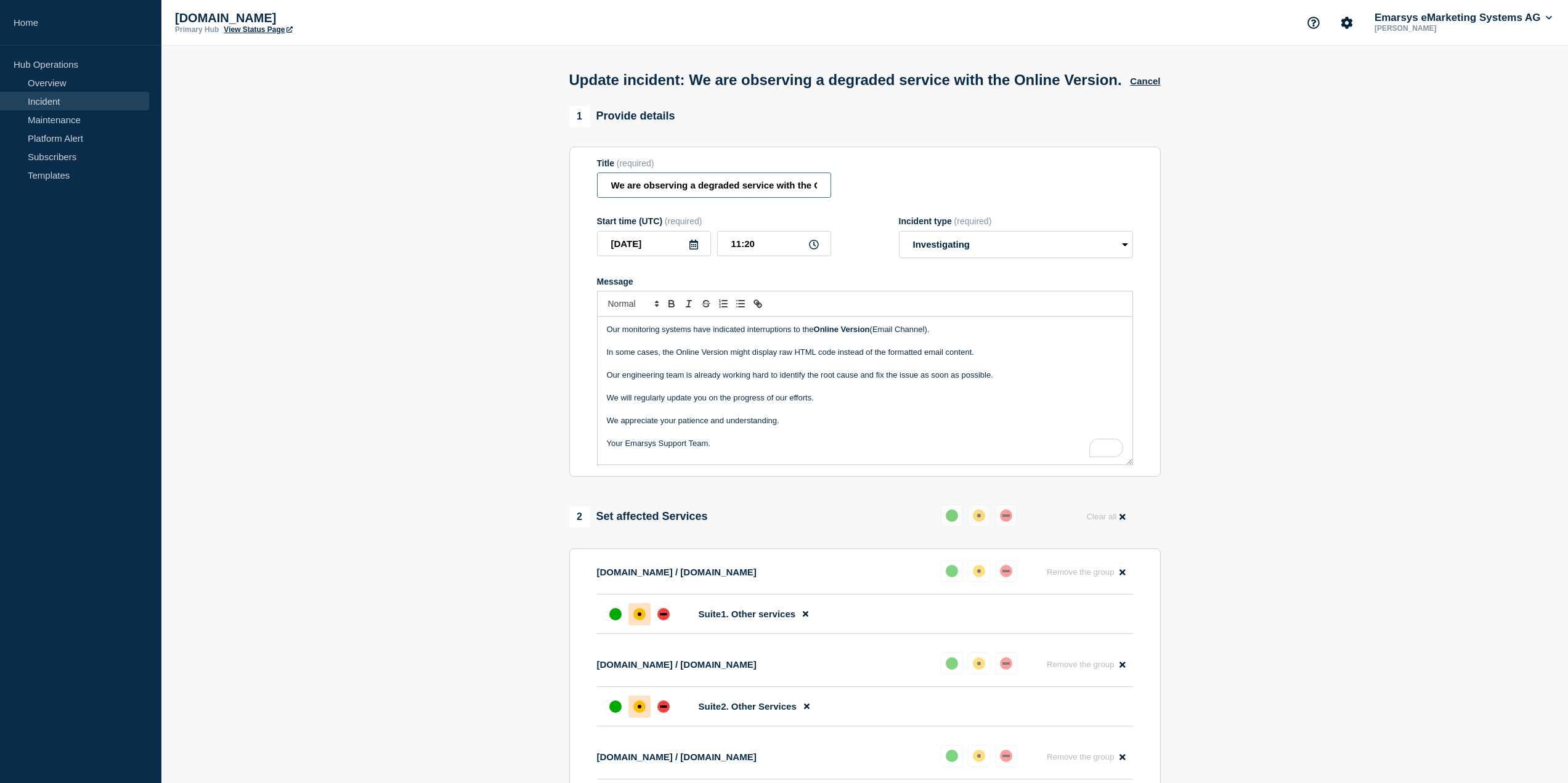
scroll to position [0, 65]
drag, startPoint x: 841, startPoint y: 215, endPoint x: 875, endPoint y: 217, distance: 34.1
click at [884, 198] on div "Title (required) We are observing a degraded service with the Online Version." at bounding box center [865, 178] width 536 height 40
click at [813, 197] on input "We are observing a degraded service with the Online Version." at bounding box center [715, 185] width 234 height 25
paste input "(Email Channel)"
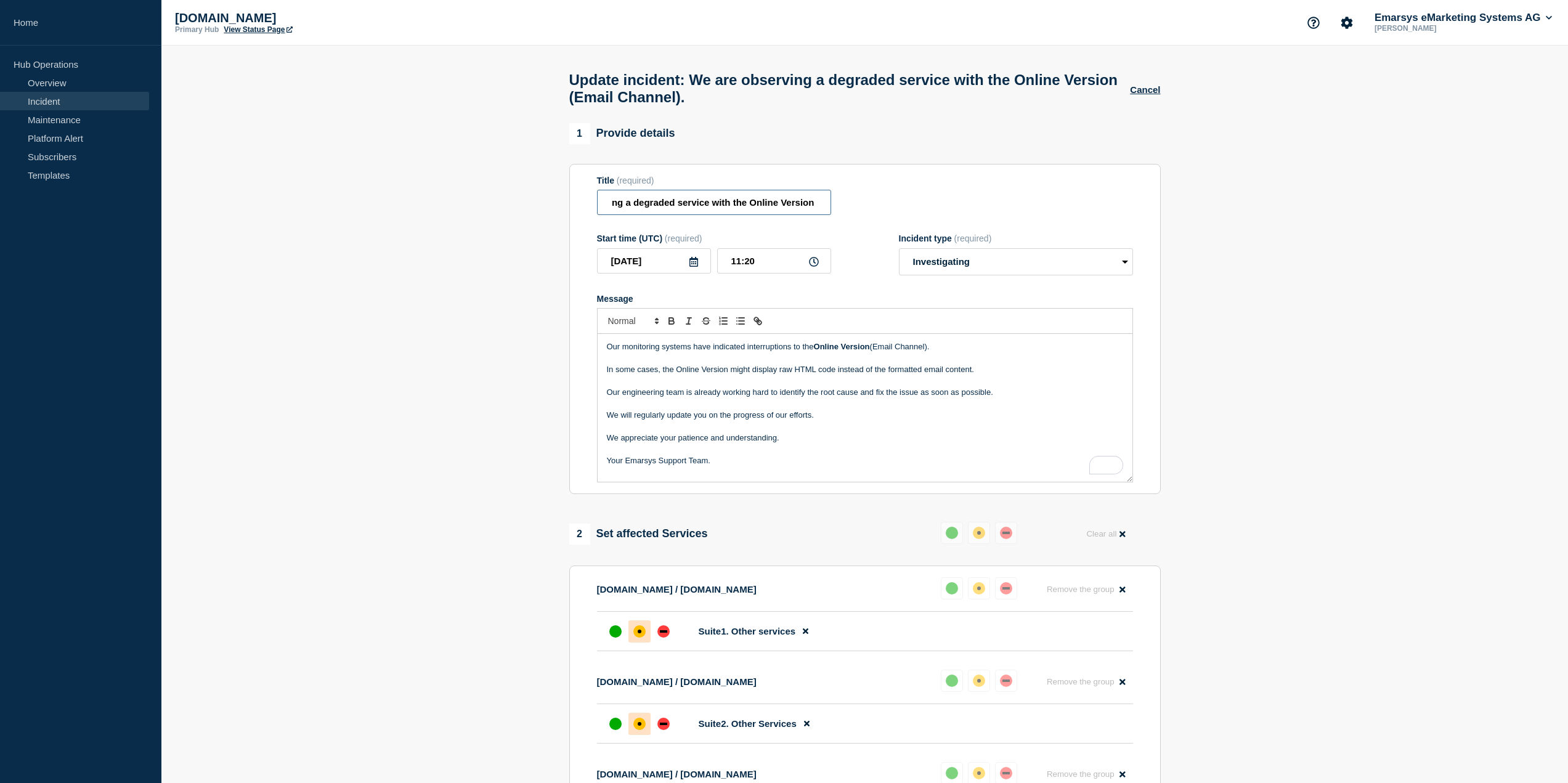
scroll to position [0, 136]
type input "We are observing a degraded service with the Online Version (Email Channel)."
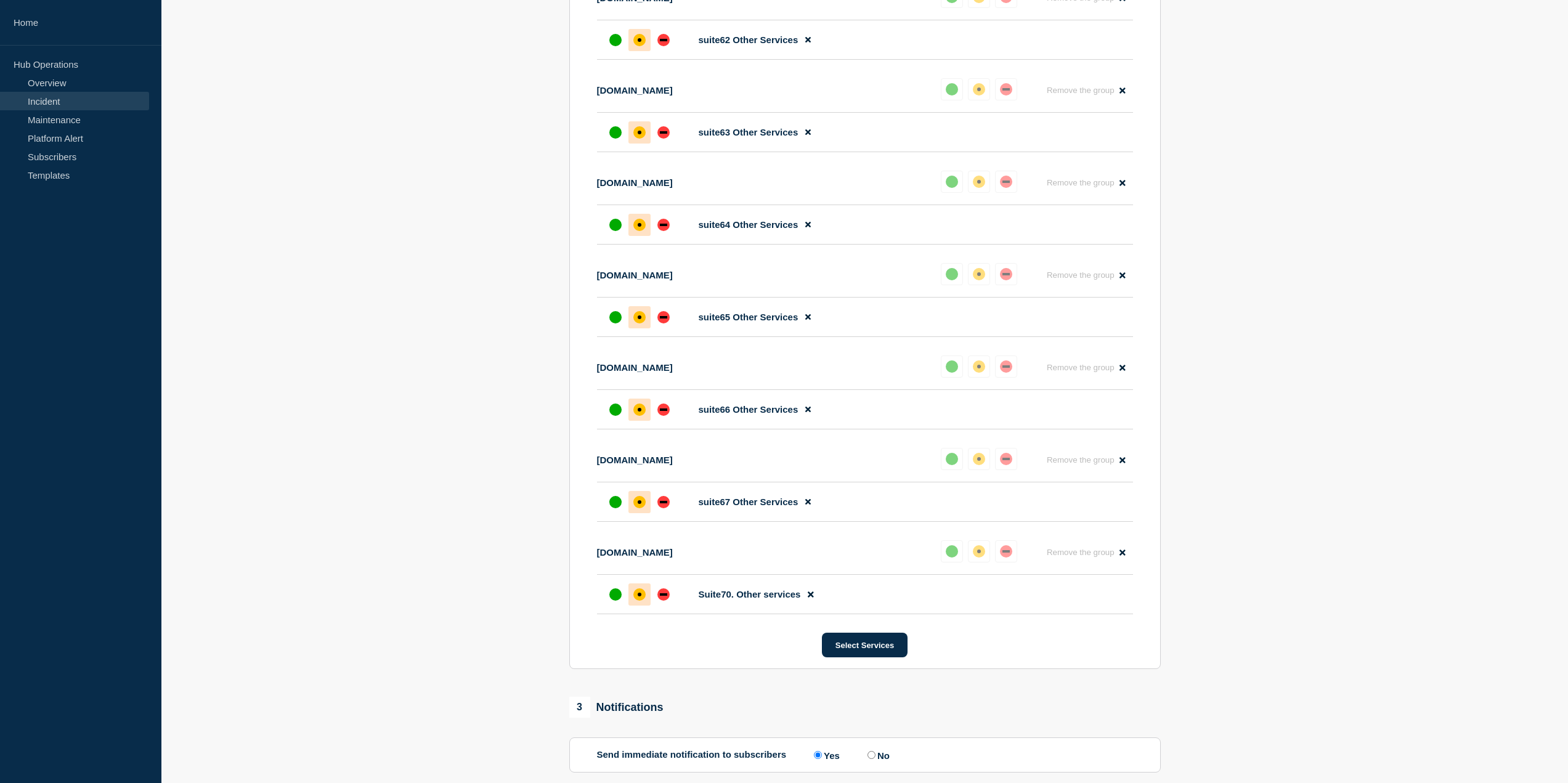
scroll to position [6325, 0]
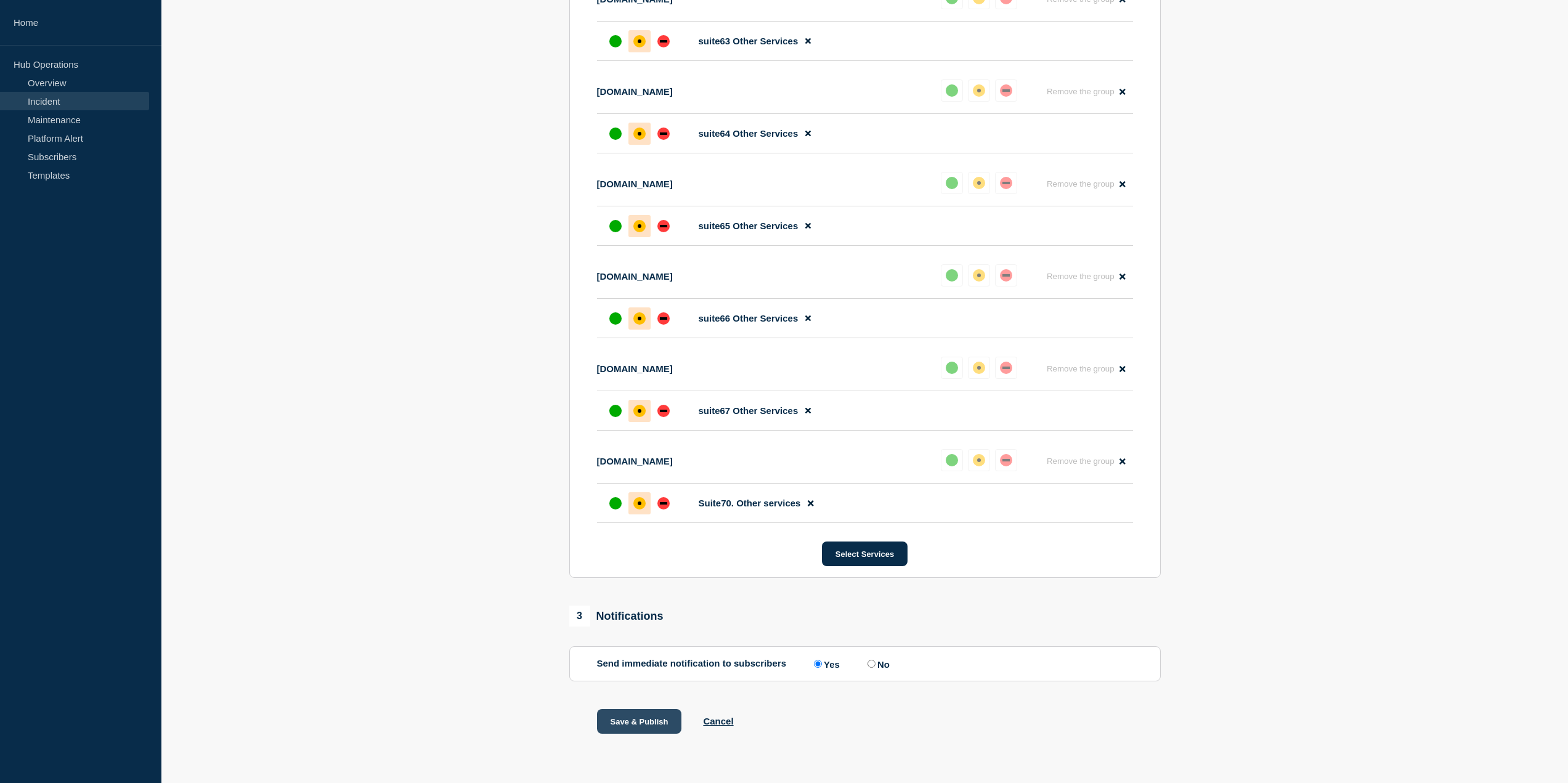
click at [635, 724] on button "Save & Publish" at bounding box center [640, 721] width 85 height 25
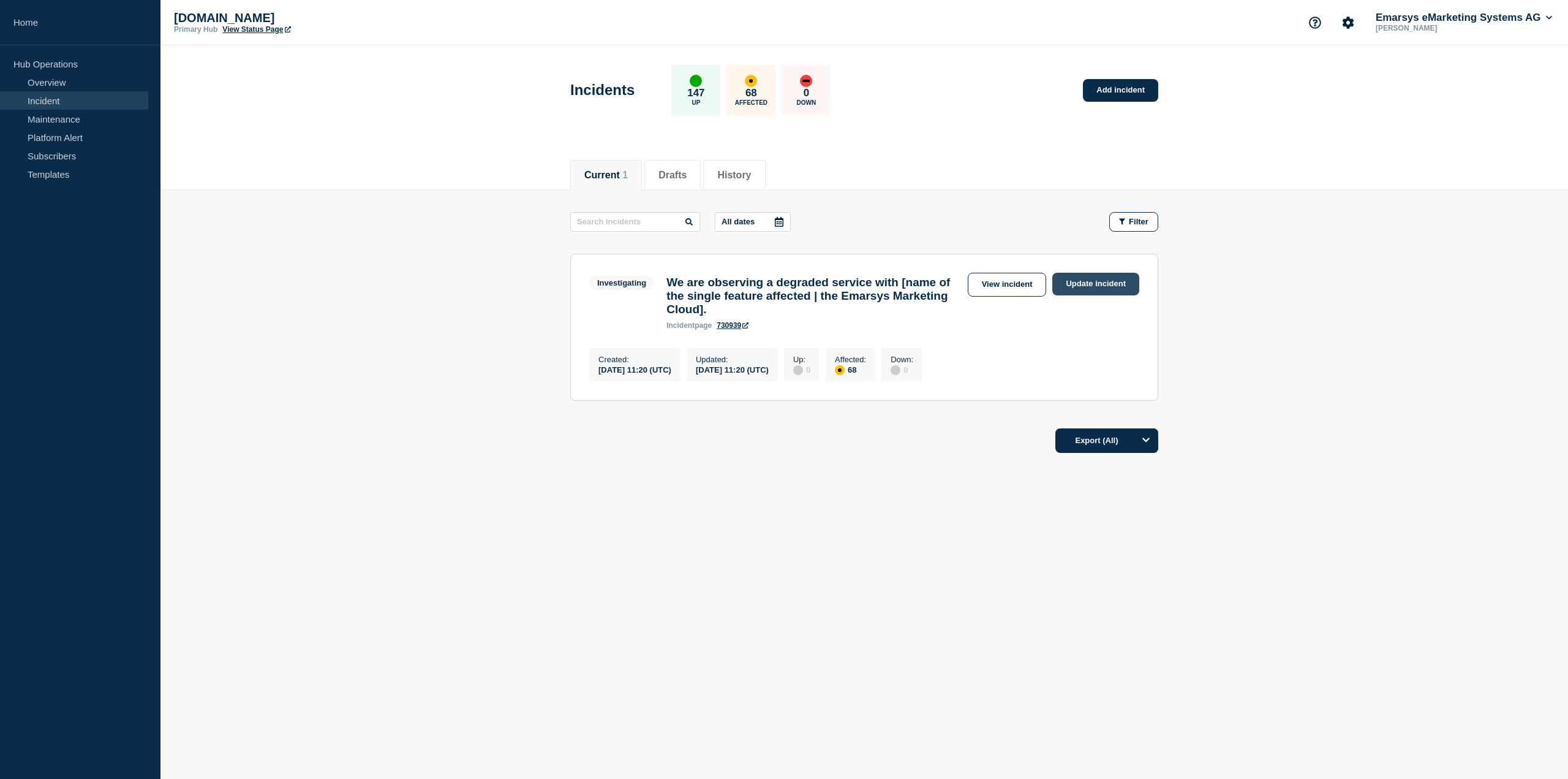
click at [1089, 287] on link "Update incident" at bounding box center [1095, 284] width 87 height 22
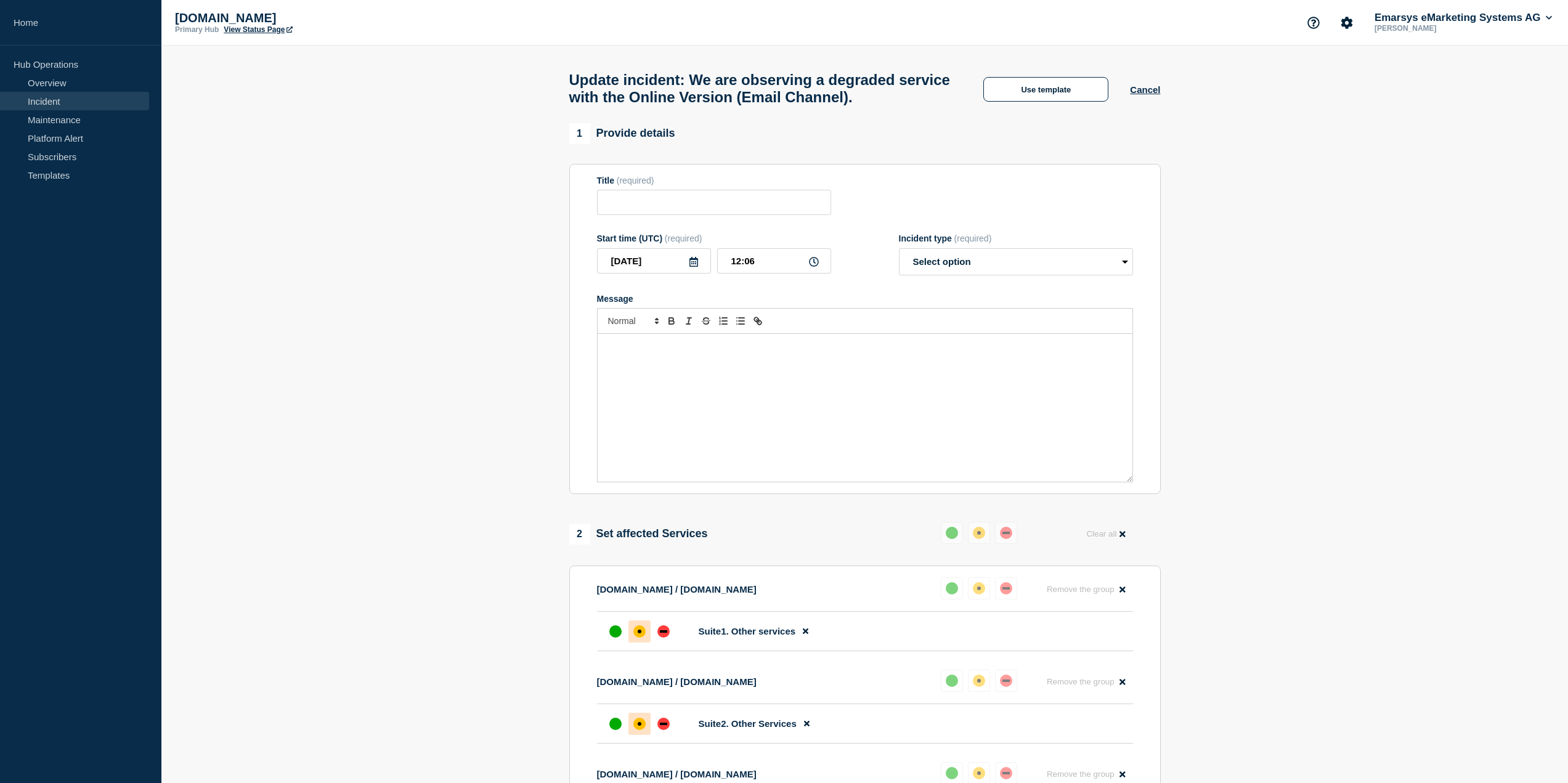
type input "We are observing a degraded service with the Online Version (Email Channel)."
click at [747, 205] on input "We are observing a degraded service with the Online Version (Email Channel)." at bounding box center [715, 202] width 234 height 25
click at [1063, 94] on button "Use template" at bounding box center [1046, 89] width 125 height 25
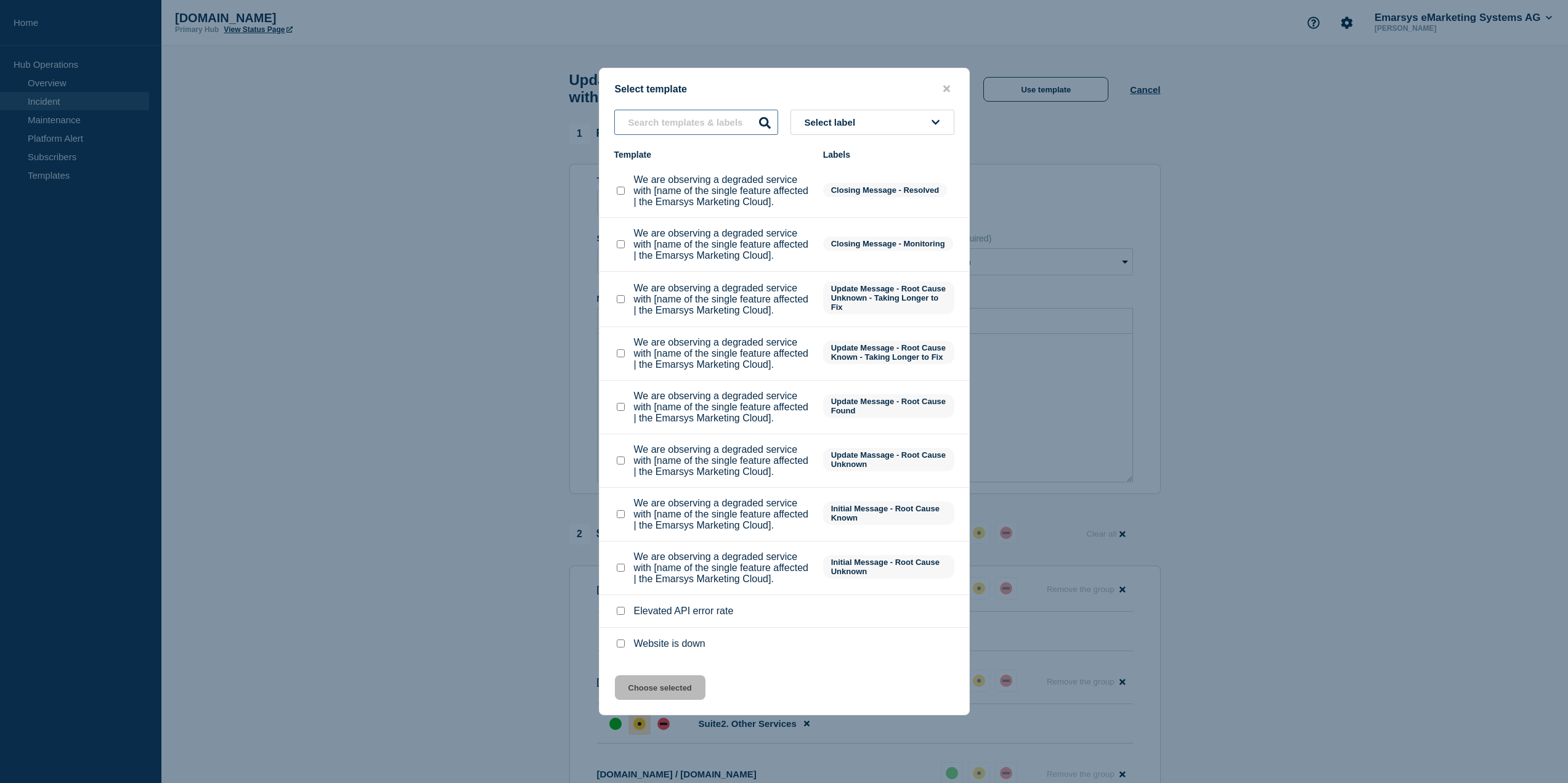
click at [697, 110] on input "text" at bounding box center [696, 122] width 164 height 25
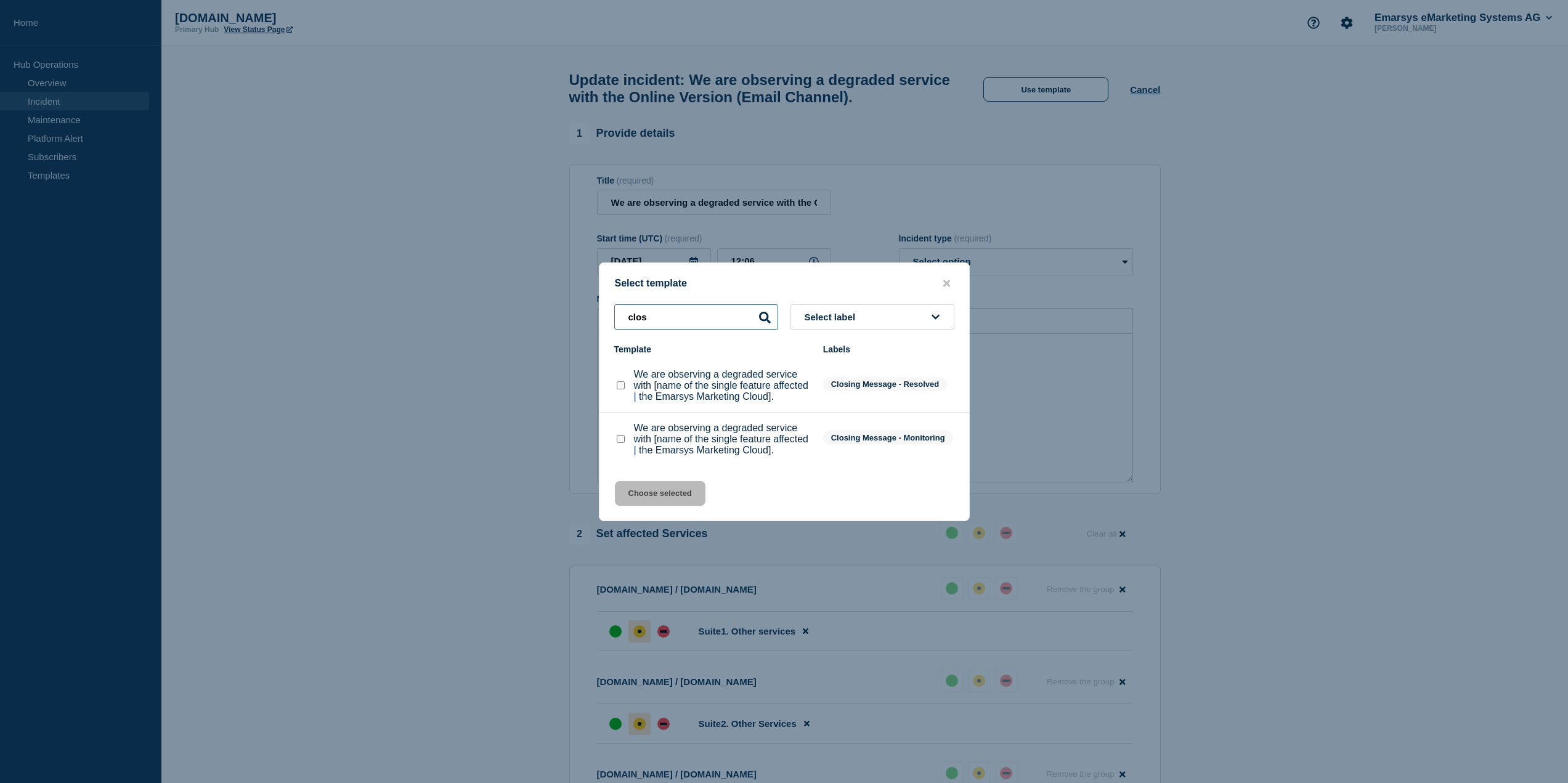
type input "clos"
click at [621, 381] on checkbox"] "We are observing a degraded service with [name of the single feature affected |…" at bounding box center [621, 385] width 8 height 8
checkbox checkbox"] "true"
click at [670, 506] on button "Choose selected" at bounding box center [660, 494] width 91 height 25
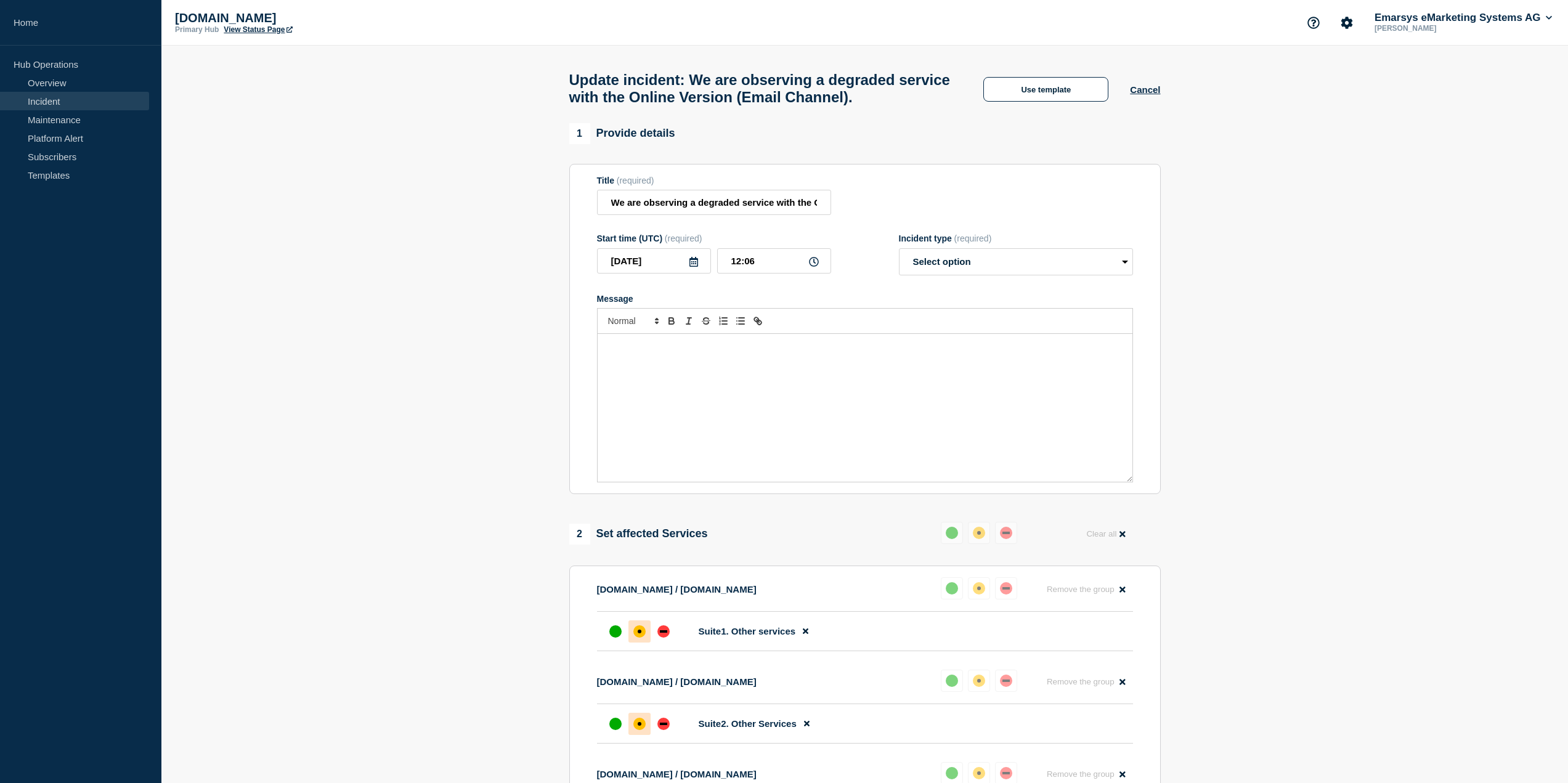
select select "resolved"
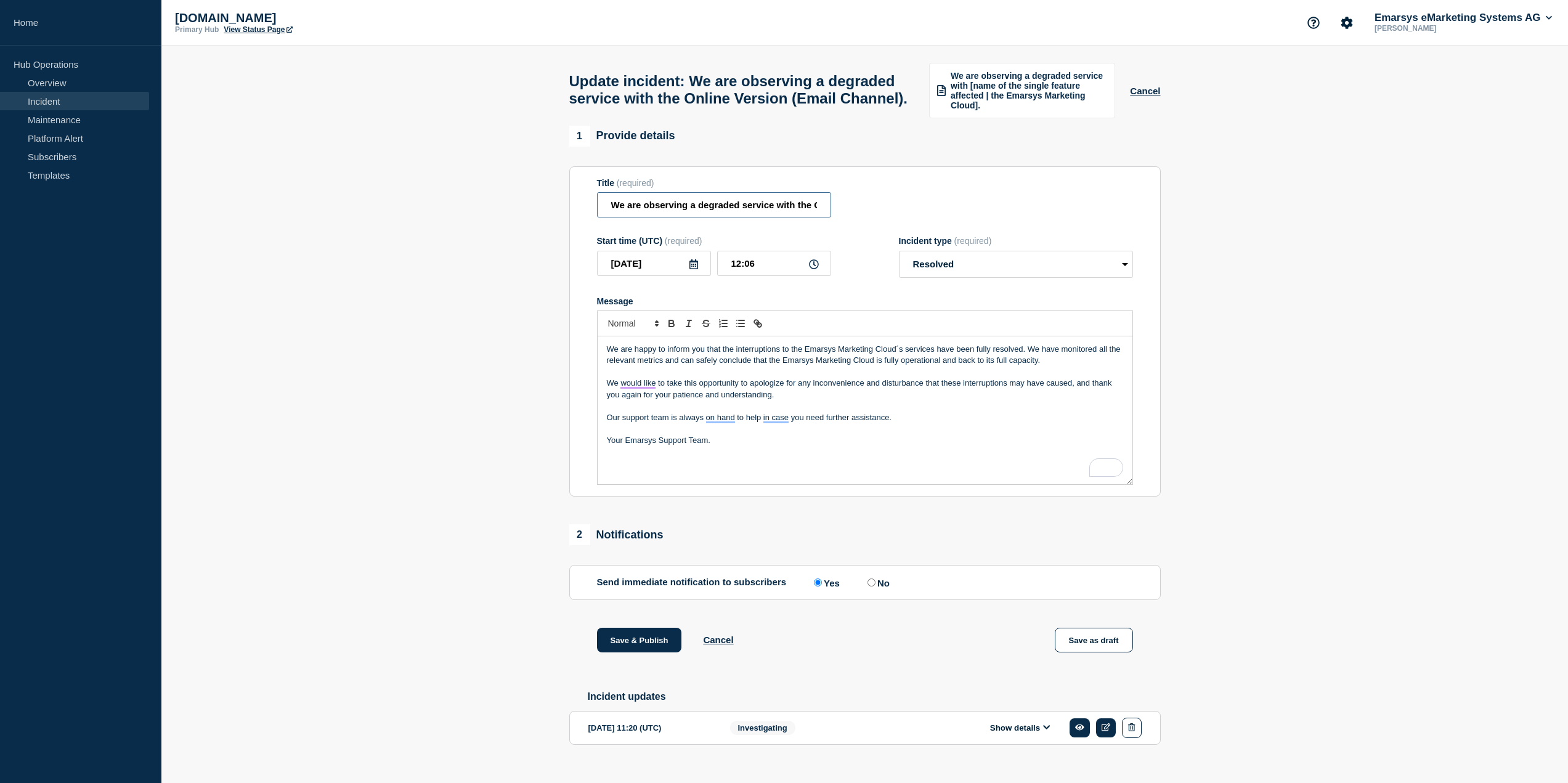
scroll to position [0, 138]
drag, startPoint x: 690, startPoint y: 229, endPoint x: 858, endPoint y: 236, distance: 168.1
click at [858, 218] on div "Title (required) We are observing a degraded service with the Online Version (E…" at bounding box center [865, 197] width 536 height 40
click at [700, 217] on input "We are observing a degraded service with the Online Version (Email Channel)." at bounding box center [715, 204] width 234 height 25
click at [680, 217] on input "We are observing a degraded service with the Online Version (Email Channel)." at bounding box center [715, 204] width 234 height 25
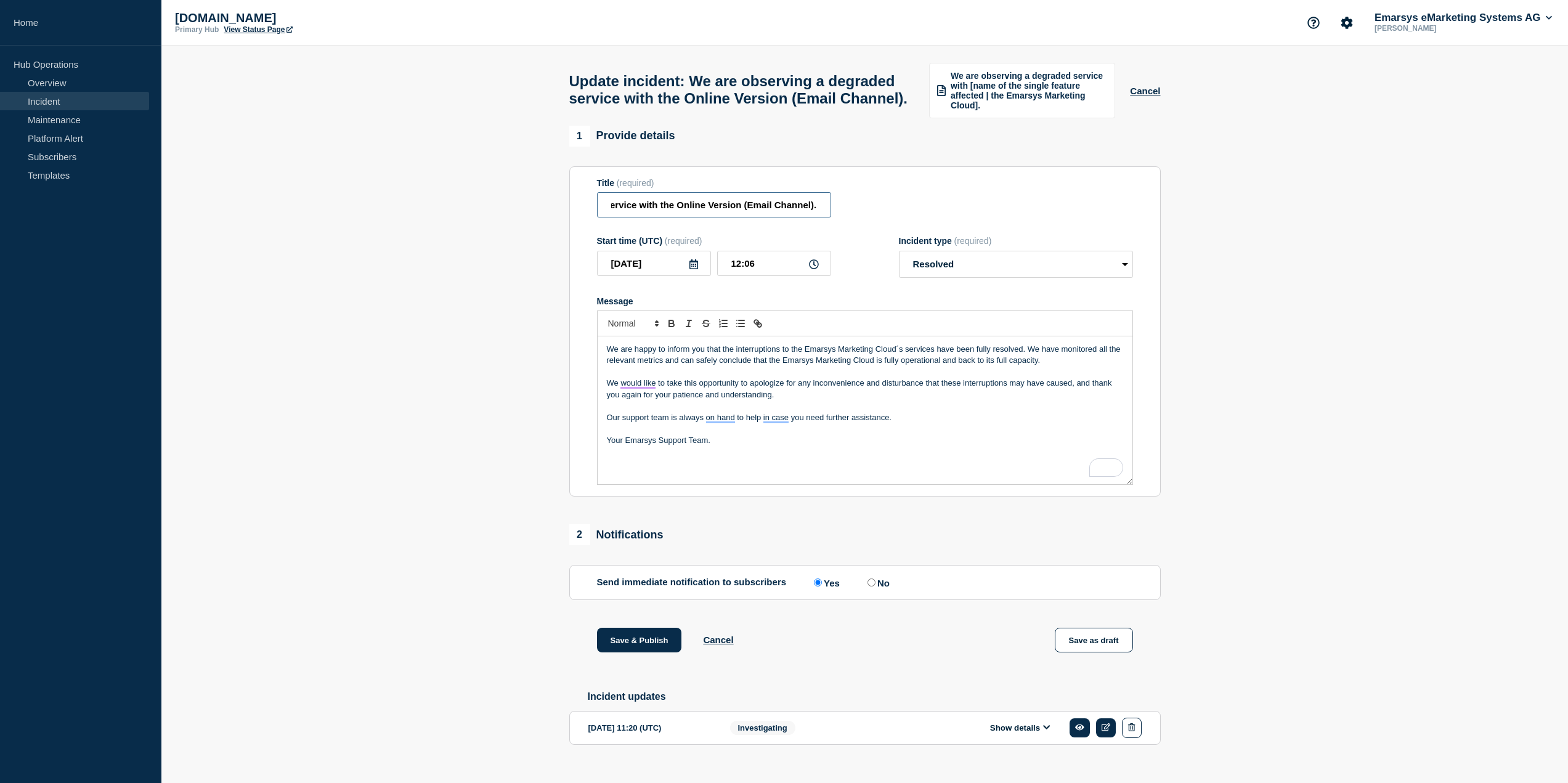
click at [680, 217] on input "We are observing a degraded service with the Online Version (Email Channel)." at bounding box center [715, 204] width 234 height 25
click at [734, 217] on input "We are observing a degraded service with the Online Version (Email Channel)." at bounding box center [715, 204] width 234 height 25
drag, startPoint x: 806, startPoint y: 373, endPoint x: 935, endPoint y: 373, distance: 129.0
click at [935, 366] on p "We are happy to inform you that the interruptions to the Emarsys Marketing Clou…" at bounding box center [865, 355] width 516 height 22
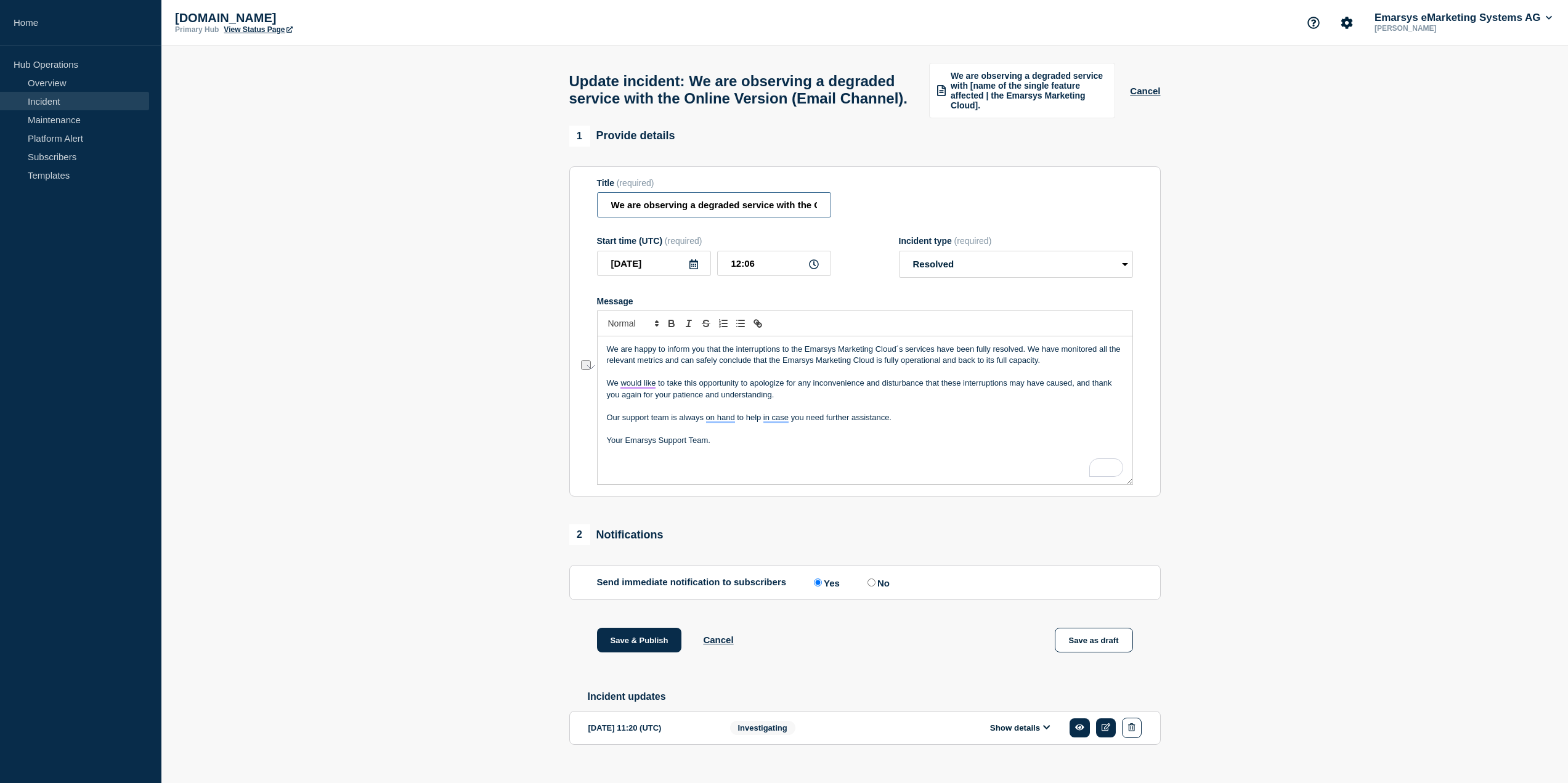
click at [815, 217] on input "We are observing a degraded service with the Online Version (Email Channel)." at bounding box center [715, 204] width 234 height 25
drag, startPoint x: 804, startPoint y: 374, endPoint x: 934, endPoint y: 374, distance: 130.0
click at [934, 366] on p "We are happy to inform you that the interruptions to the Emarsys Marketing Clou…" at bounding box center [865, 355] width 516 height 22
click at [800, 366] on p "We are happy to inform you that the interruptions to the Online Version (Email …" at bounding box center [865, 355] width 516 height 22
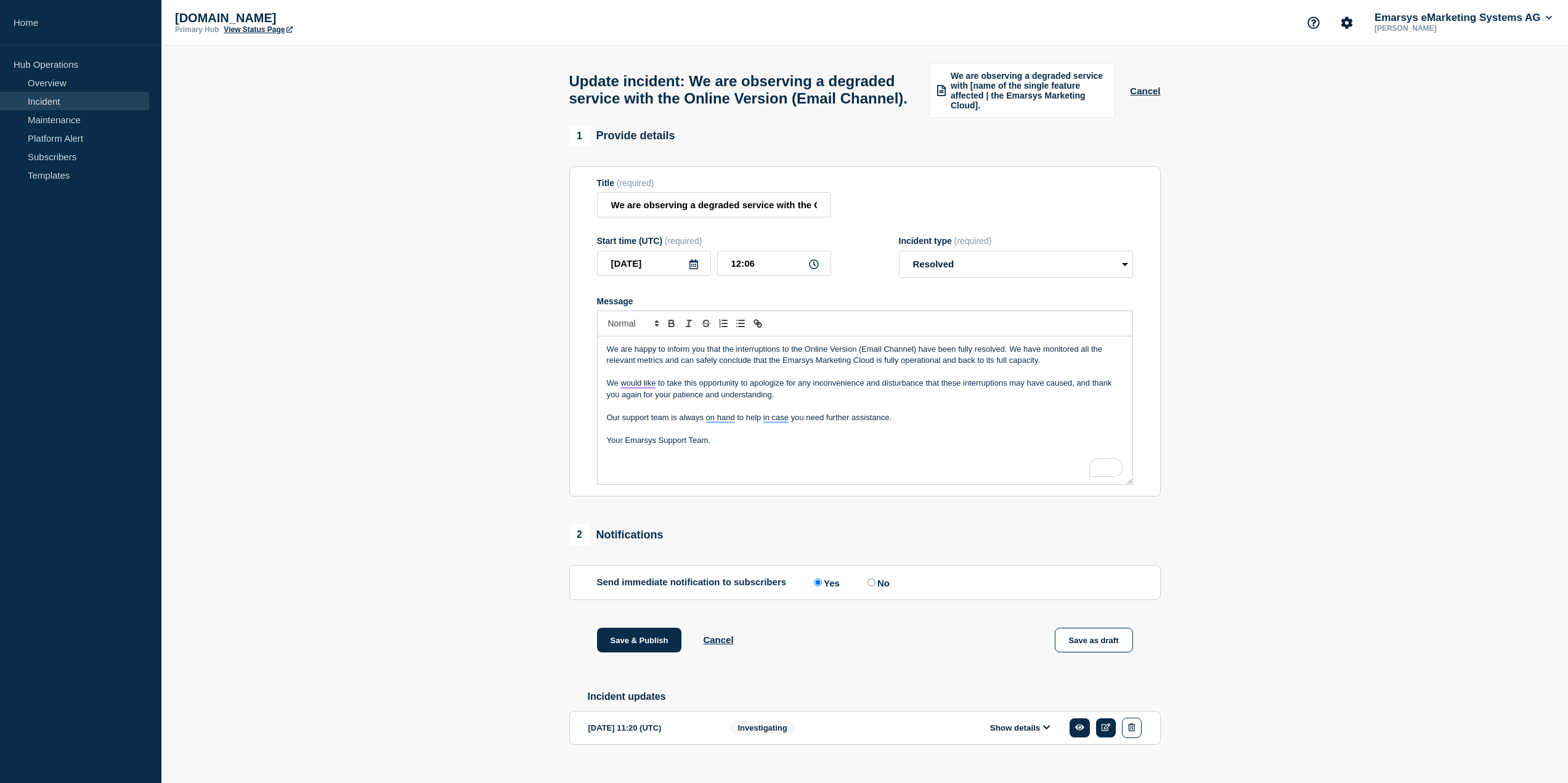
click at [817, 366] on p "We are happy to inform you that the interruptions to the Online Version (Email …" at bounding box center [865, 355] width 516 height 22
click at [836, 366] on p "We are happy to inform you that the interruptions to the Online Version (Email …" at bounding box center [865, 355] width 516 height 22
click at [889, 366] on p "We are happy to inform you that the interruptions to the Online Version (Email …" at bounding box center [865, 355] width 516 height 22
click at [800, 366] on p "We are happy to inform you that the interruptions to the Emarsys Marketing Clou…" at bounding box center [865, 355] width 516 height 22
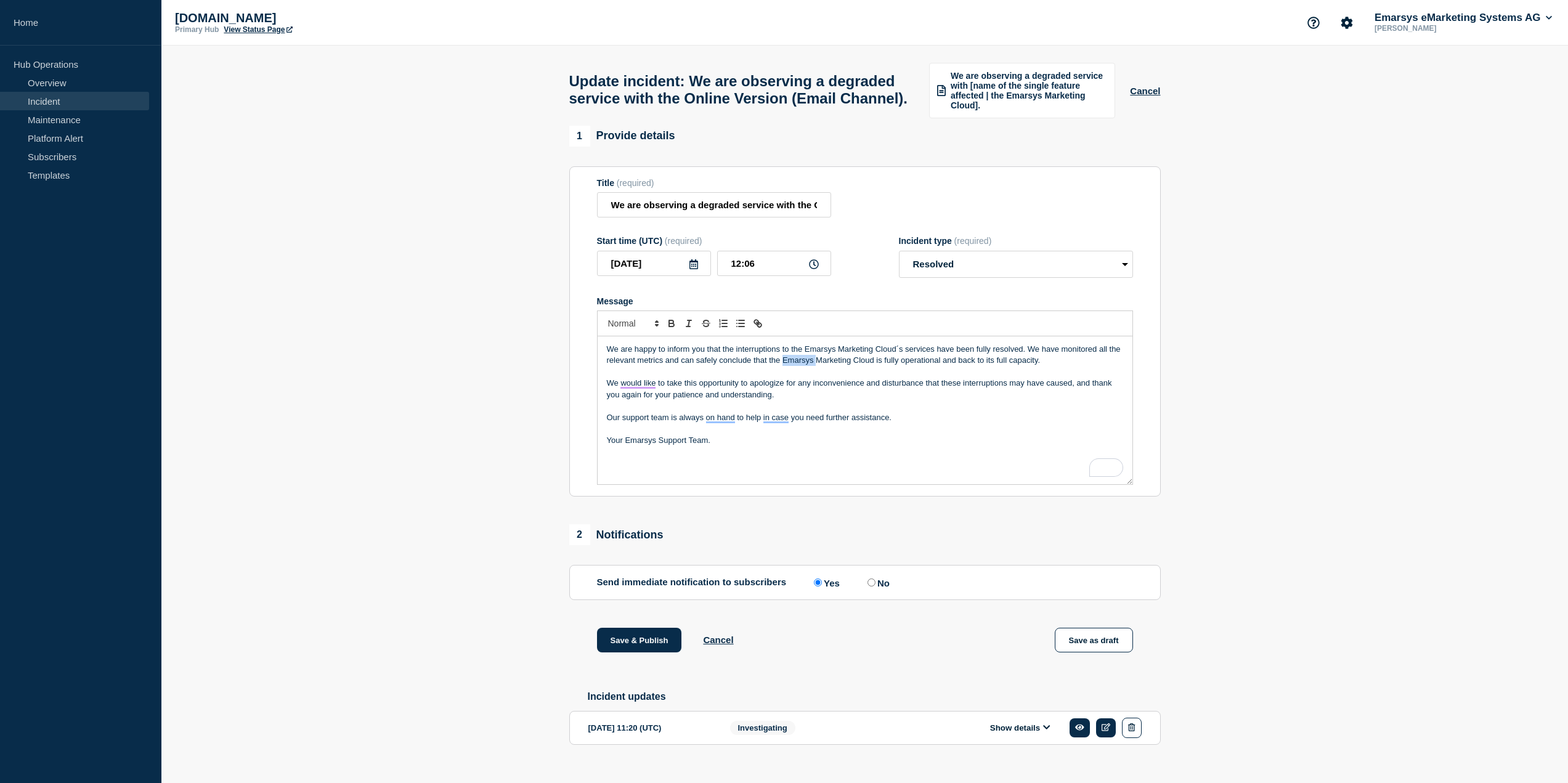
click at [801, 366] on p "We are happy to inform you that the interruptions to the Emarsys Marketing Clou…" at bounding box center [865, 355] width 516 height 22
click at [869, 366] on p "We are happy to inform you that the interruptions to the Emarsys Marketing Clou…" at bounding box center [865, 355] width 516 height 22
click at [789, 366] on p "We are happy to inform you that the interruptions to the Emarsys Marketing Clou…" at bounding box center [865, 355] width 516 height 22
click at [816, 366] on p "We are happy to inform you that the interruptions to the Emarsys Marketing Clou…" at bounding box center [865, 355] width 516 height 22
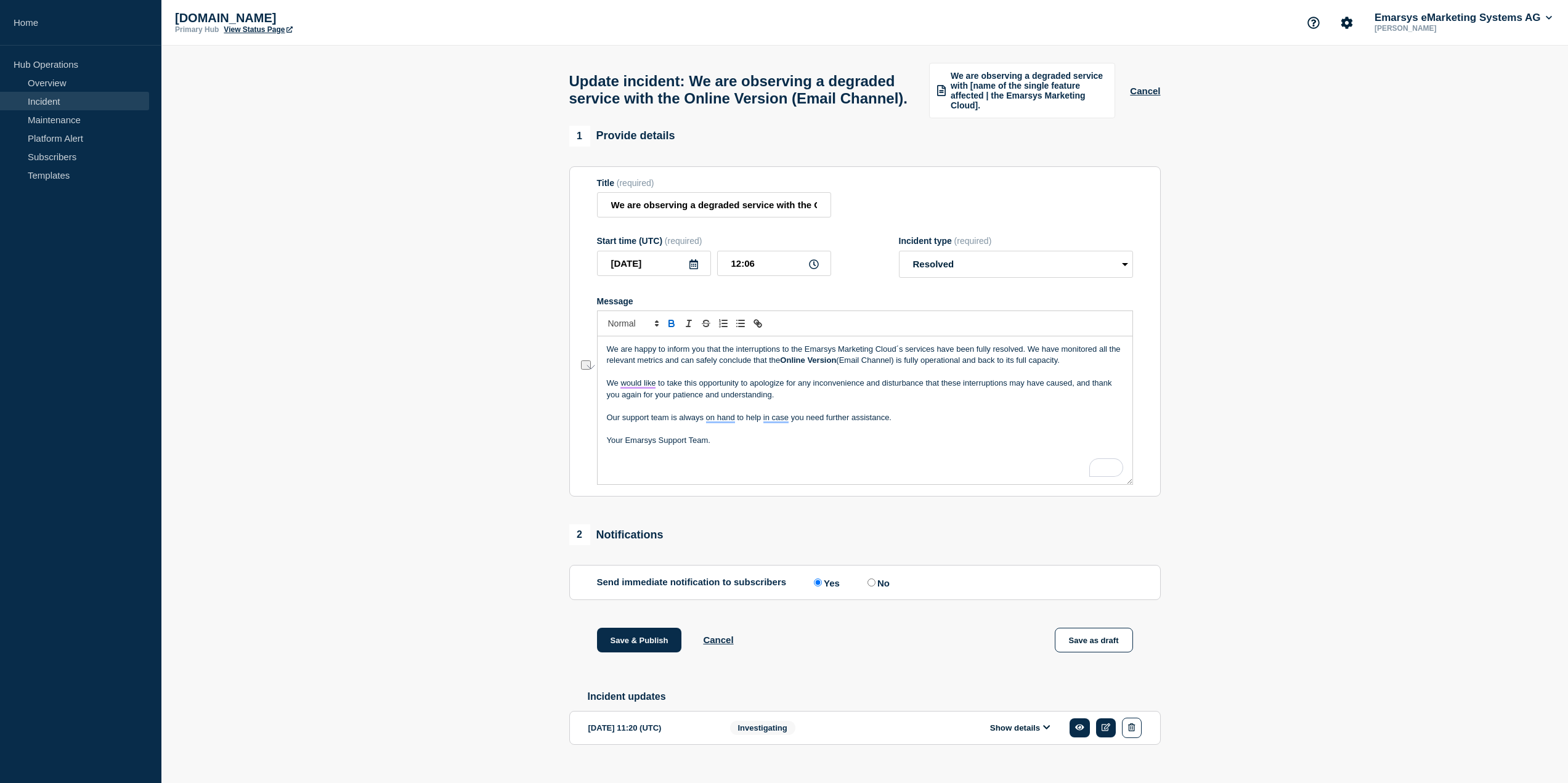
click at [866, 366] on p "We are happy to inform you that the interruptions to the Emarsys Marketing Clou…" at bounding box center [865, 355] width 516 height 22
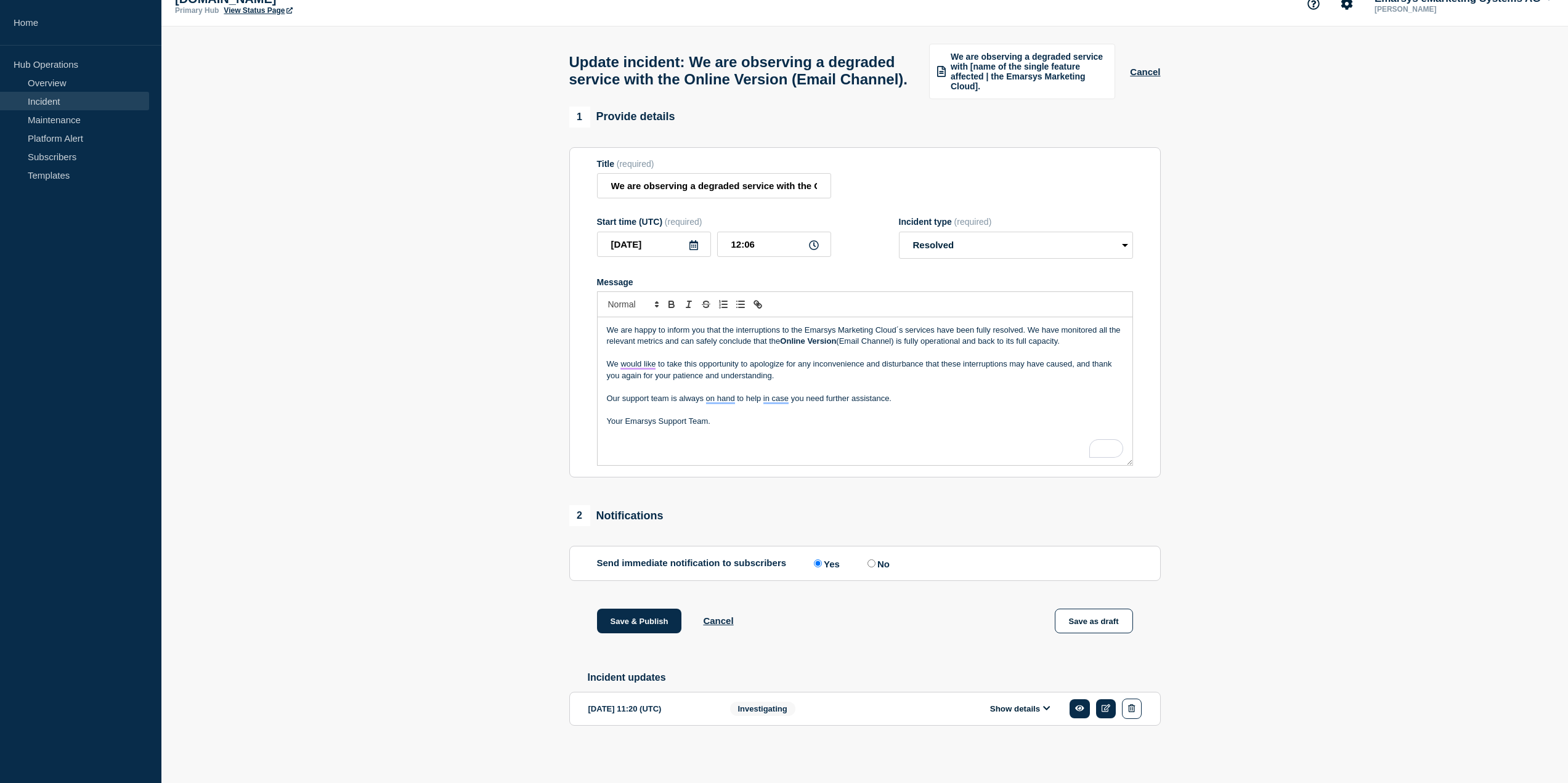
scroll to position [46, 0]
click at [740, 240] on input "12:06" at bounding box center [774, 244] width 114 height 25
type input "11:58"
click at [425, 272] on section "1 Provide details Title (required) We are observing a degraded service with the…" at bounding box center [864, 436] width 1407 height 658
click at [635, 620] on button "Save & Publish" at bounding box center [640, 621] width 85 height 25
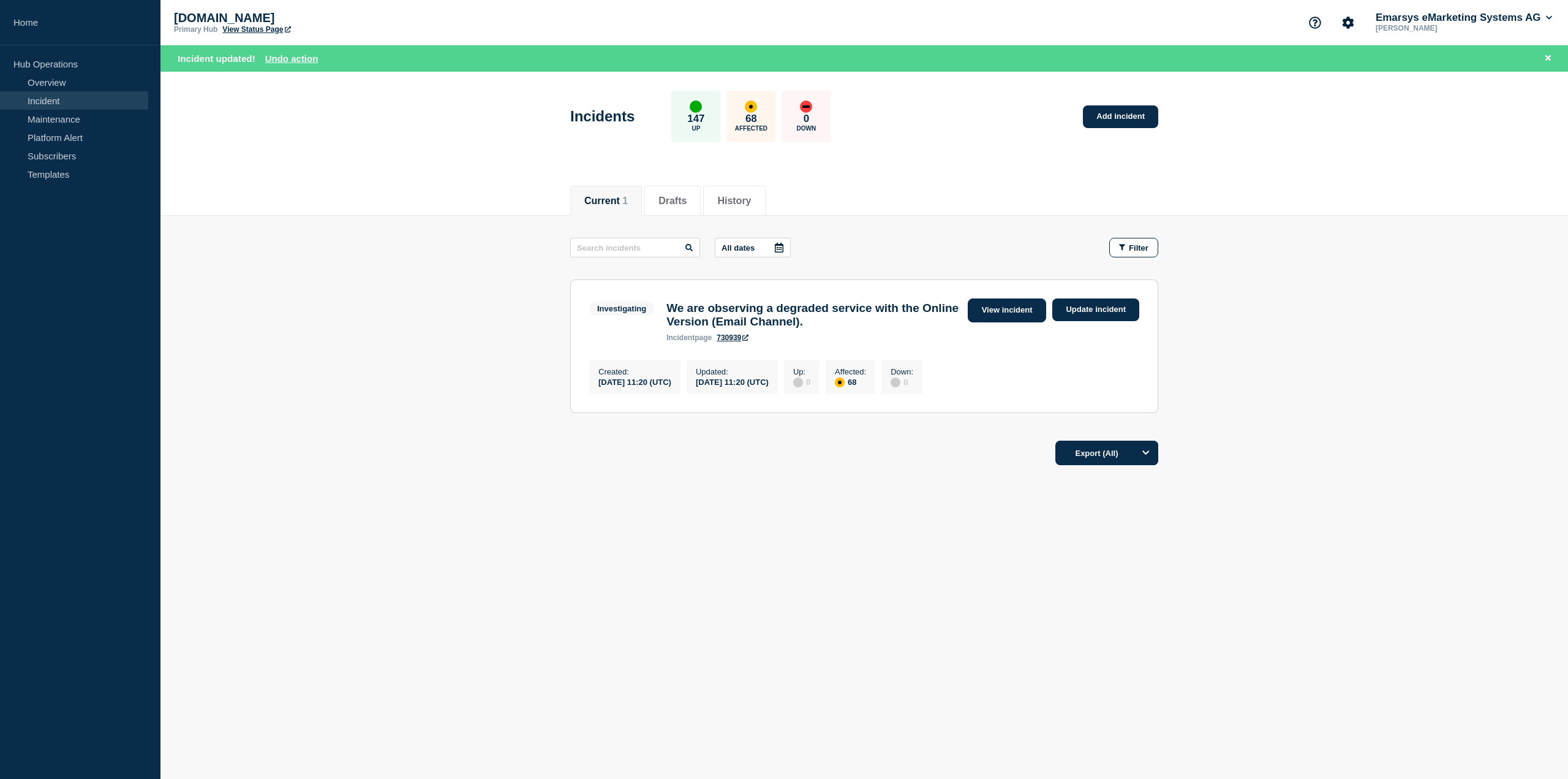
click at [1012, 309] on link "View incident" at bounding box center [1007, 310] width 79 height 24
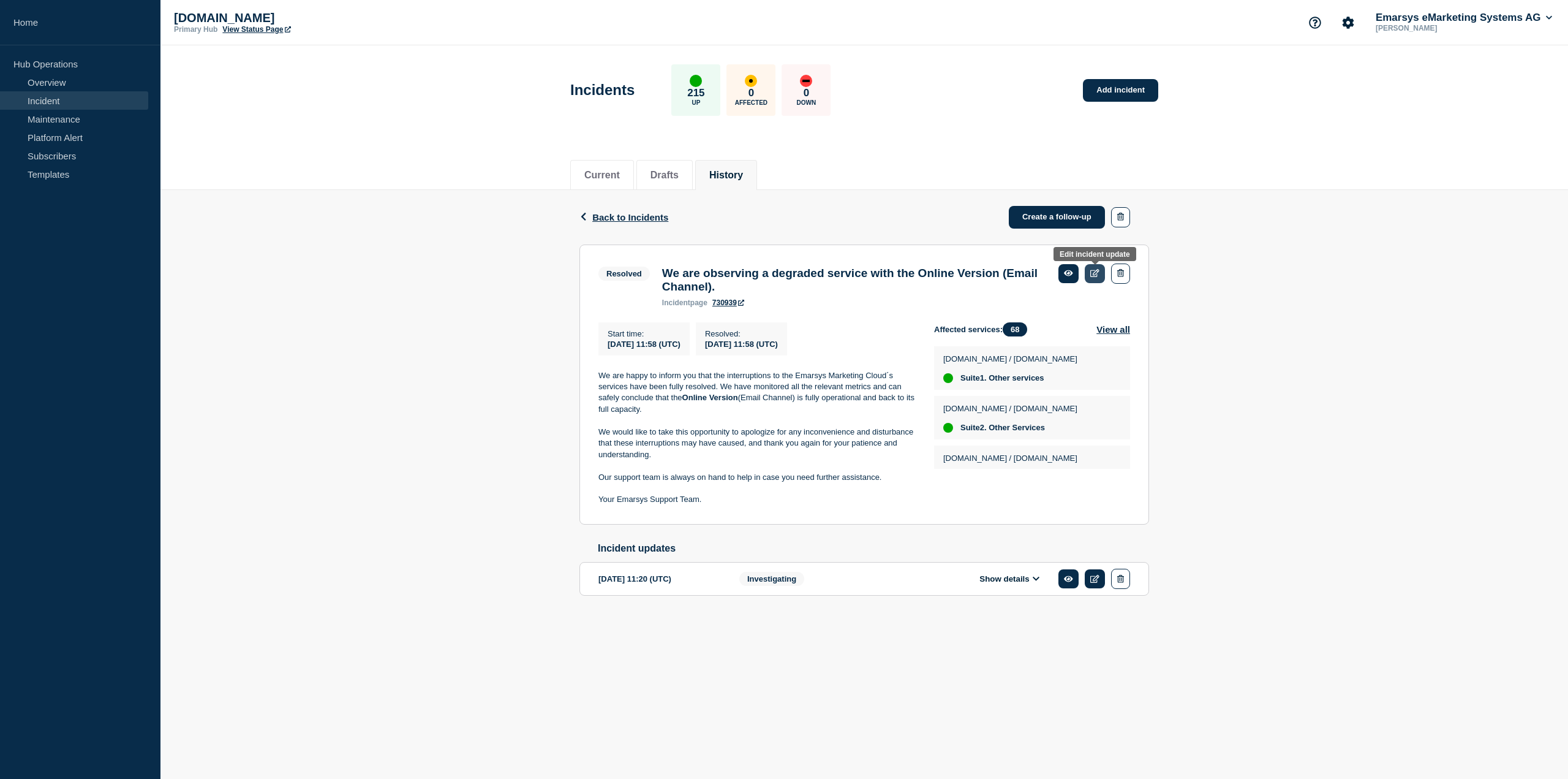
click at [1095, 274] on icon at bounding box center [1095, 273] width 9 height 8
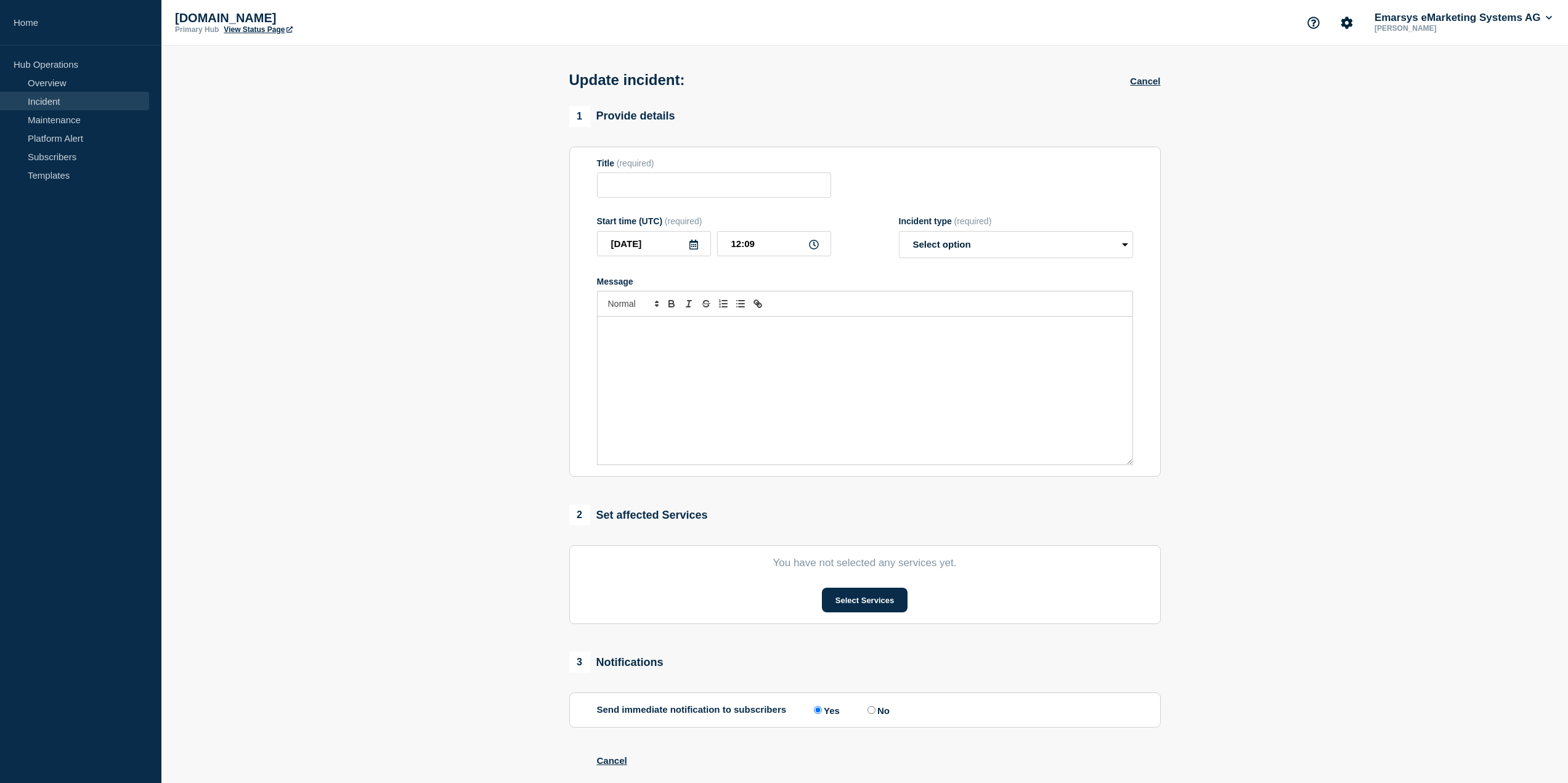
type input "We are observing a degraded service with the Online Version (Email Channel)."
type input "11:58"
select select "resolved"
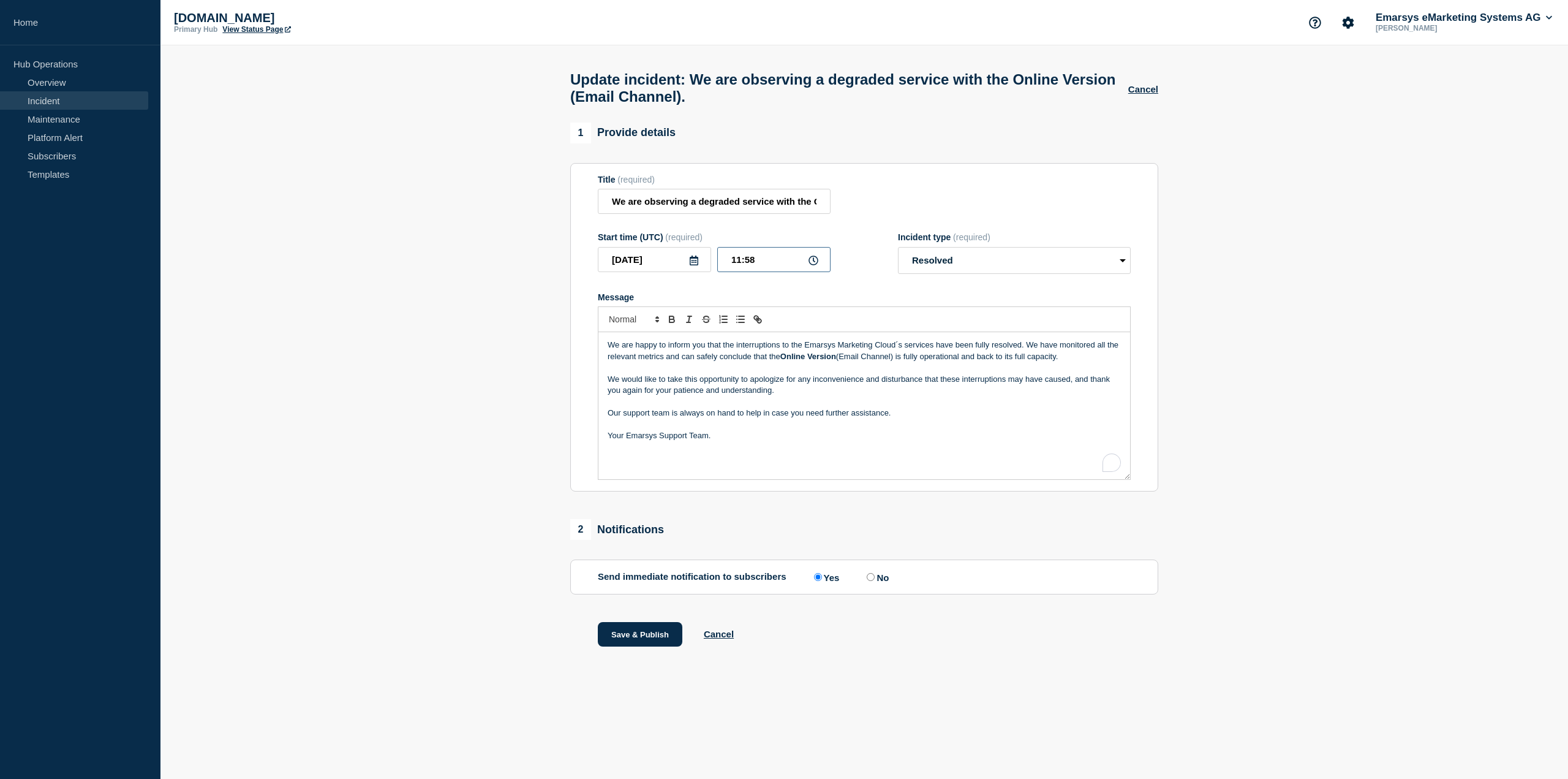
drag, startPoint x: 747, startPoint y: 264, endPoint x: 765, endPoint y: 264, distance: 18.0
click at [761, 264] on input "11:58" at bounding box center [773, 259] width 113 height 25
type input "11:20"
click at [878, 583] on label "No" at bounding box center [876, 576] width 25 height 12
click at [875, 581] on input "No" at bounding box center [871, 577] width 8 height 8
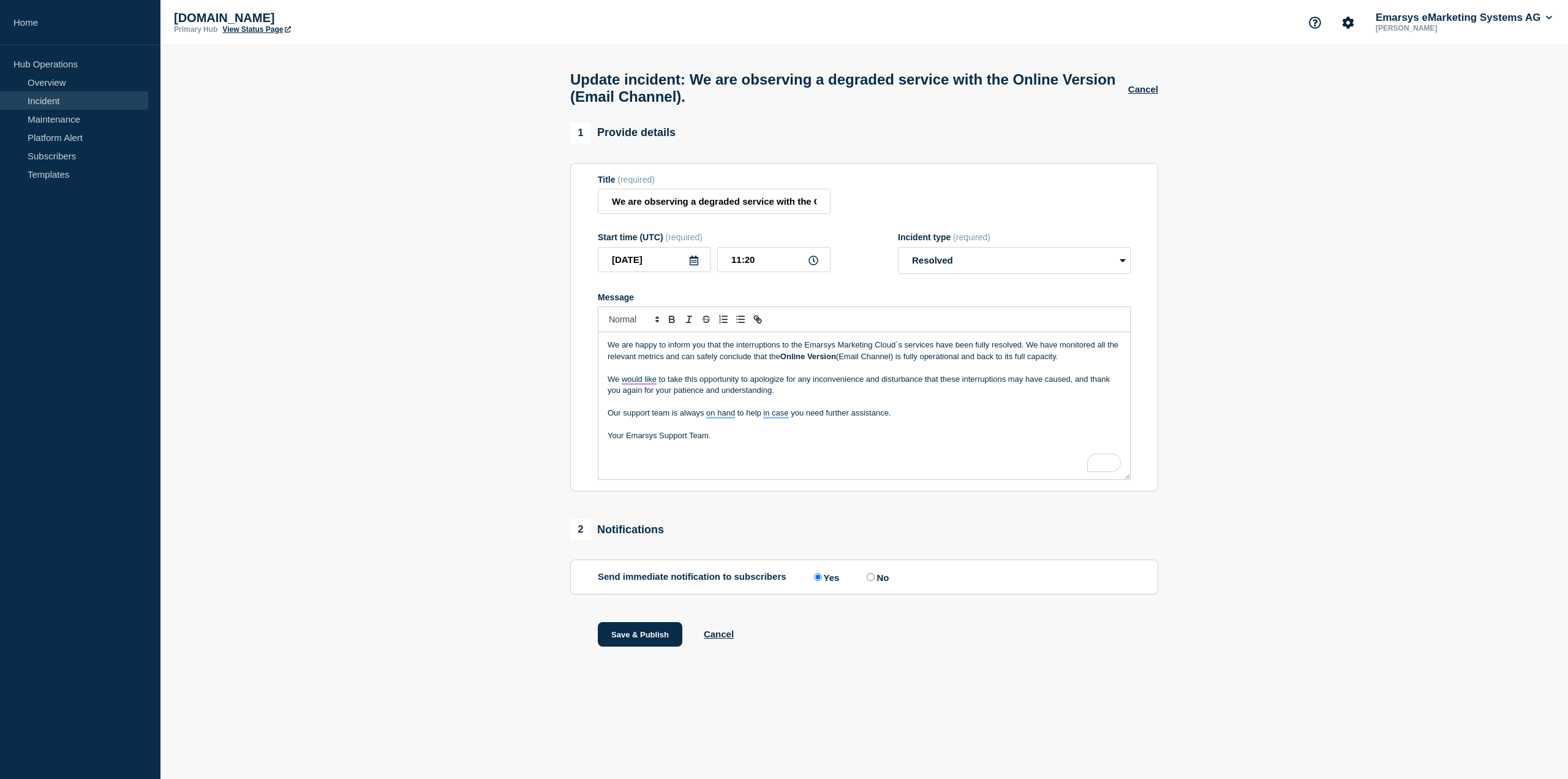
radio input "true"
radio input "false"
click at [649, 639] on button "Save & Publish" at bounding box center [640, 634] width 85 height 24
